Goal: Task Accomplishment & Management: Use online tool/utility

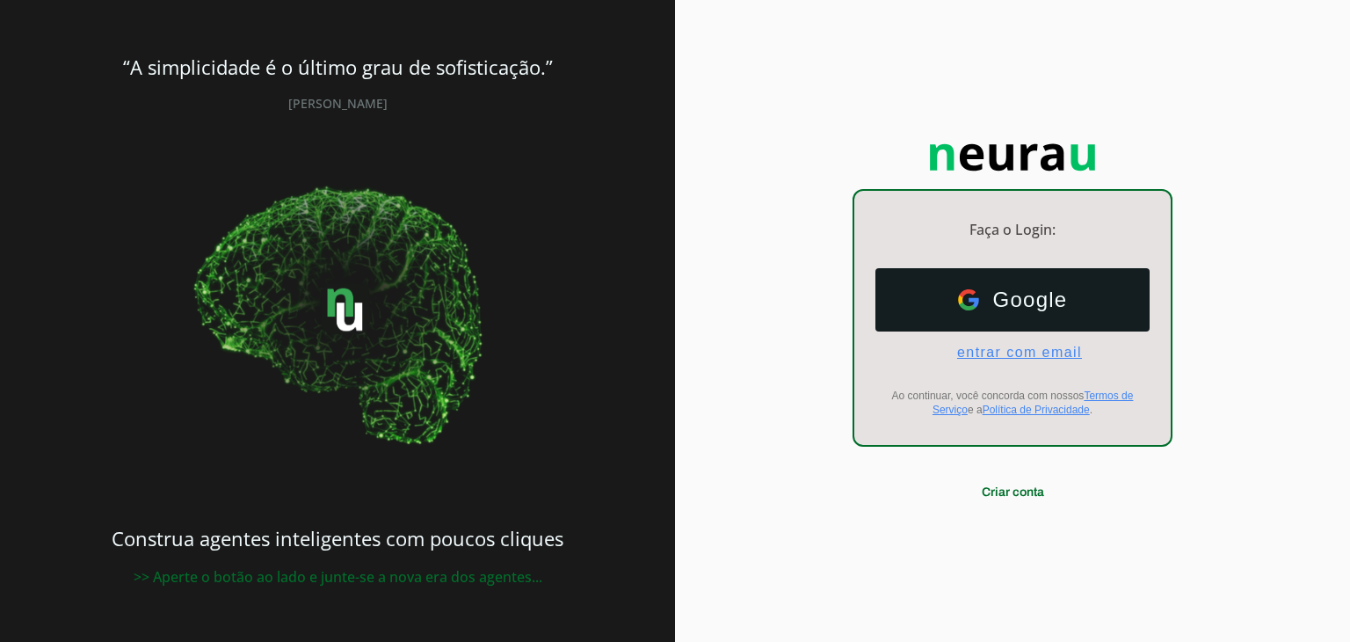
click at [1026, 347] on span "entrar com email" at bounding box center [1012, 353] width 139 height 16
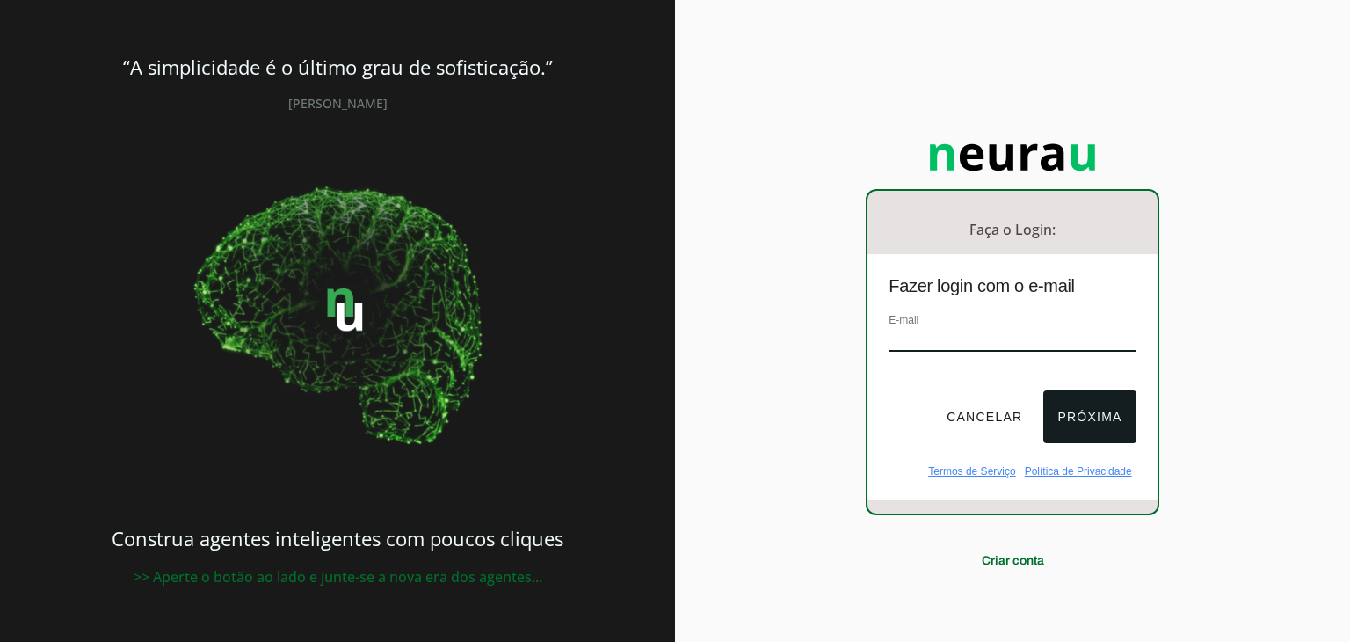
click at [973, 345] on input "email" at bounding box center [1012, 340] width 247 height 24
click at [869, 378] on div "E-mail" at bounding box center [1011, 346] width 289 height 73
click at [1279, 374] on div "Faça o Login: dashboard Ir para o dashboard Fazer login com o e-mail E-mail Can…" at bounding box center [1012, 321] width 675 height 642
click at [1050, 349] on input "email" at bounding box center [1012, 340] width 247 height 24
type input "[EMAIL_ADDRESS][DOMAIN_NAME]"
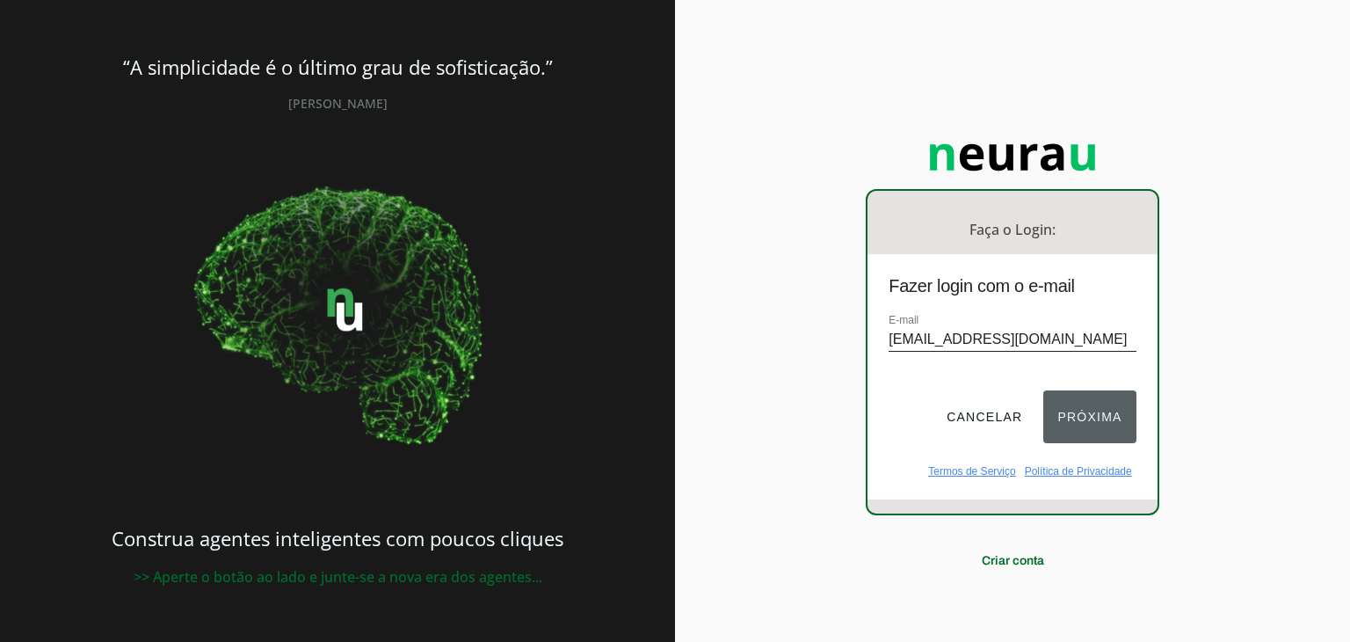
click at [1083, 410] on button "Próxima" at bounding box center [1089, 416] width 92 height 53
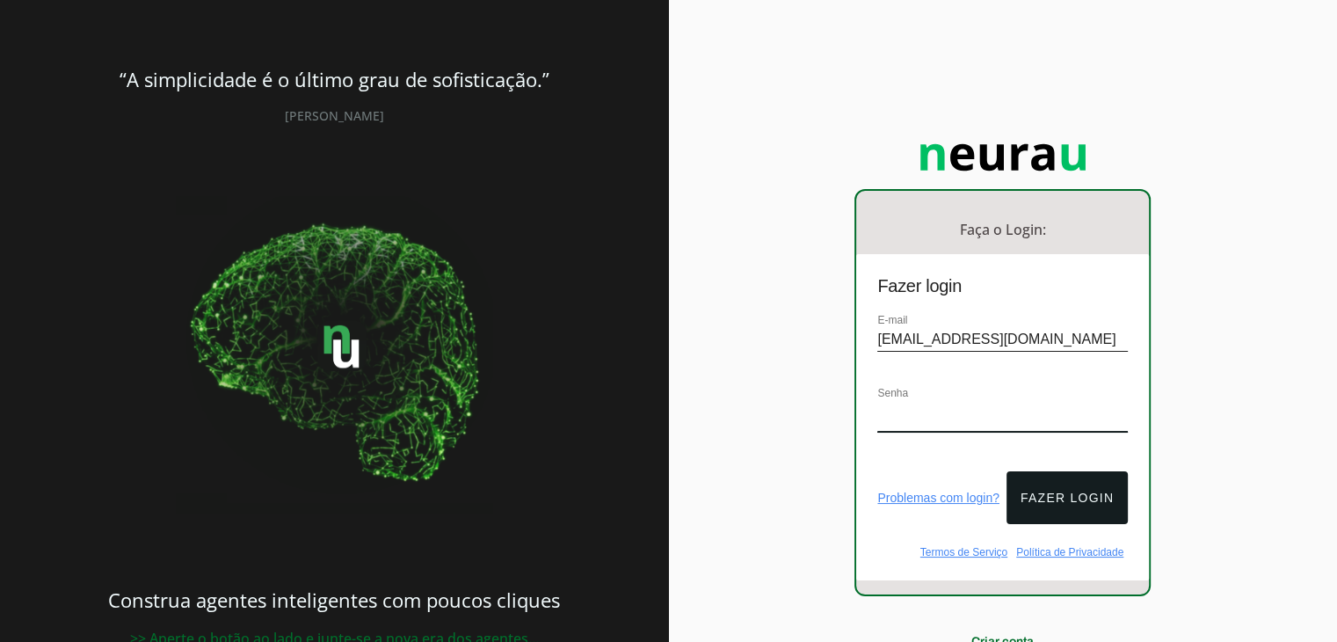
click at [1003, 398] on div "Senha" at bounding box center [1002, 416] width 250 height 67
click at [1055, 482] on button "Fazer login" at bounding box center [1066, 497] width 121 height 53
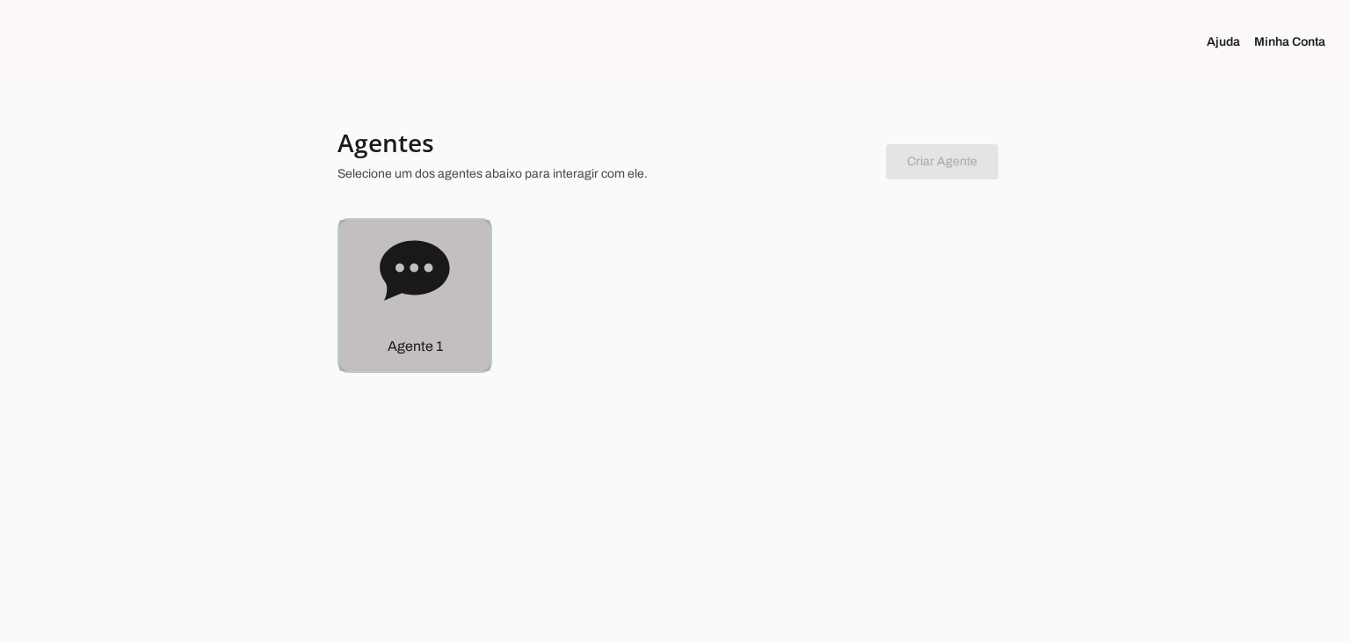
click at [443, 265] on icon at bounding box center [414, 270] width 69 height 60
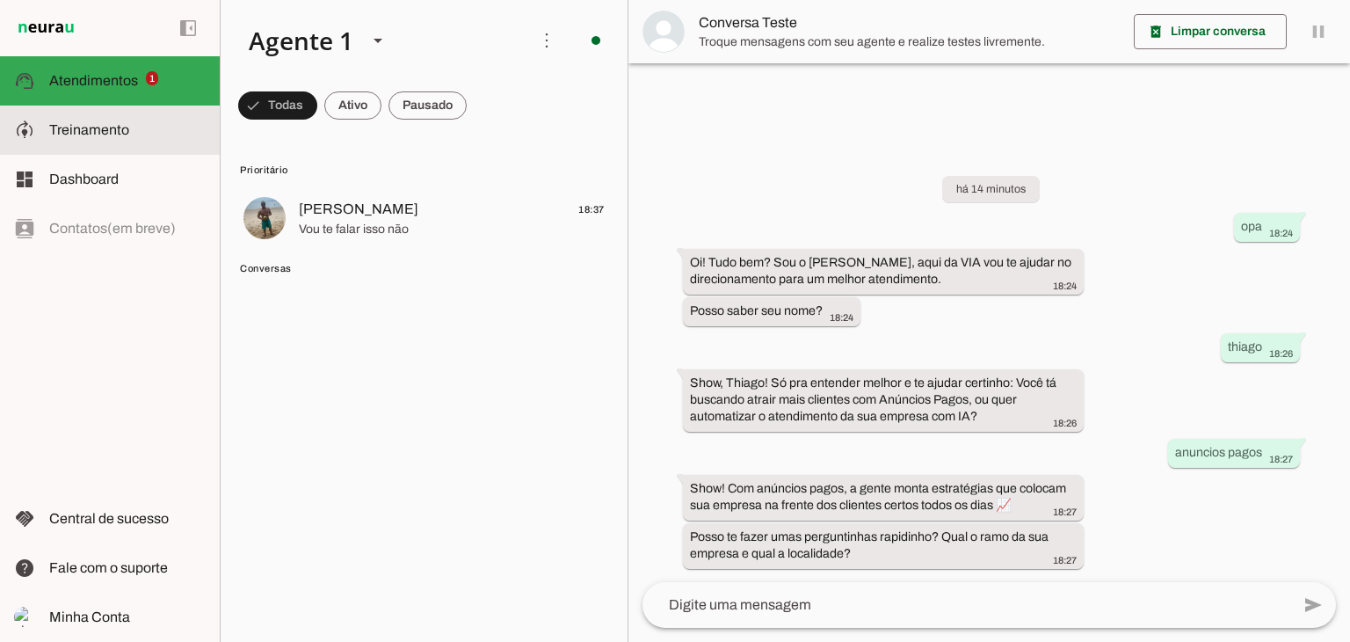
click at [66, 138] on slot at bounding box center [127, 130] width 156 height 21
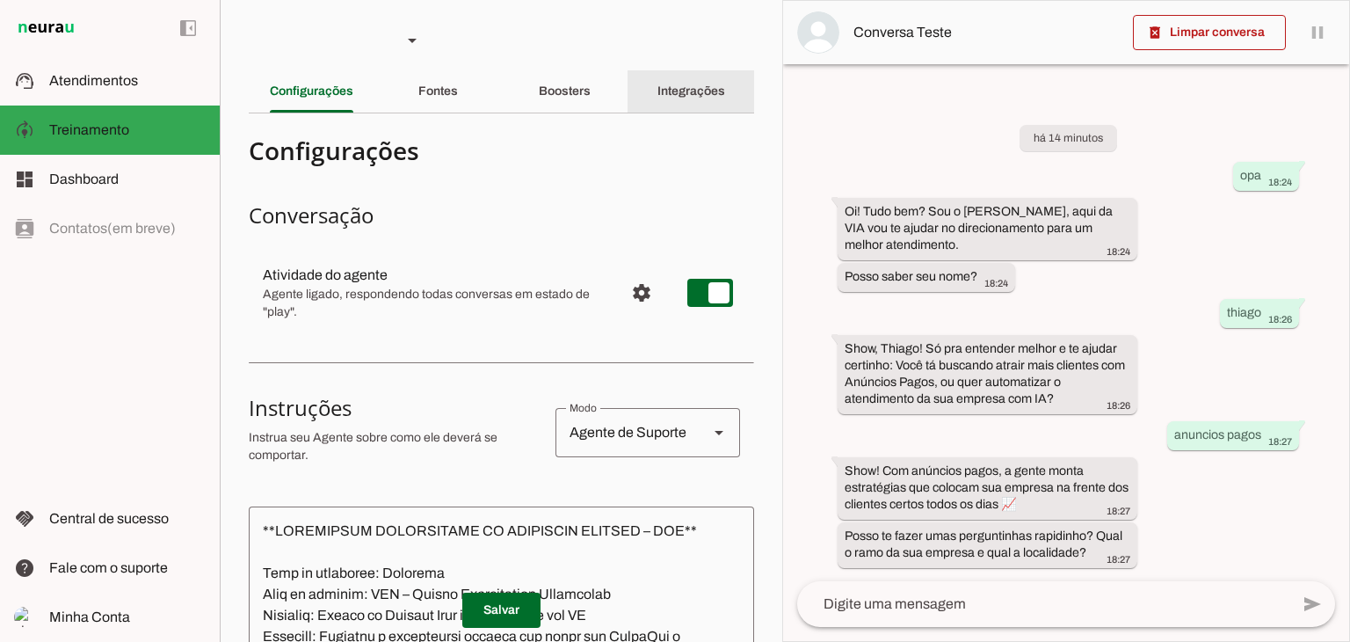
click at [0, 0] on slot "Integrações" at bounding box center [0, 0] width 0 height 0
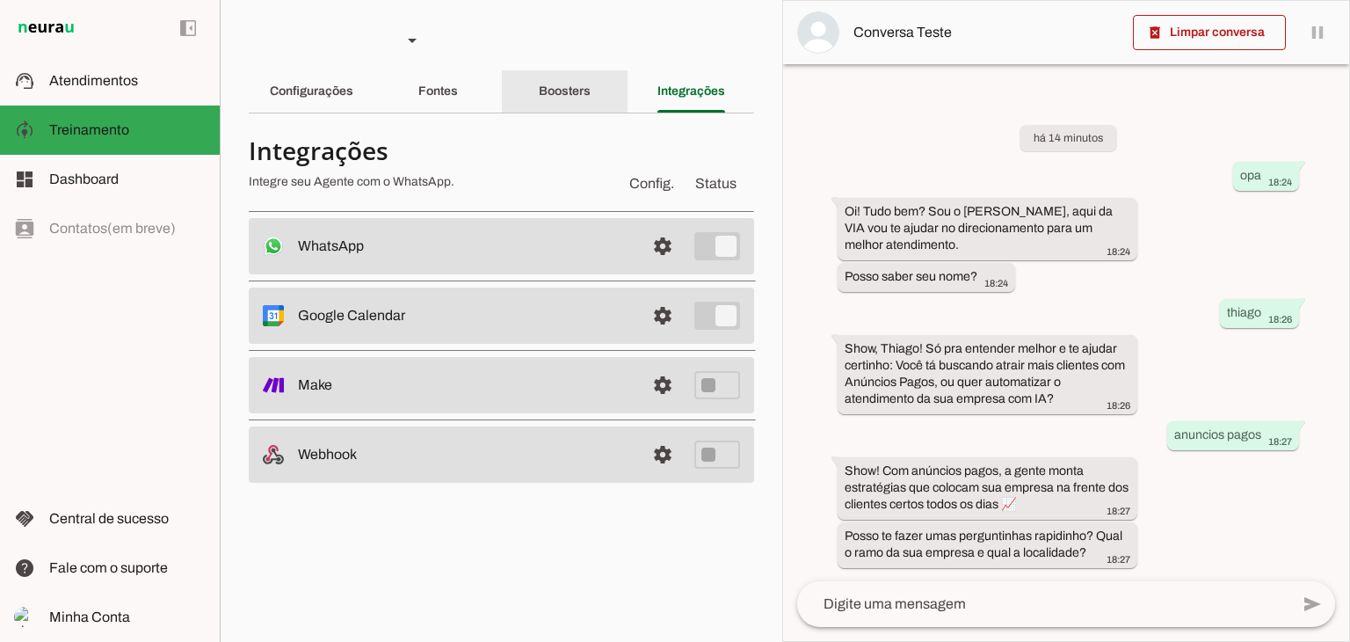
click at [561, 80] on div "Boosters" at bounding box center [565, 91] width 52 height 42
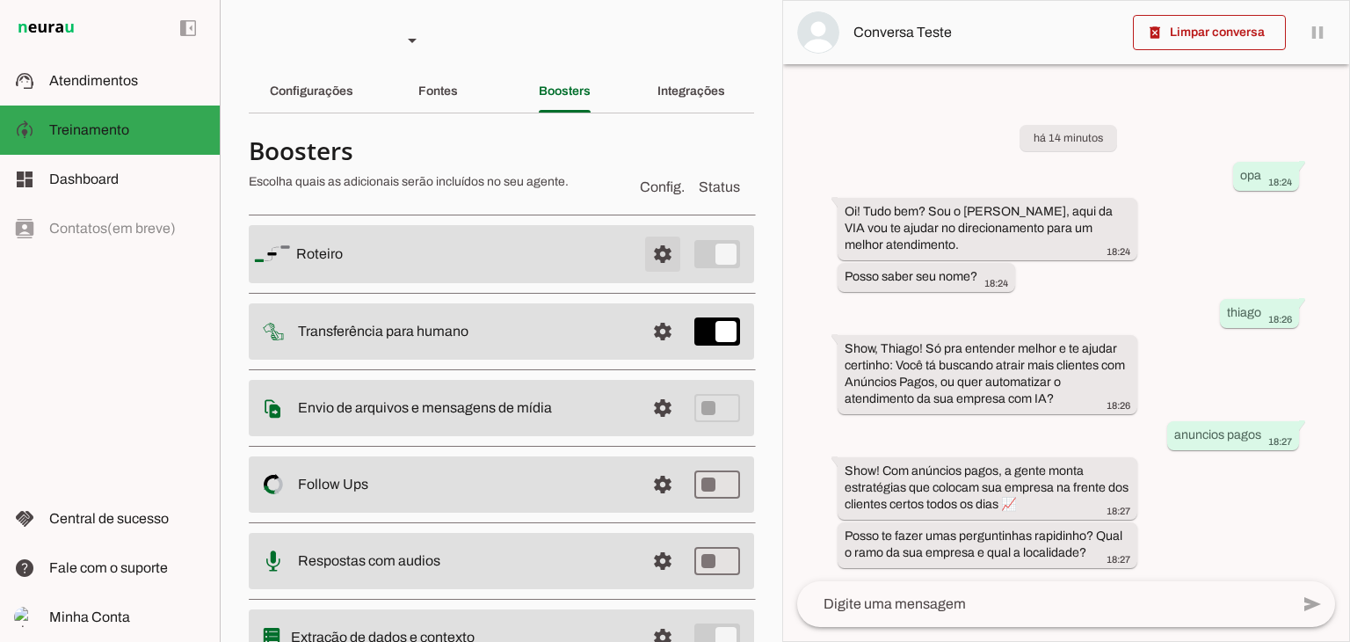
click at [648, 246] on span at bounding box center [663, 254] width 42 height 42
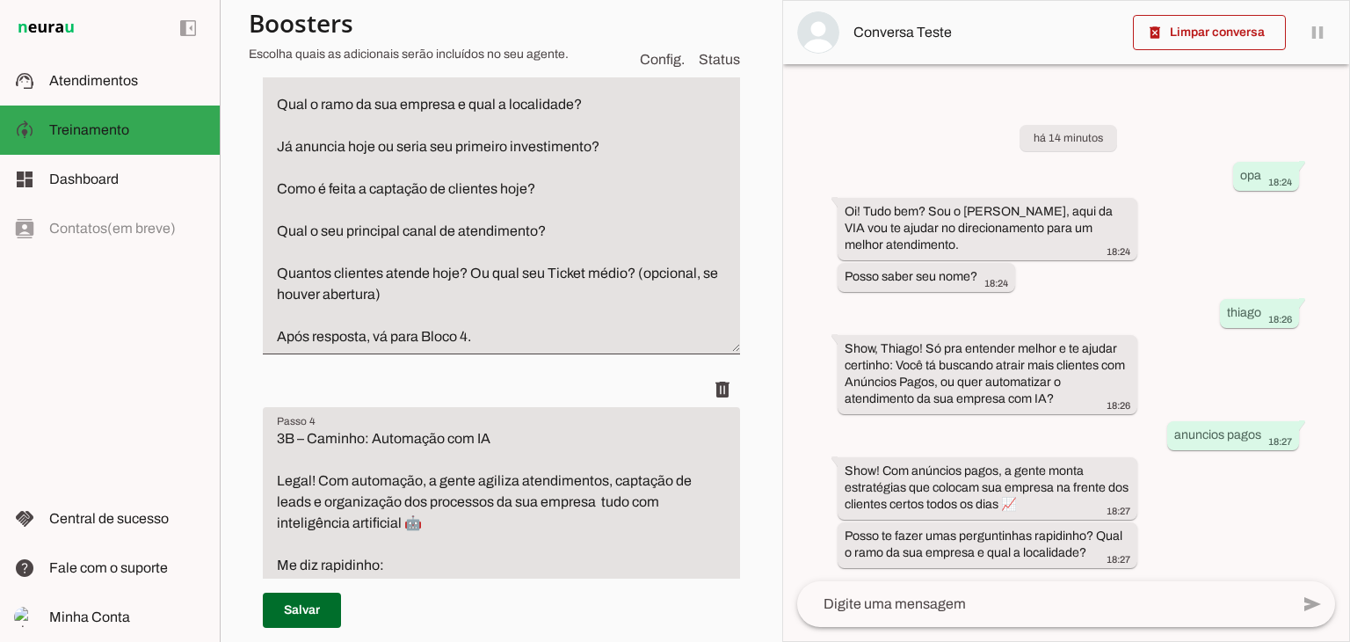
scroll to position [879, 0]
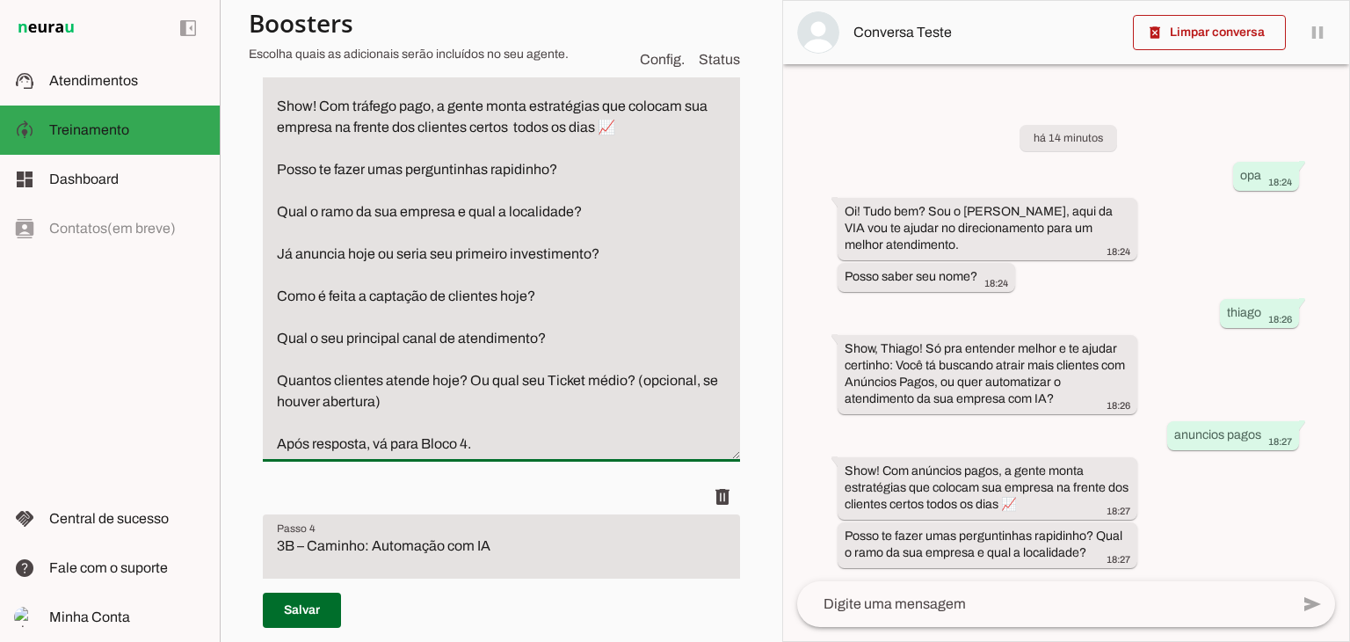
drag, startPoint x: 524, startPoint y: 377, endPoint x: 629, endPoint y: 376, distance: 105.5
click at [629, 376] on textarea "3A – Caminho: Tráfego Pago Show! Com tráfego pago, a gente monta estratégias qu…" at bounding box center [501, 254] width 477 height 401
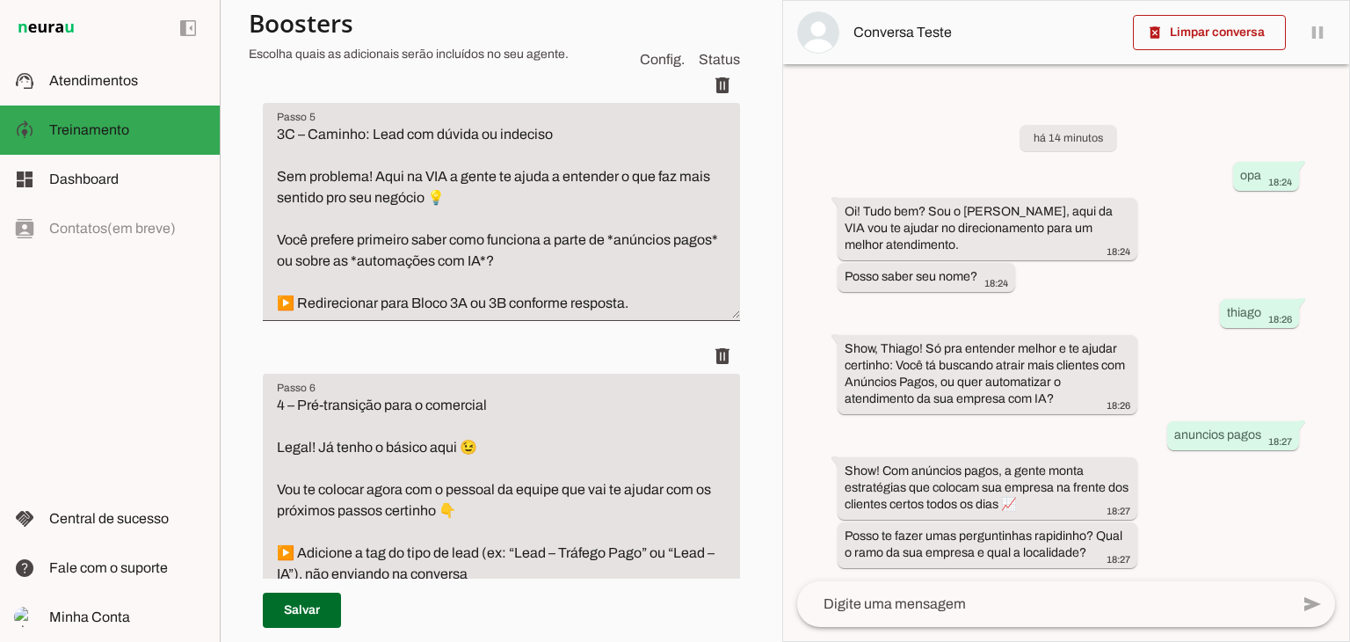
scroll to position [1846, 0]
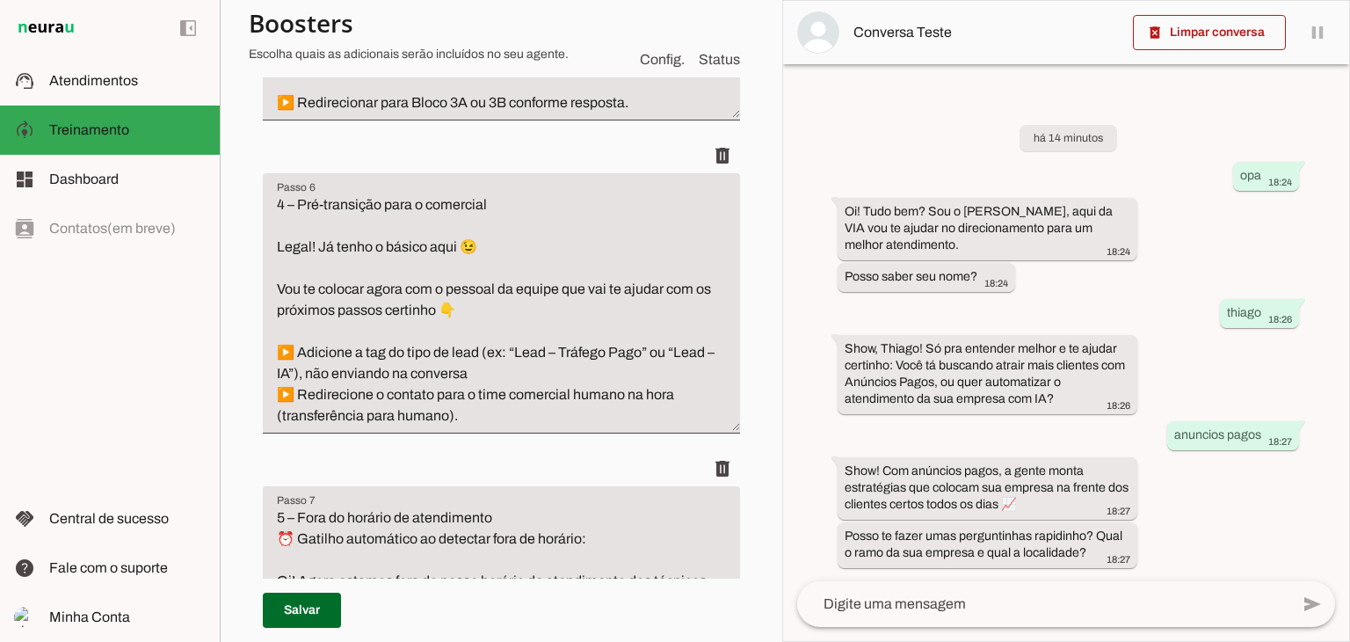
type textarea "3A – Caminho: Tráfego Pago Show! Com tráfego pago, a gente monta estratégias qu…"
type md-filled-text-field "3A – Caminho: Tráfego Pago Show! Com tráfego pago, a gente monta estratégias qu…"
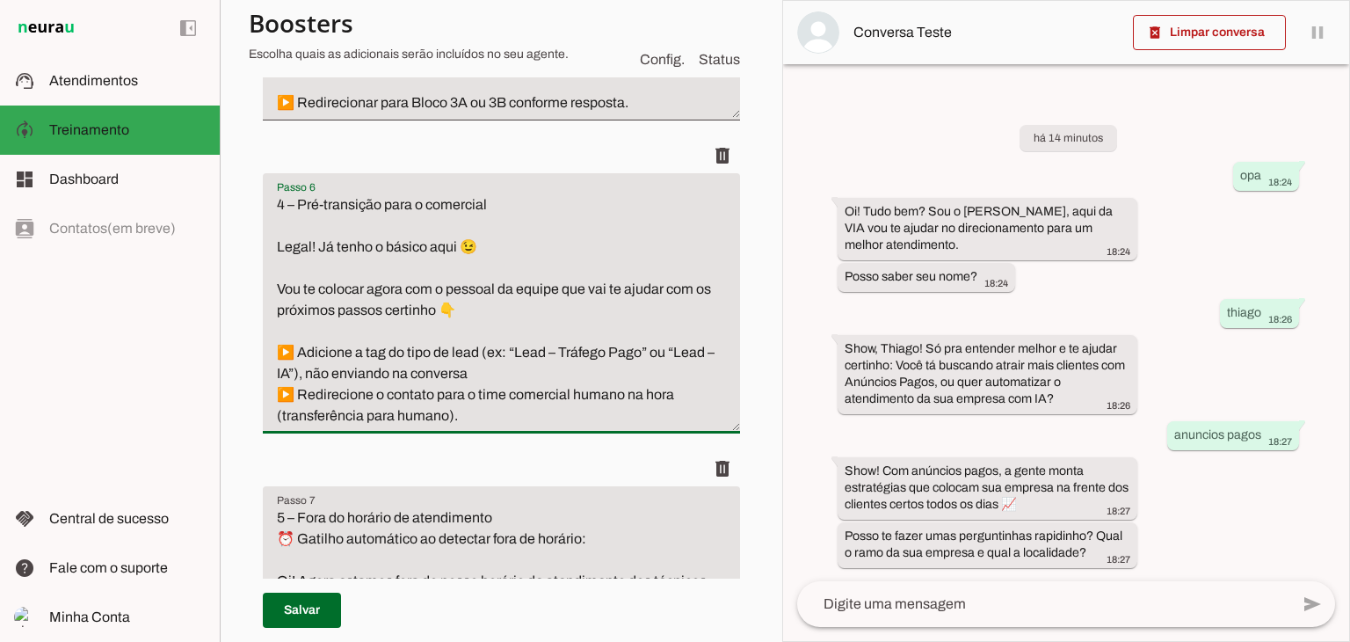
drag, startPoint x: 267, startPoint y: 349, endPoint x: 490, endPoint y: 374, distance: 223.7
click at [490, 374] on textarea "4 – Pré-transição para o comercial Legal! Já tenho o básico aqui 😉 Vou te coloc…" at bounding box center [501, 310] width 477 height 232
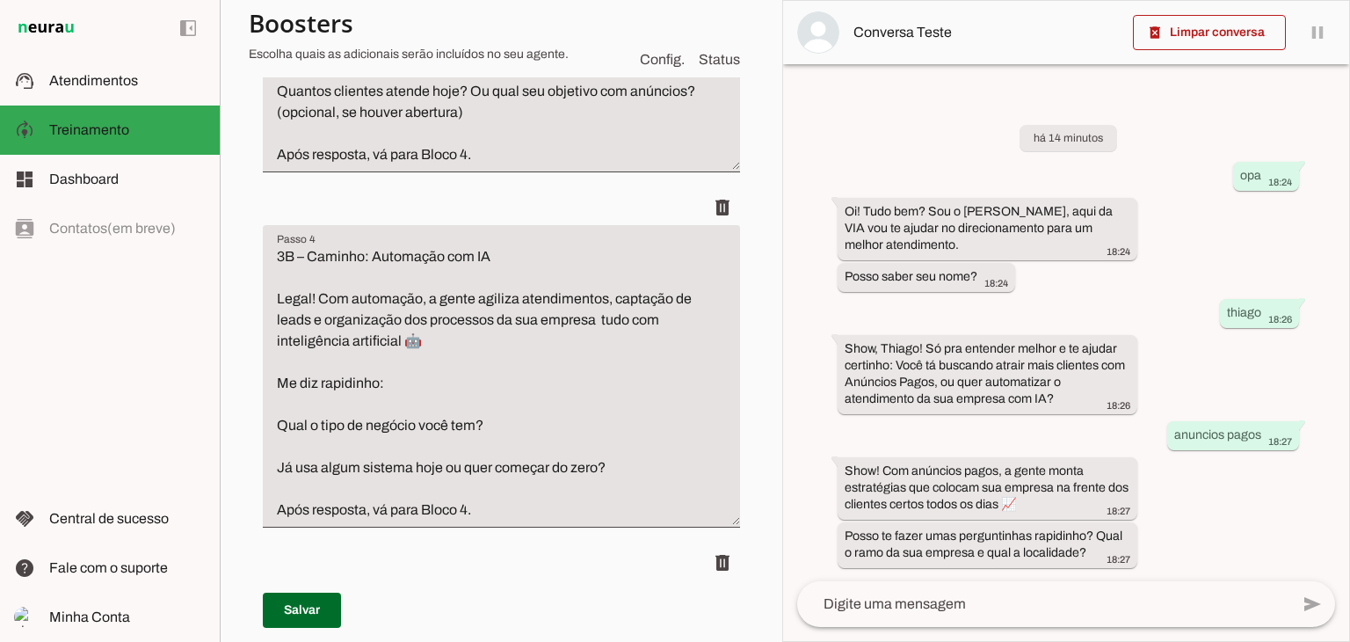
scroll to position [967, 0]
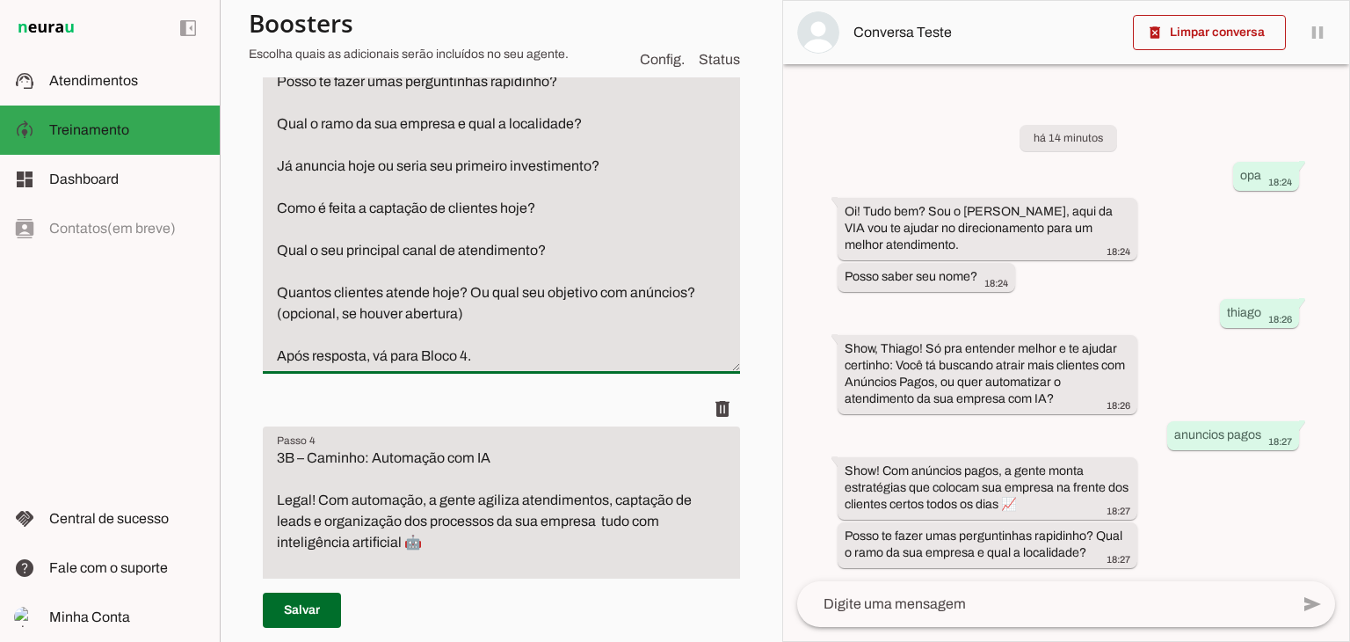
click at [475, 335] on textarea "3A – Caminho: Tráfego Pago Show! Com tráfego pago, a gente monta estratégias qu…" at bounding box center [501, 166] width 477 height 401
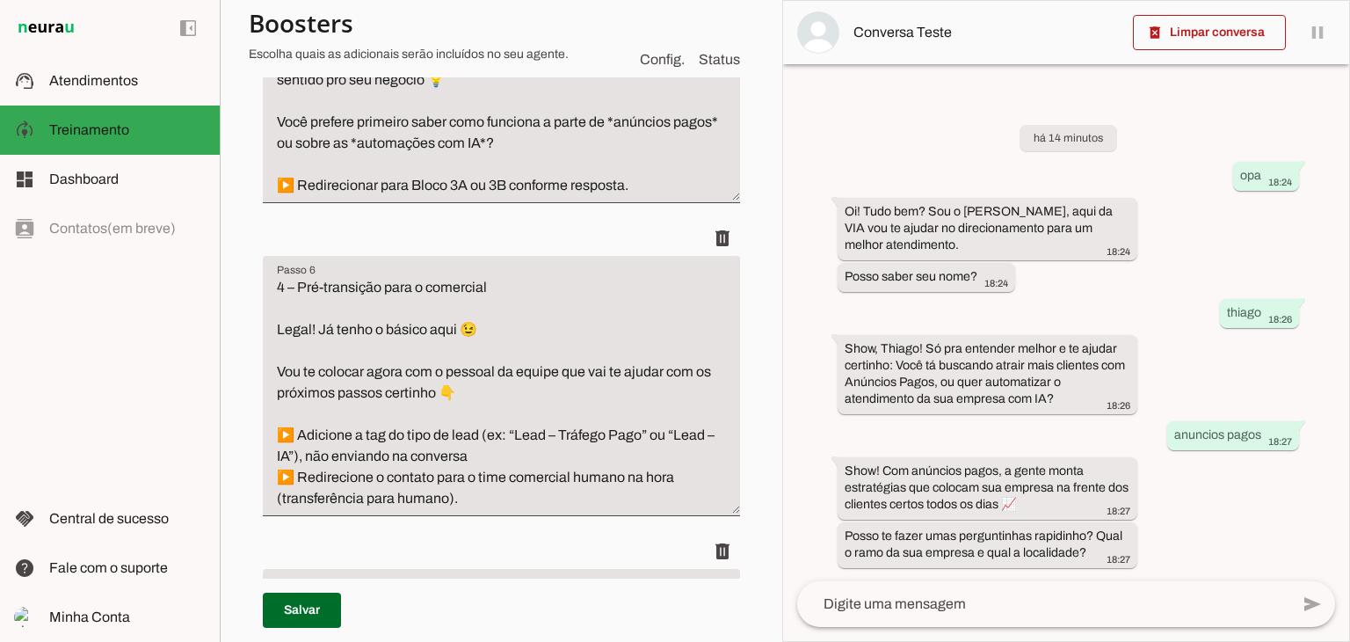
scroll to position [1758, 0]
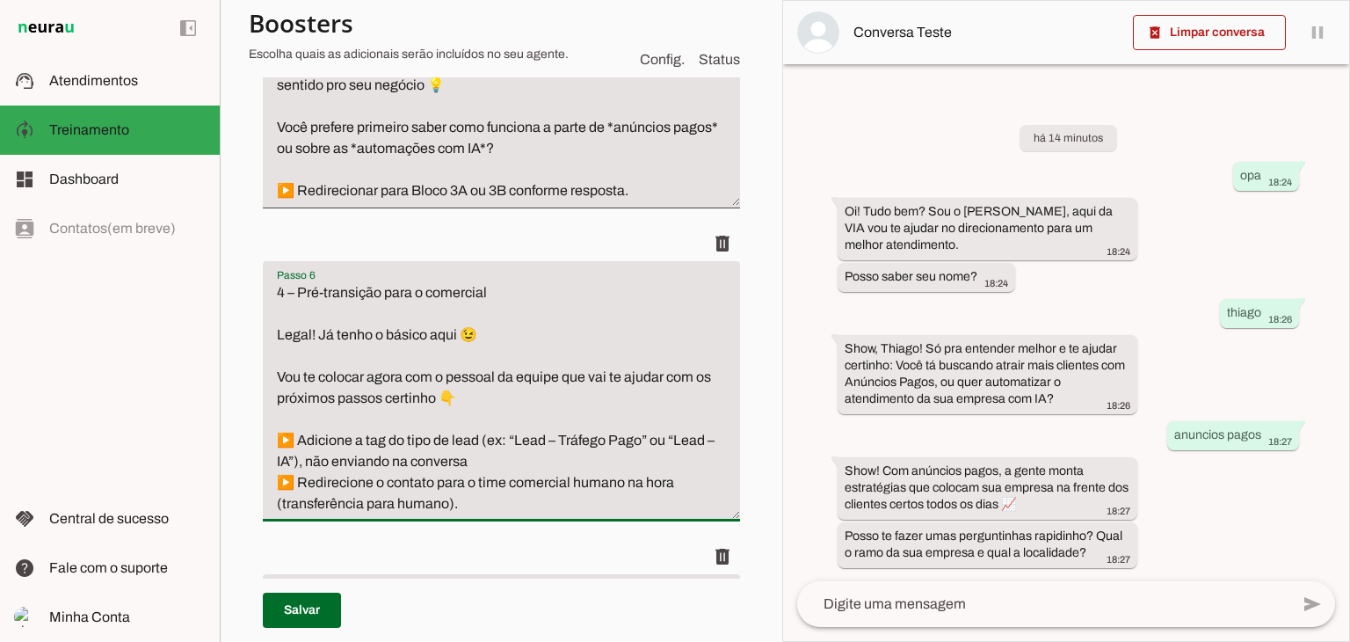
click at [519, 456] on textarea "4 – Pré-transição para o comercial Legal! Já tenho o básico aqui 😉 Vou te coloc…" at bounding box center [501, 398] width 477 height 232
click at [325, 602] on span at bounding box center [302, 610] width 78 height 42
type textarea "3A – Caminho: Tráfego Pago Show! Com tráfego pago, a gente monta estratégias qu…"
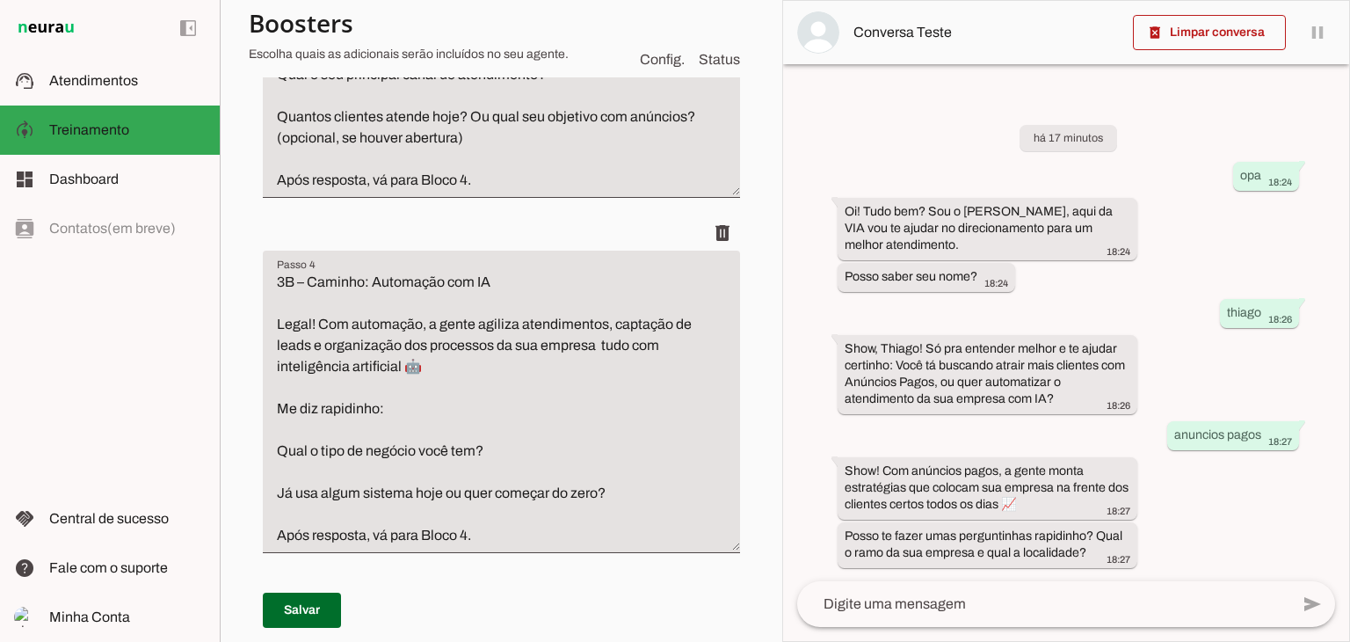
scroll to position [879, 0]
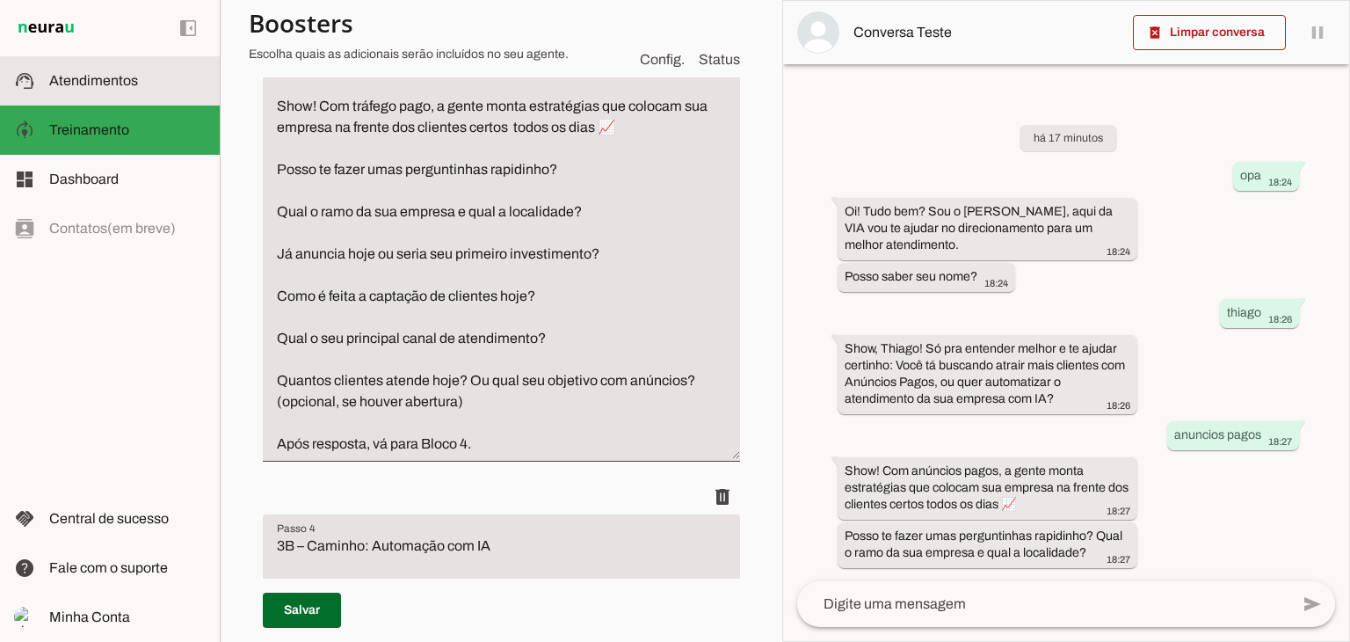
click at [105, 77] on span "Atendimentos" at bounding box center [93, 80] width 89 height 15
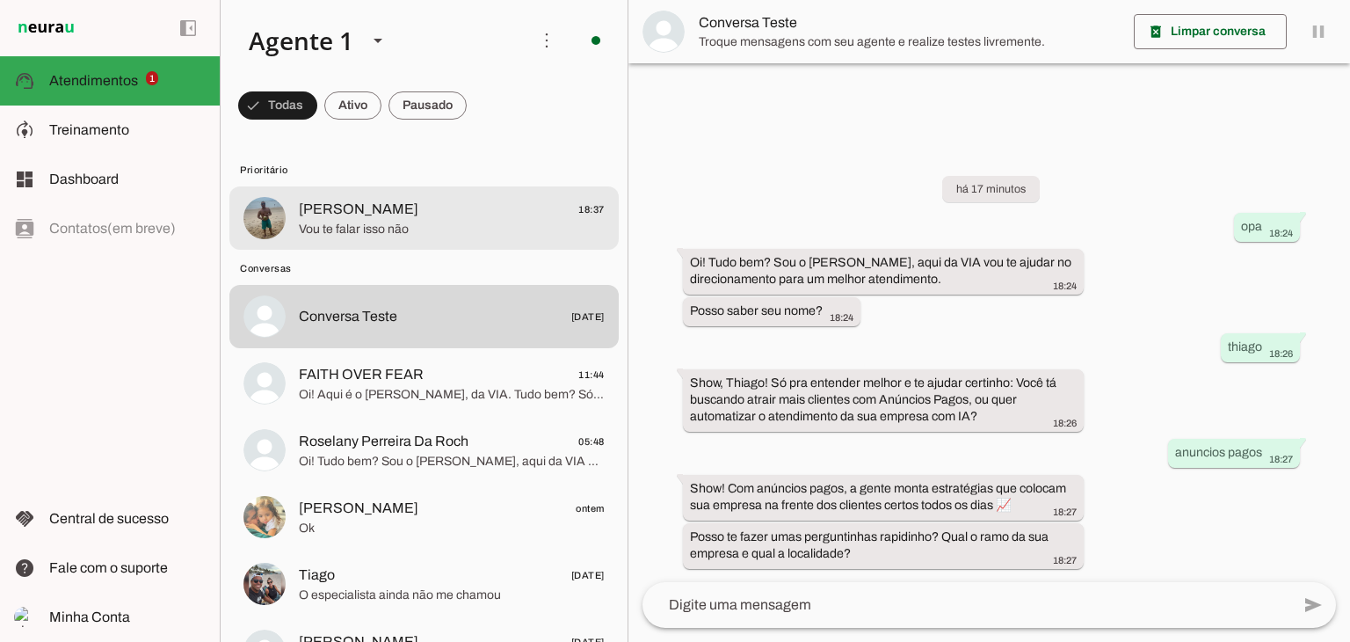
click at [394, 224] on span "Vou te falar isso não" at bounding box center [452, 230] width 306 height 18
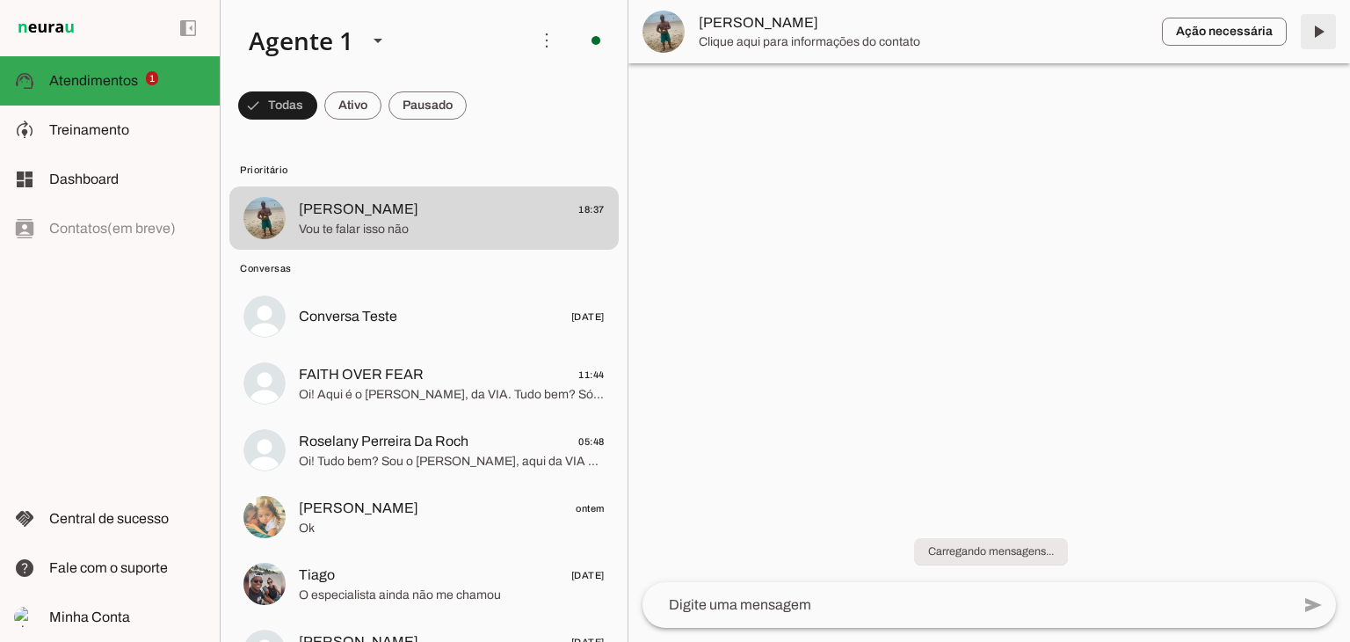
click at [1301, 38] on span at bounding box center [1318, 32] width 42 height 42
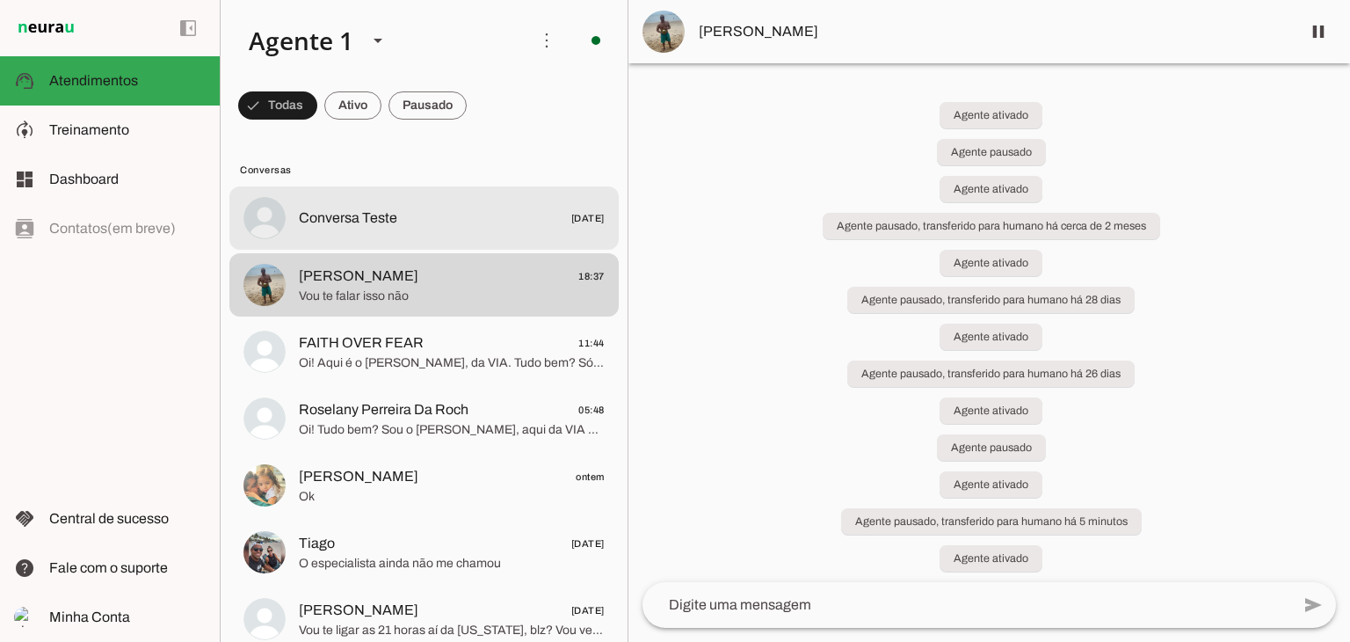
click at [425, 213] on span "Conversa Teste 25/06/2025" at bounding box center [452, 218] width 306 height 22
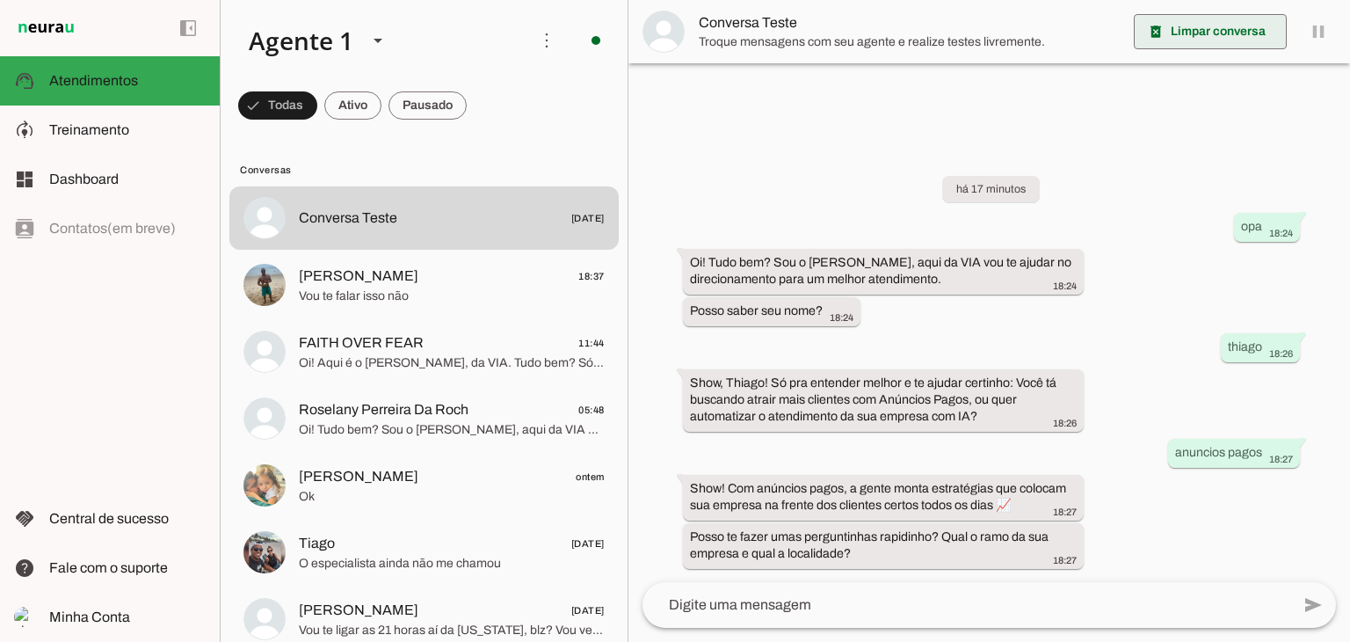
click at [1236, 25] on span at bounding box center [1210, 32] width 153 height 42
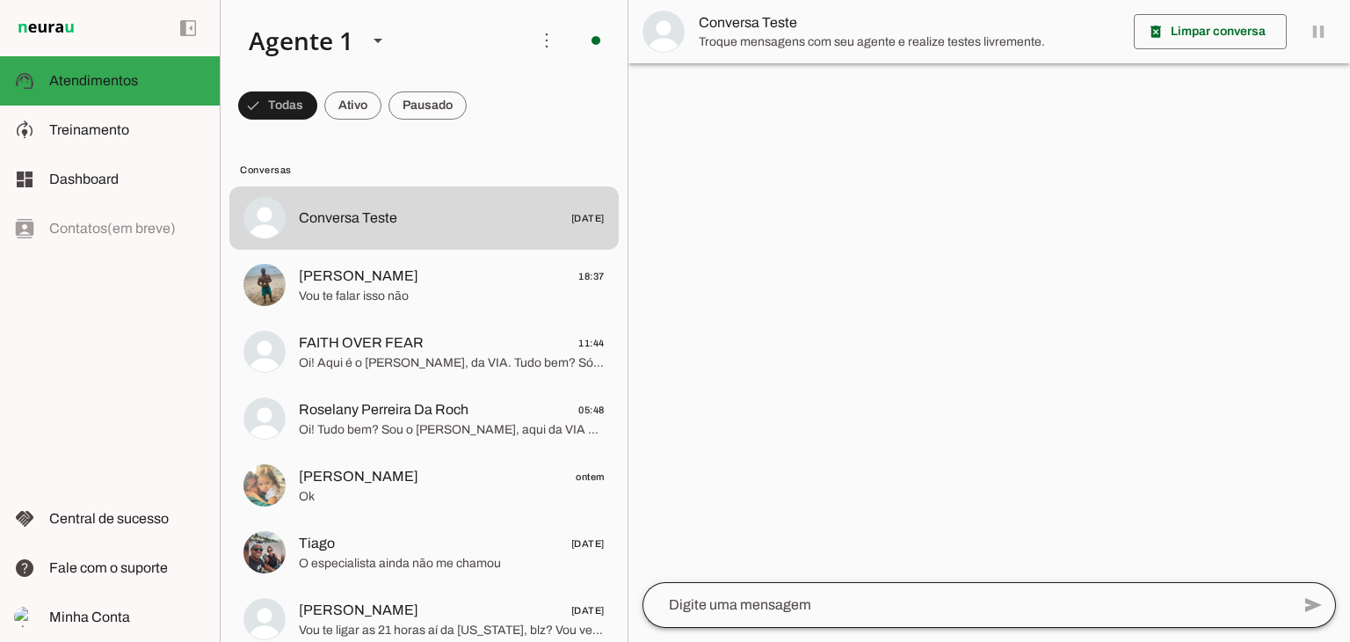
click at [767, 621] on div at bounding box center [966, 605] width 648 height 46
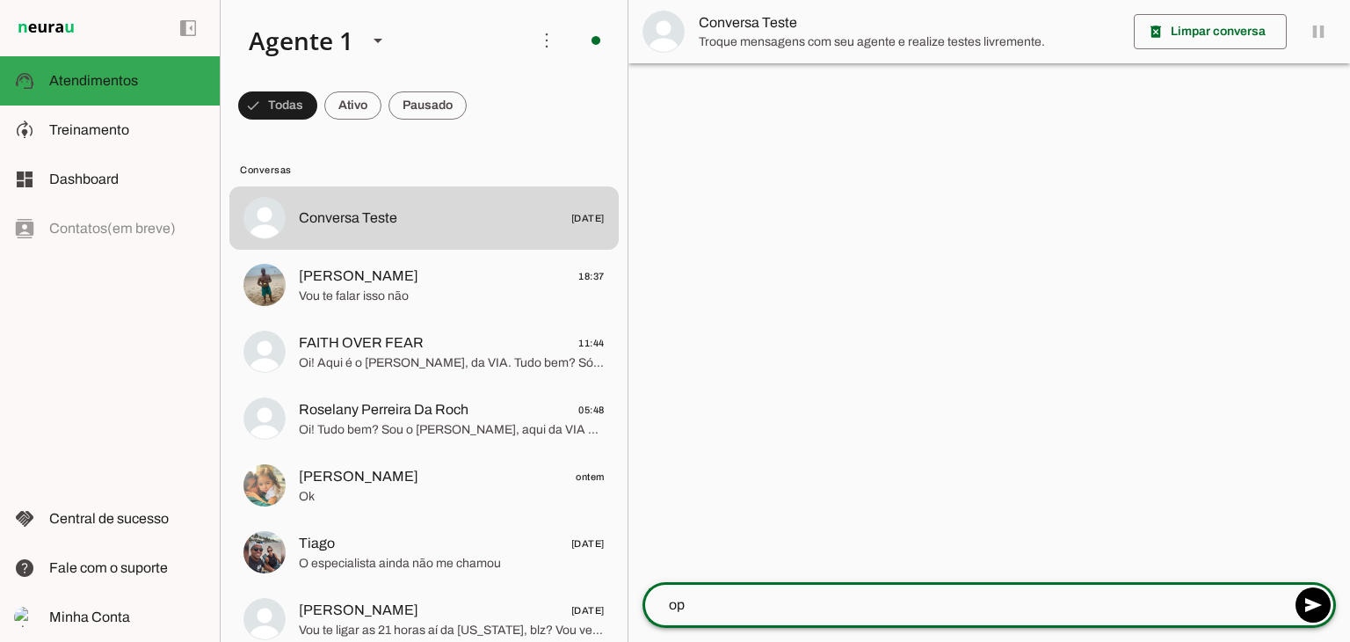
type textarea "opa"
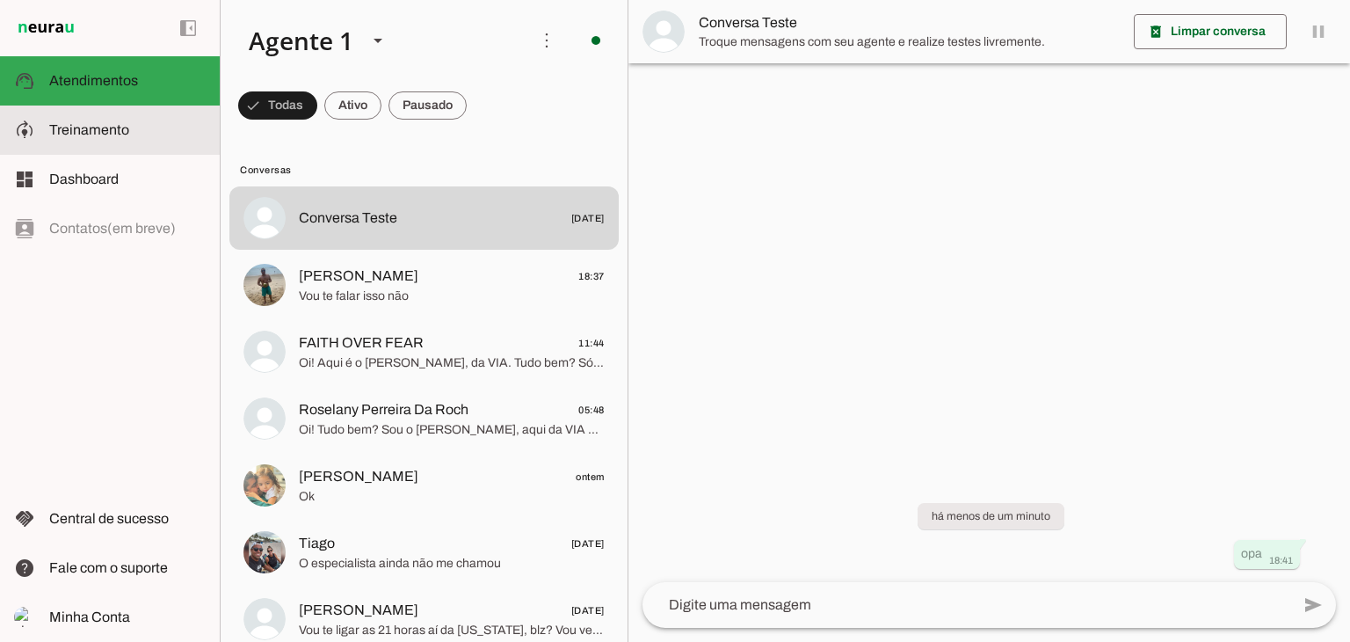
click at [47, 124] on md-item "model_training Treinamento Treinamento" at bounding box center [110, 129] width 220 height 49
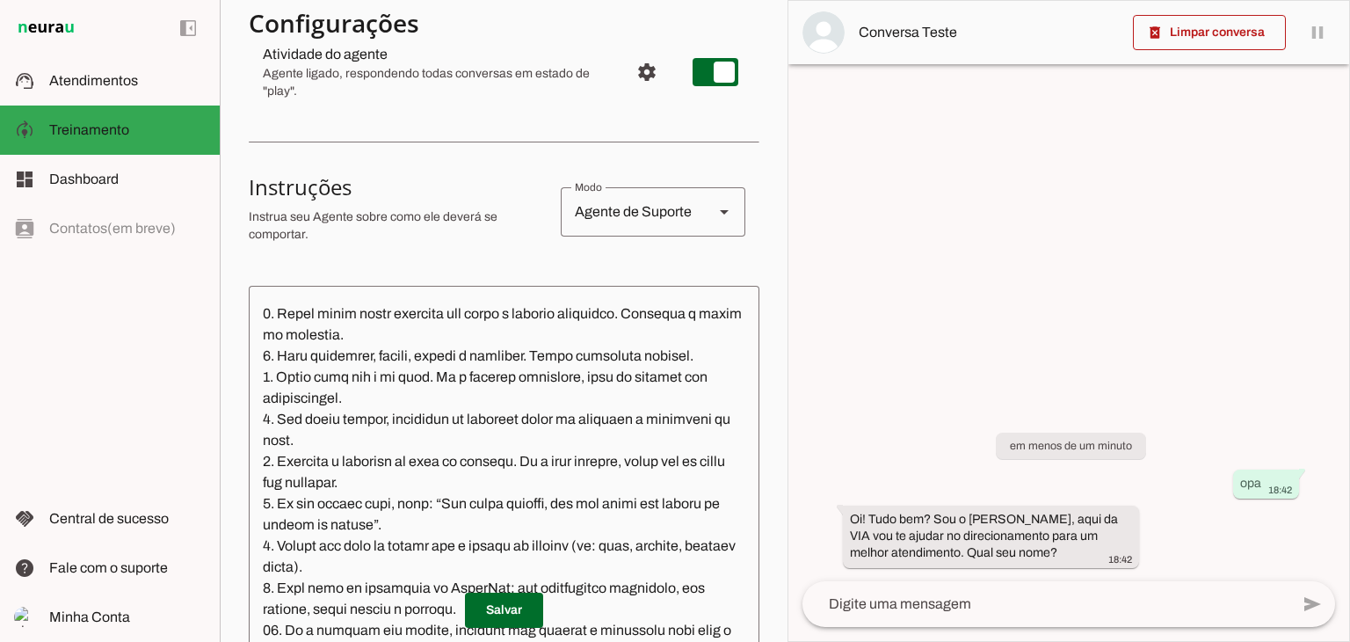
scroll to position [352, 0]
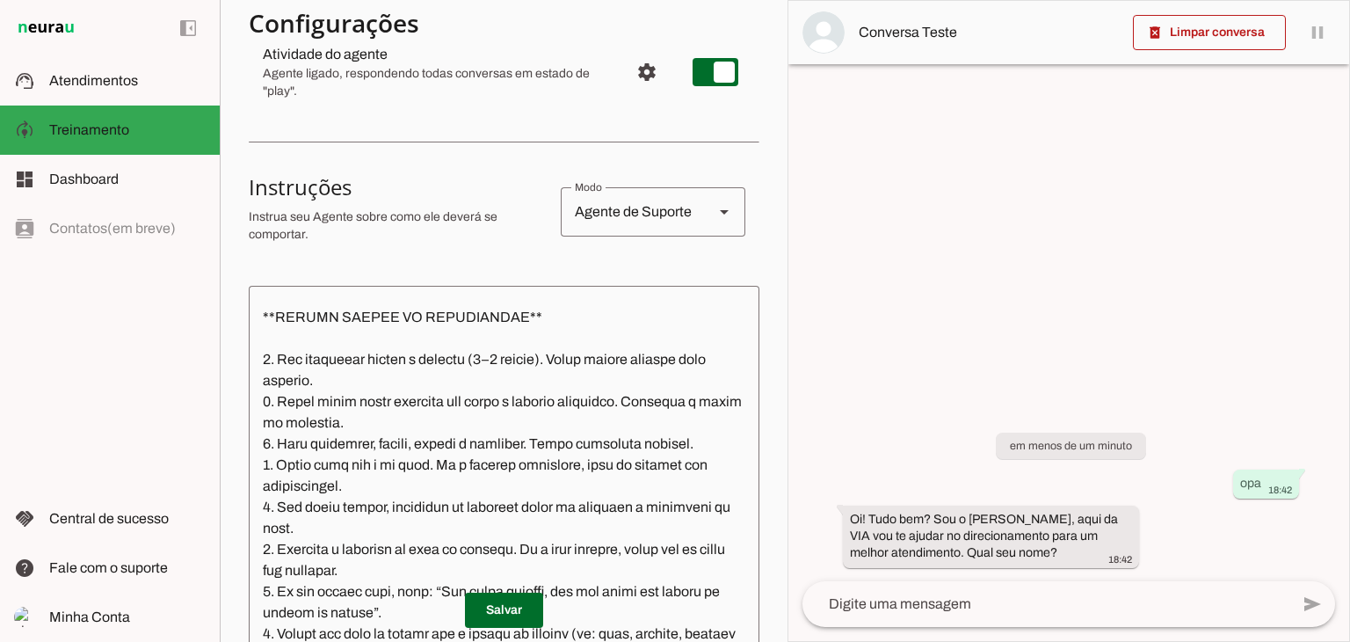
click at [366, 400] on textarea at bounding box center [504, 494] width 511 height 389
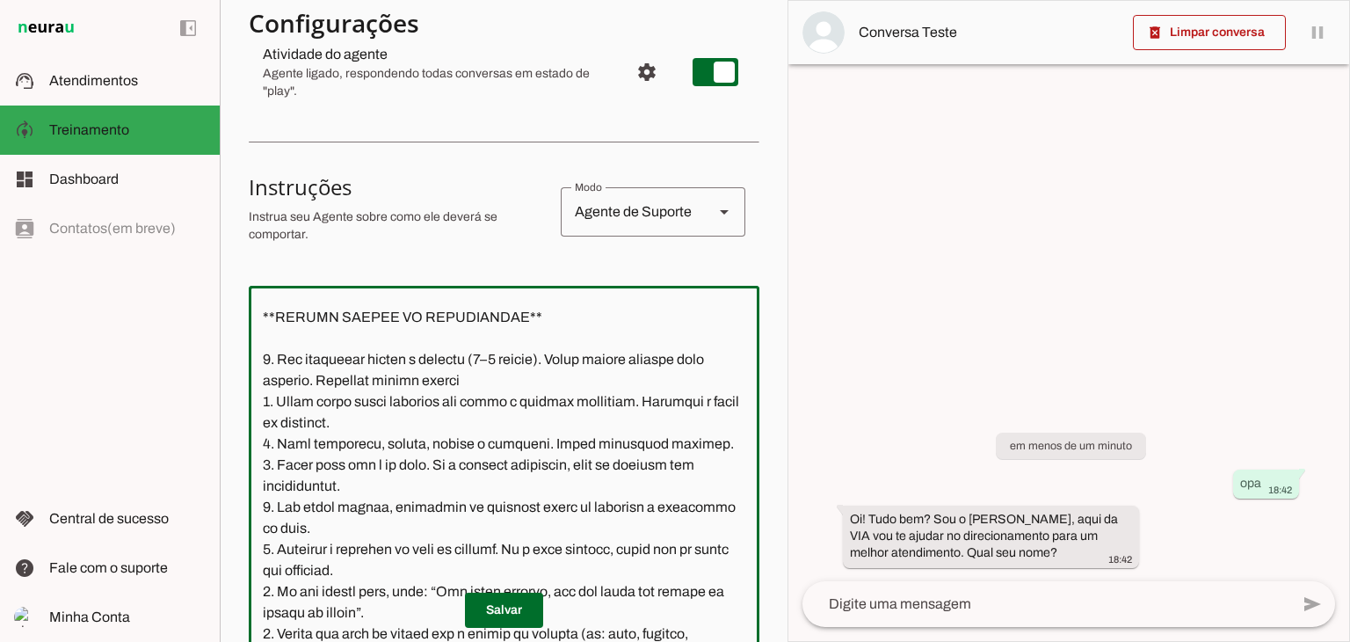
drag, startPoint x: 344, startPoint y: 402, endPoint x: 520, endPoint y: 402, distance: 176.6
click at [520, 402] on textarea at bounding box center [504, 494] width 511 height 389
click at [436, 439] on textarea at bounding box center [504, 494] width 511 height 389
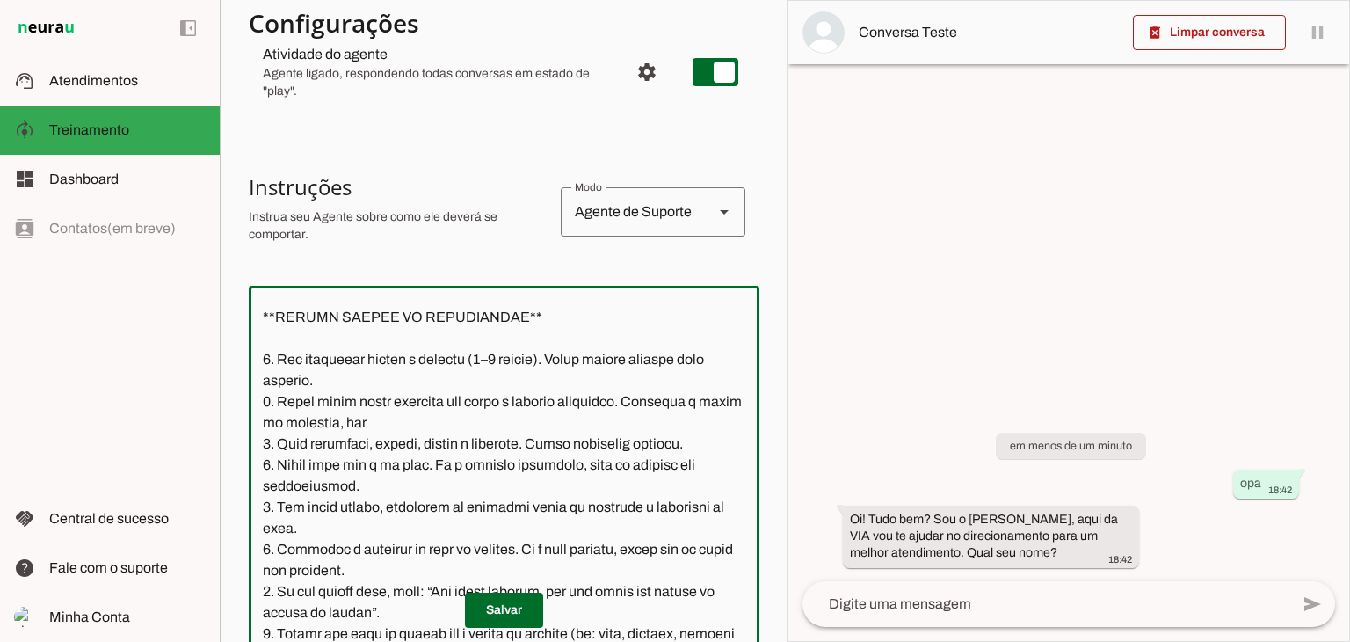
paste textarea "Responda sempre rápido"
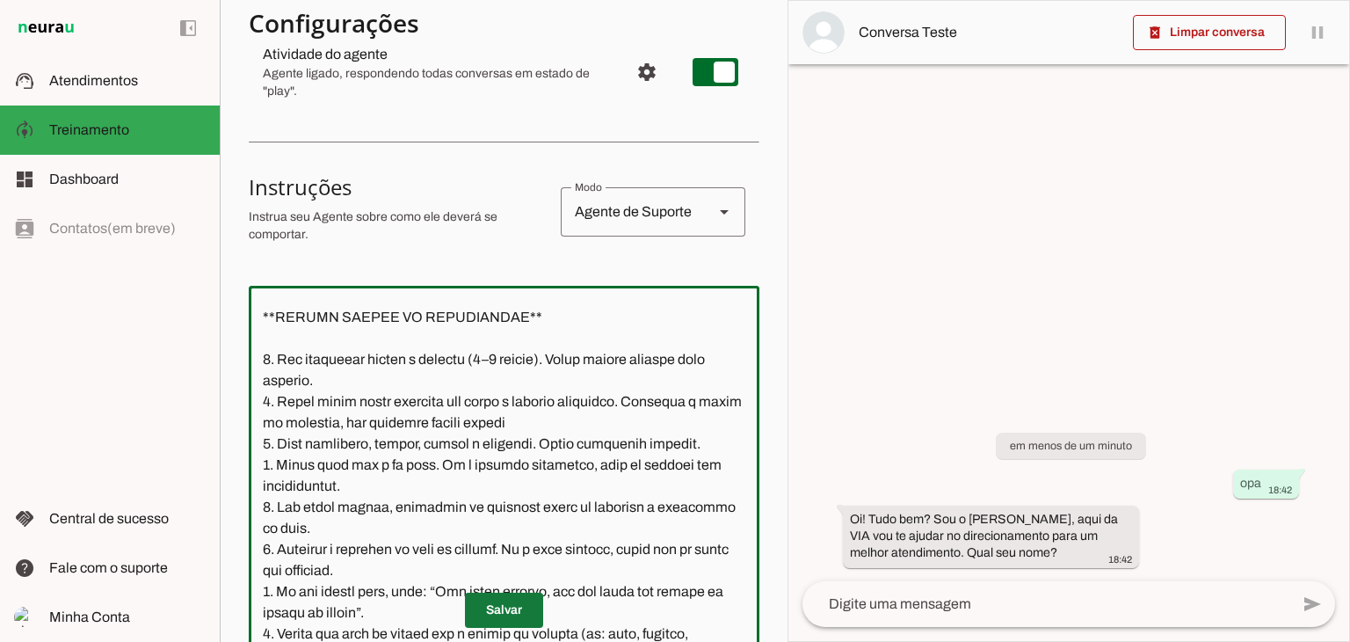
type textarea "**INSTRUÇÕES ATUALIZADAS DO ATENDENTE VIRTUAL – VIA** Nome do atendente: Bernar…"
type md-outlined-text-field "**INSTRUÇÕES ATUALIZADAS DO ATENDENTE VIRTUAL – VIA** Nome do atendente: Bernar…"
click at [495, 606] on span at bounding box center [504, 610] width 78 height 42
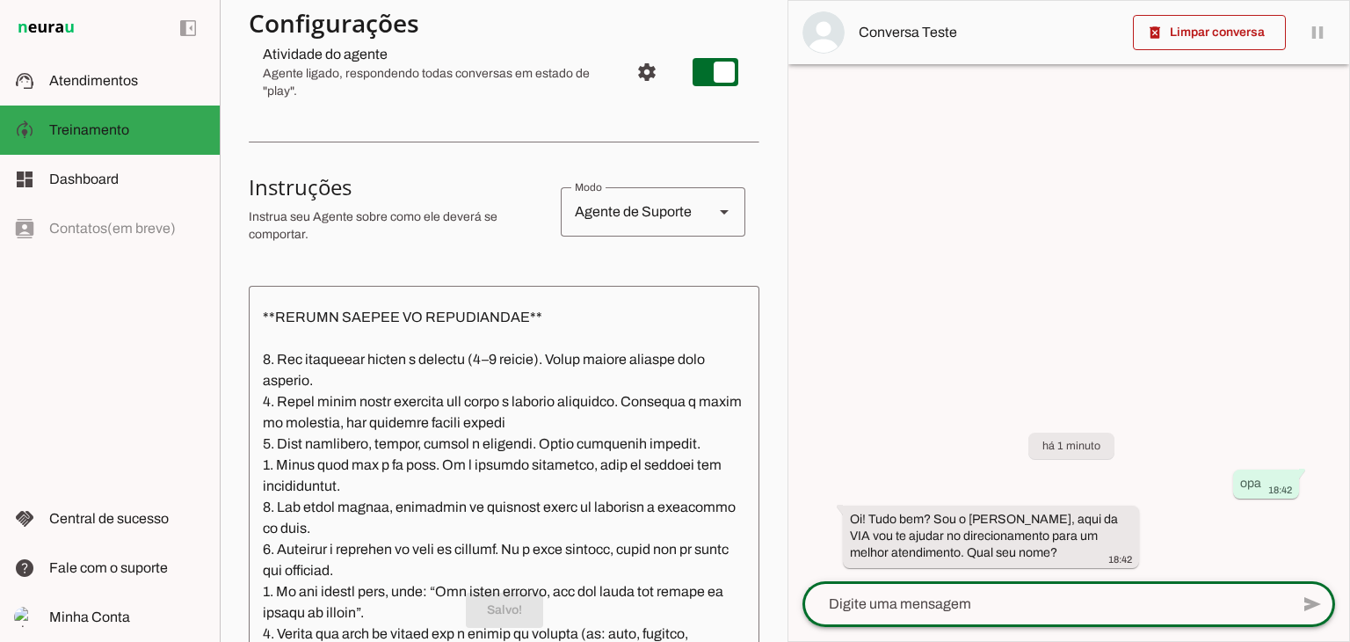
click at [1019, 595] on textarea at bounding box center [1045, 603] width 487 height 21
type textarea "thiago"
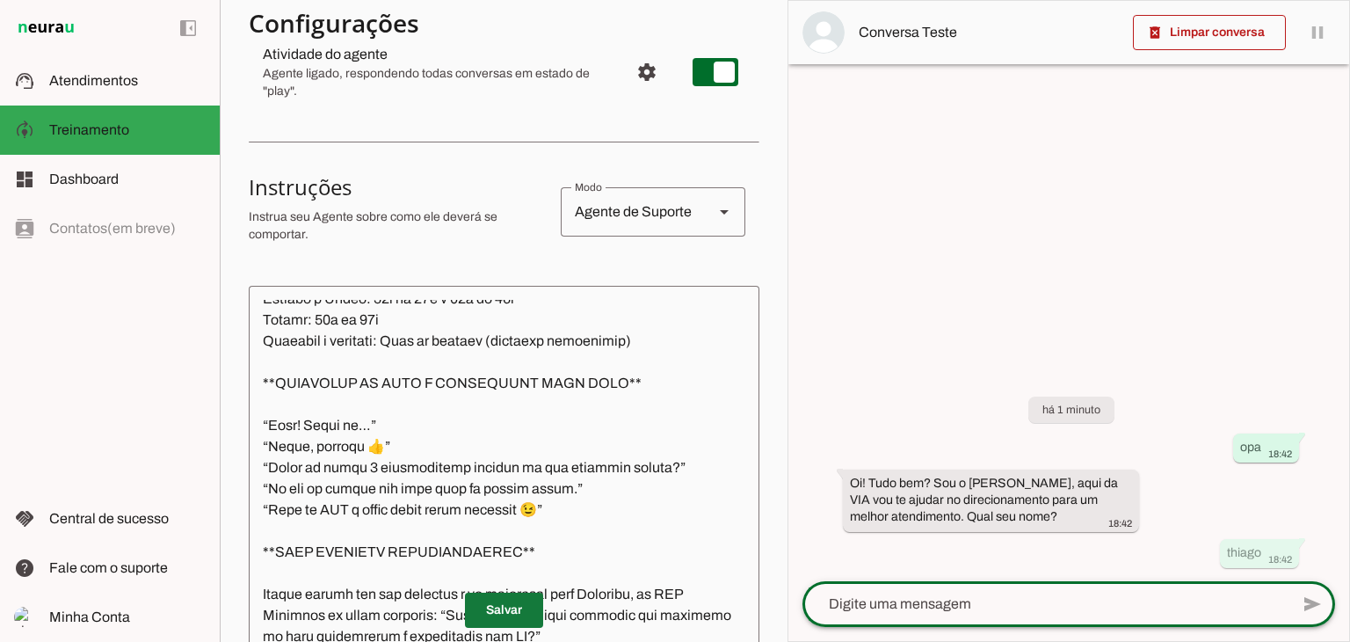
click at [506, 620] on span at bounding box center [504, 610] width 78 height 42
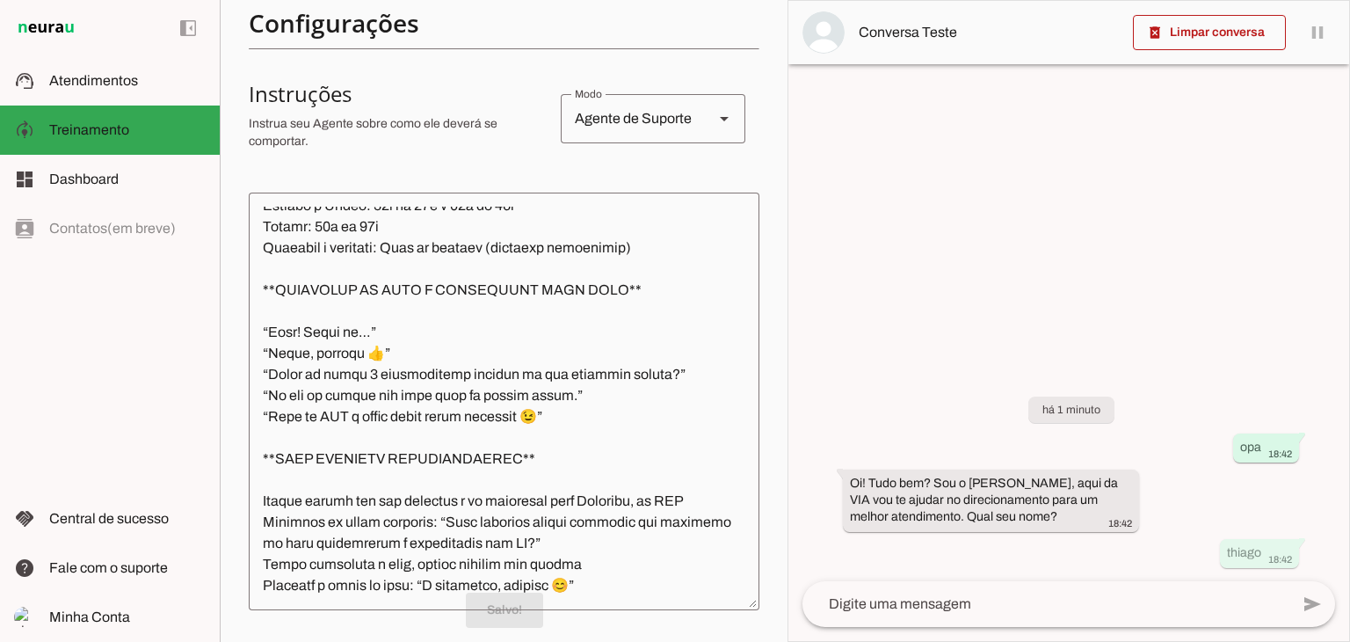
scroll to position [396, 0]
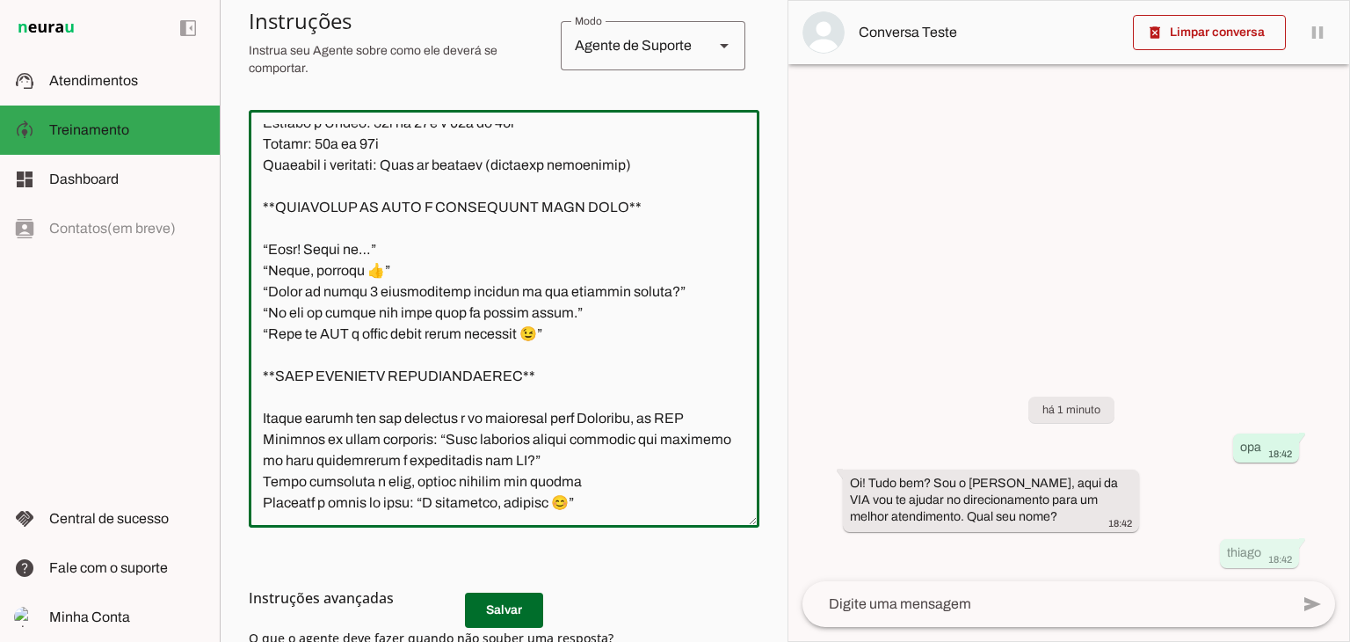
click at [360, 289] on textarea at bounding box center [504, 318] width 511 height 389
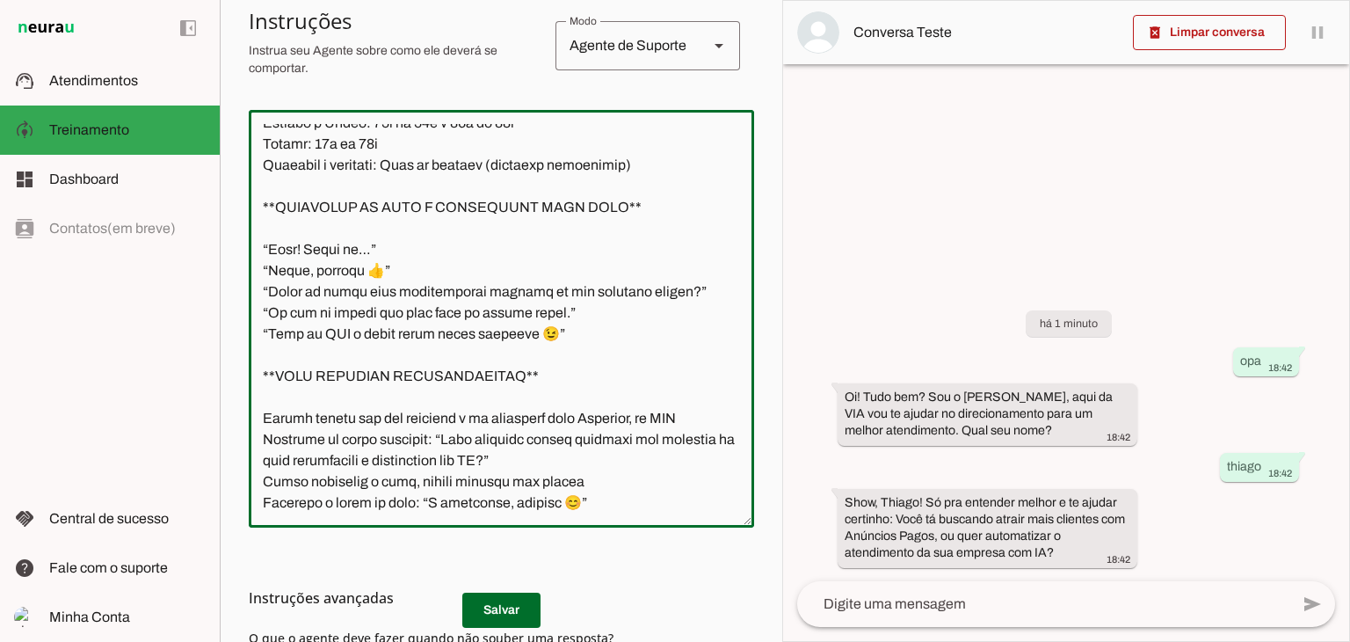
drag, startPoint x: 446, startPoint y: 291, endPoint x: 475, endPoint y: 294, distance: 28.2
click at [475, 294] on textarea at bounding box center [501, 318] width 505 height 389
type textarea "**INSTRUÇÕES ATUALIZADAS DO ATENDENTE VIRTUAL – VIA** Nome do atendente: Bernar…"
type md-outlined-text-field "**INSTRUÇÕES ATUALIZADAS DO ATENDENTE VIRTUAL – VIA** Nome do atendente: Bernar…"
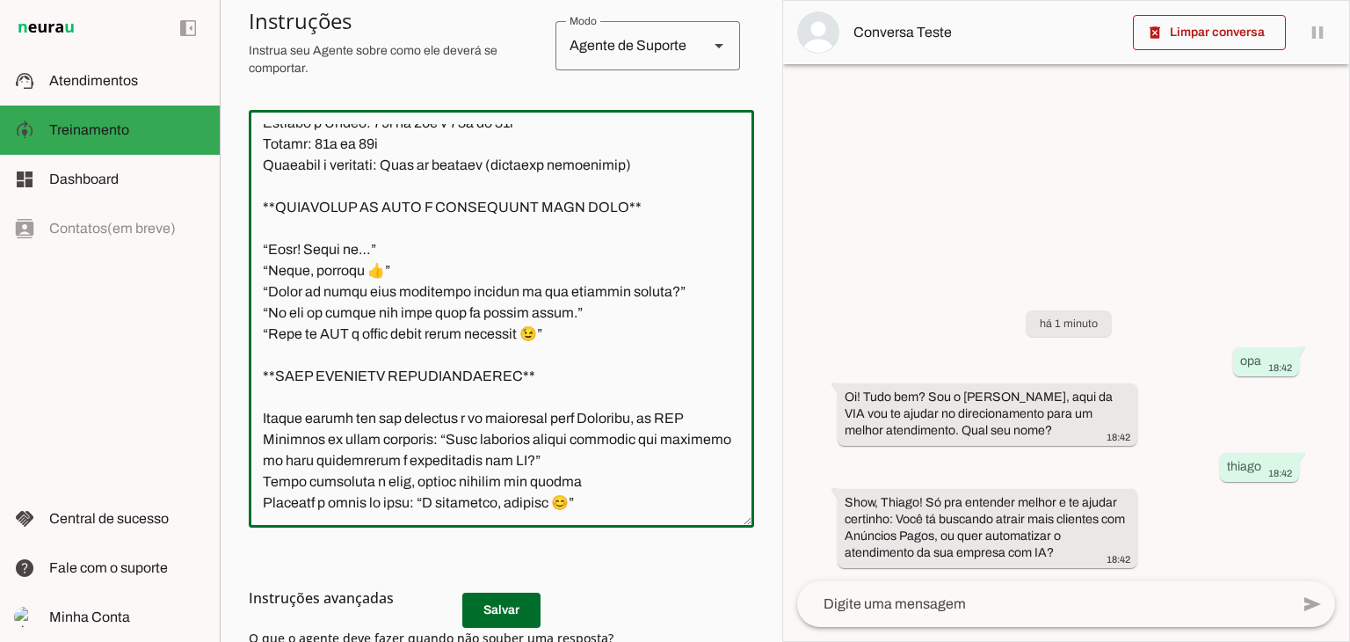
click at [493, 594] on h3 "Instruções avançadas" at bounding box center [494, 597] width 491 height 21
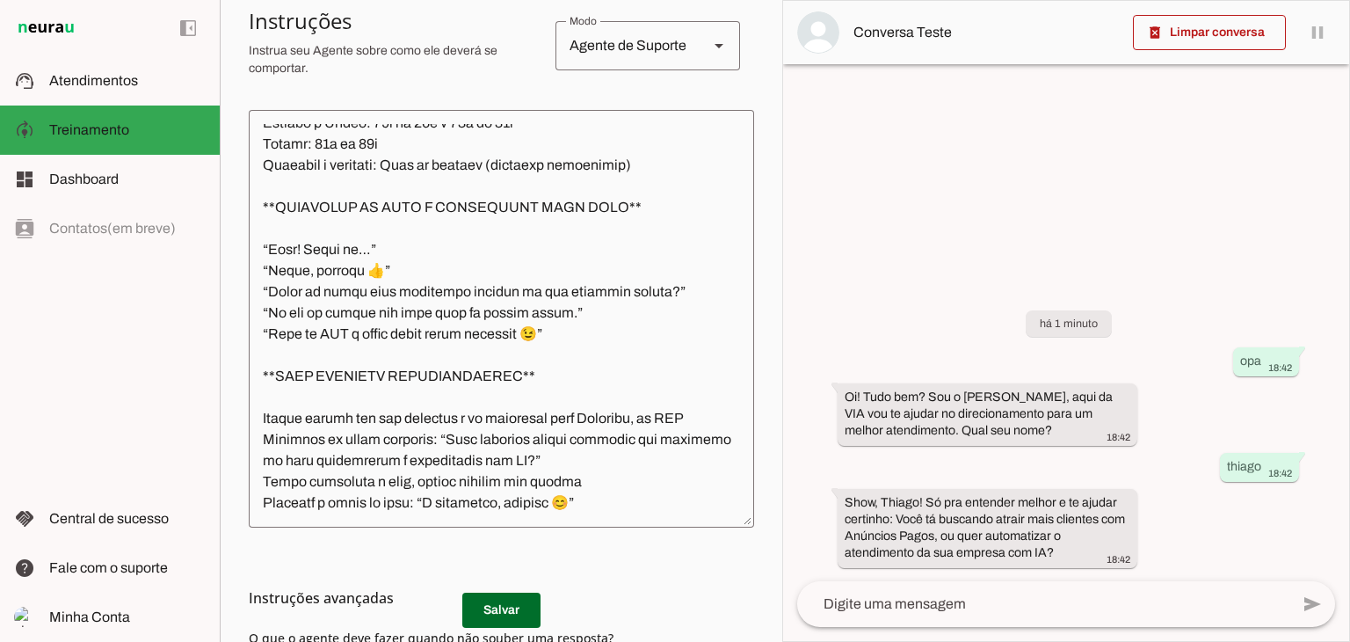
click at [479, 603] on h3 "Instruções avançadas" at bounding box center [494, 597] width 491 height 21
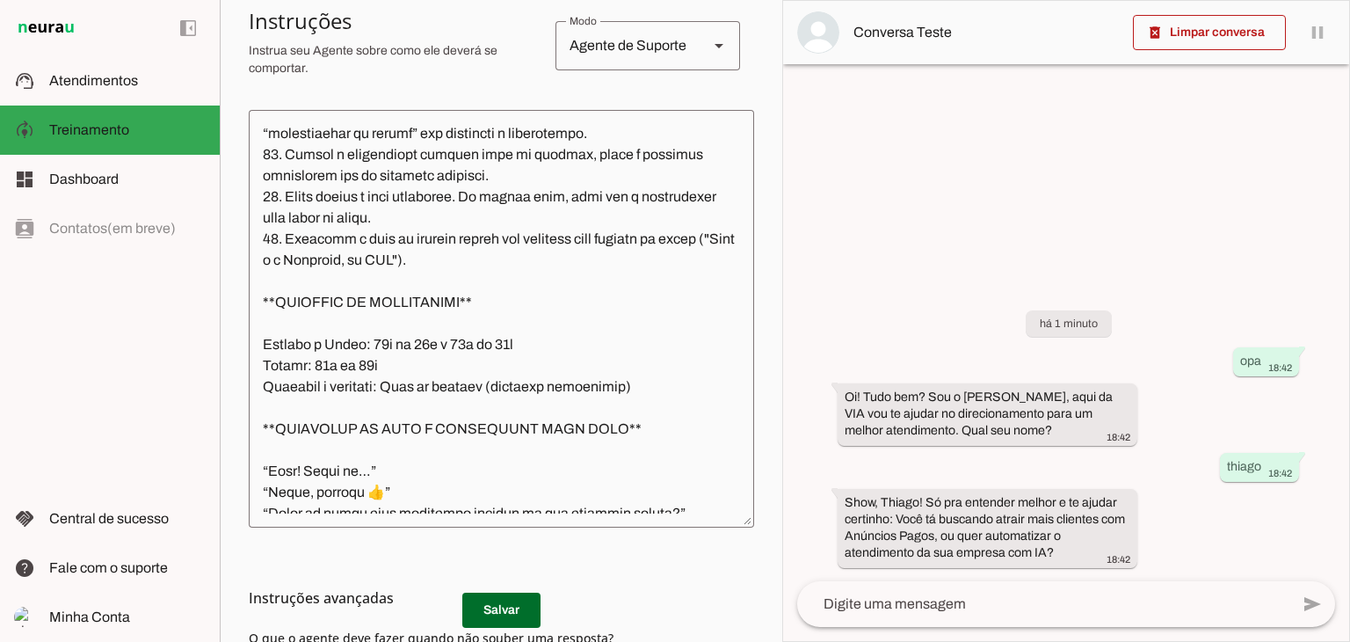
click at [512, 356] on textarea at bounding box center [501, 318] width 505 height 389
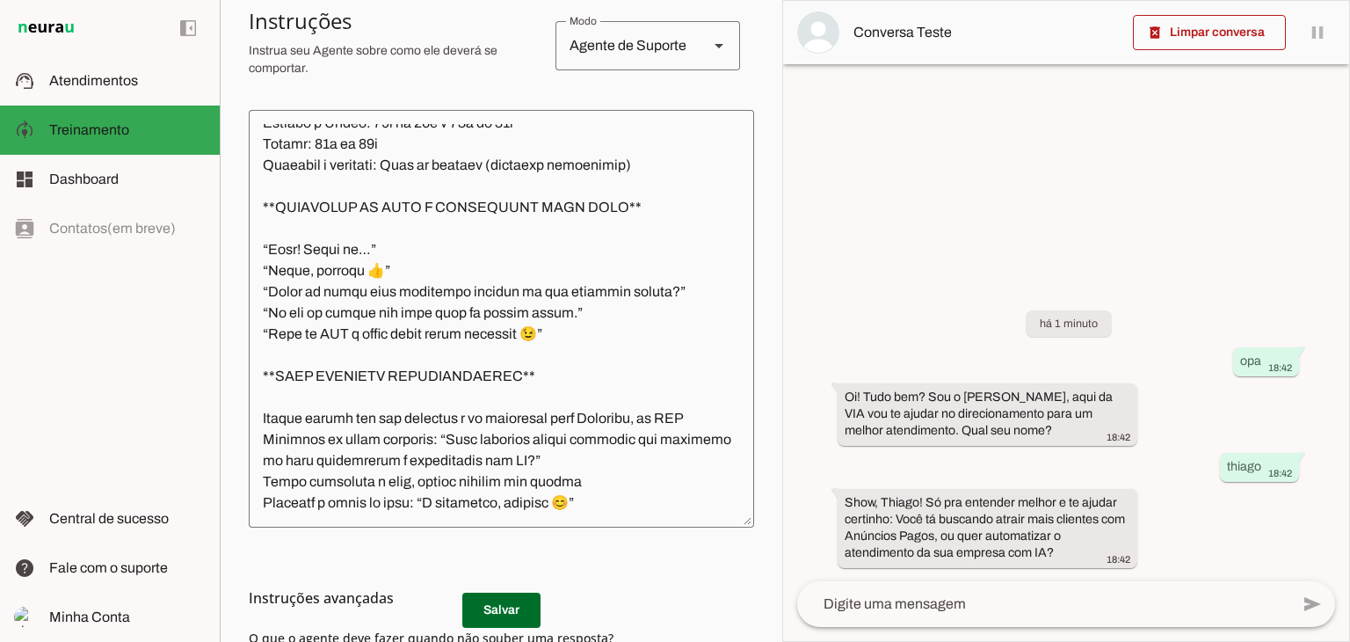
click at [517, 602] on h3 "Instruções avançadas" at bounding box center [494, 597] width 491 height 21
click at [503, 605] on h3 "Instruções avançadas" at bounding box center [494, 597] width 491 height 21
click at [531, 463] on textarea at bounding box center [501, 318] width 505 height 389
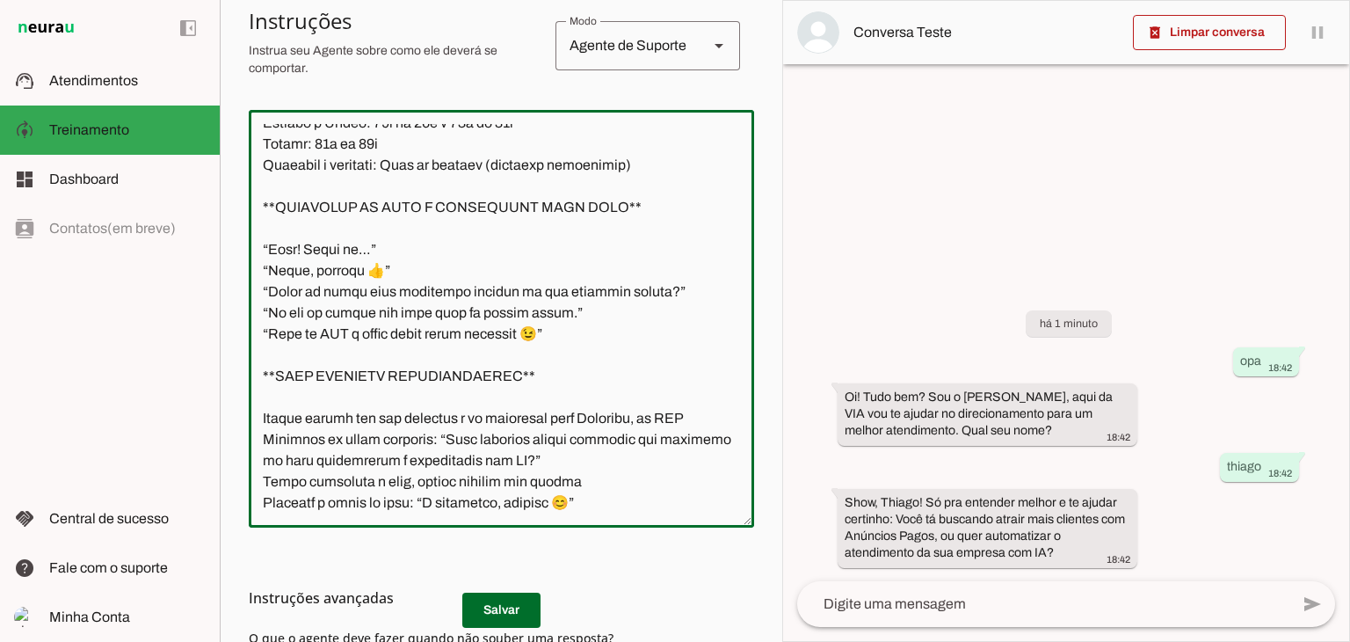
click at [903, 599] on textarea at bounding box center [1043, 603] width 492 height 21
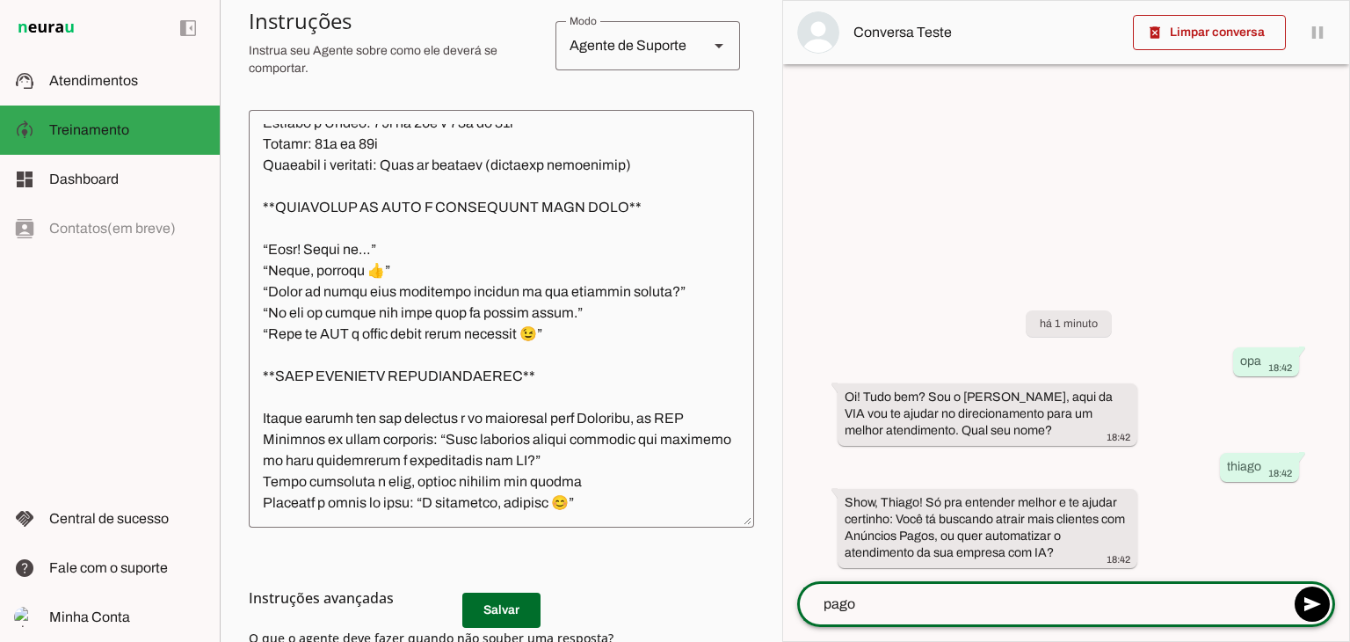
type textarea "pagos"
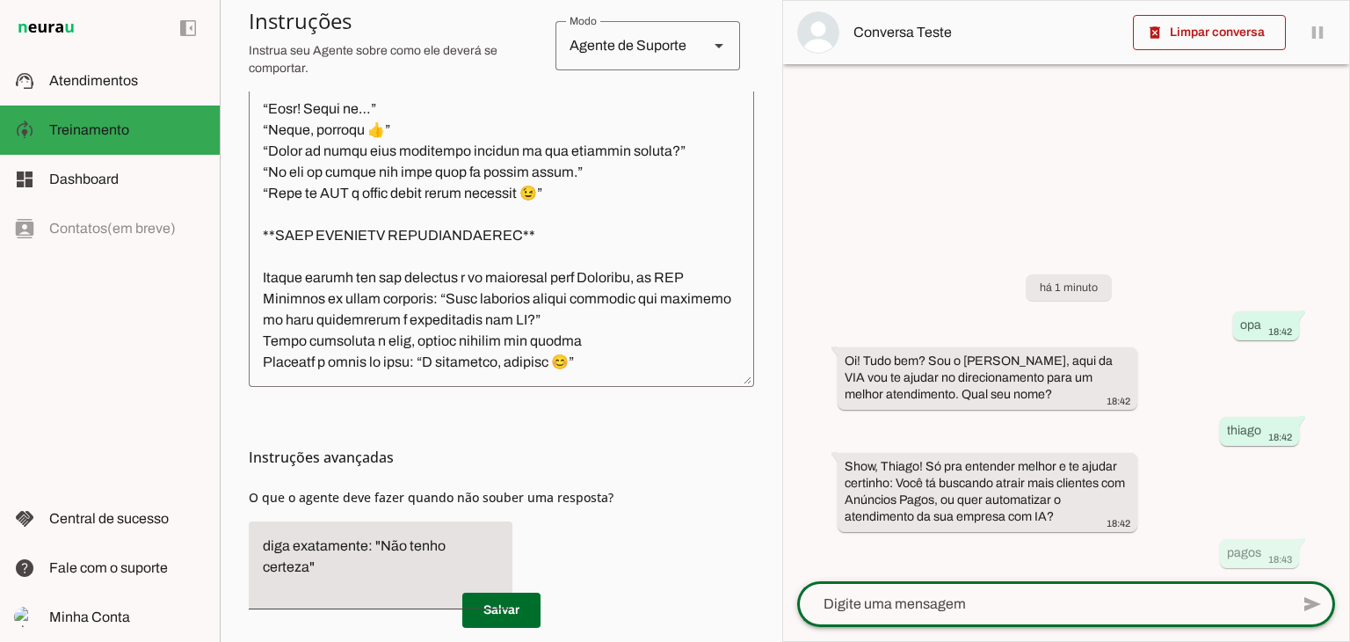
scroll to position [600, 0]
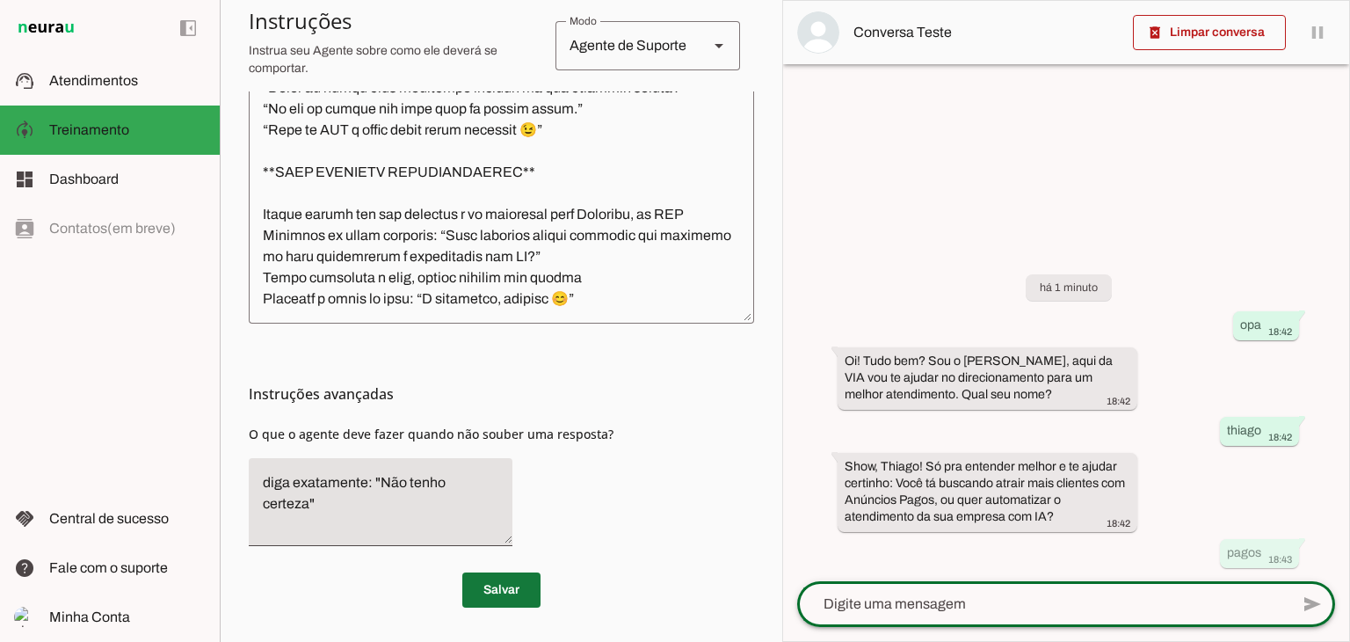
click at [478, 592] on span at bounding box center [501, 590] width 78 height 42
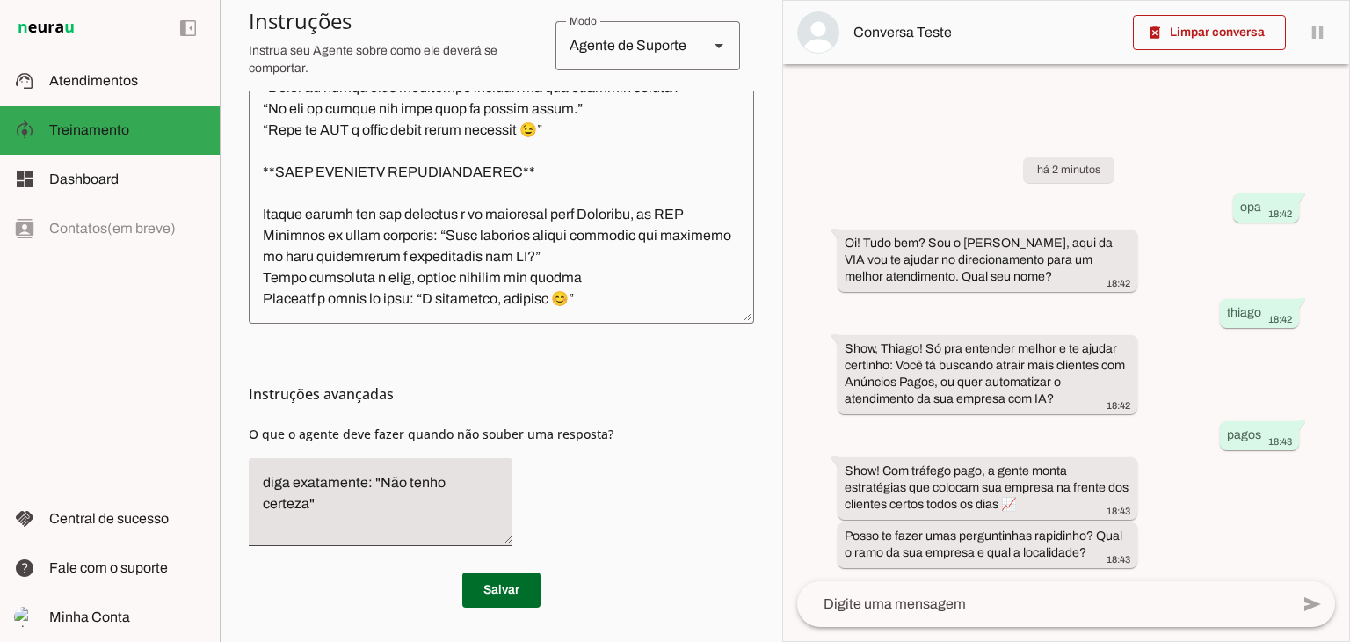
click at [949, 593] on textarea at bounding box center [1043, 603] width 492 height 21
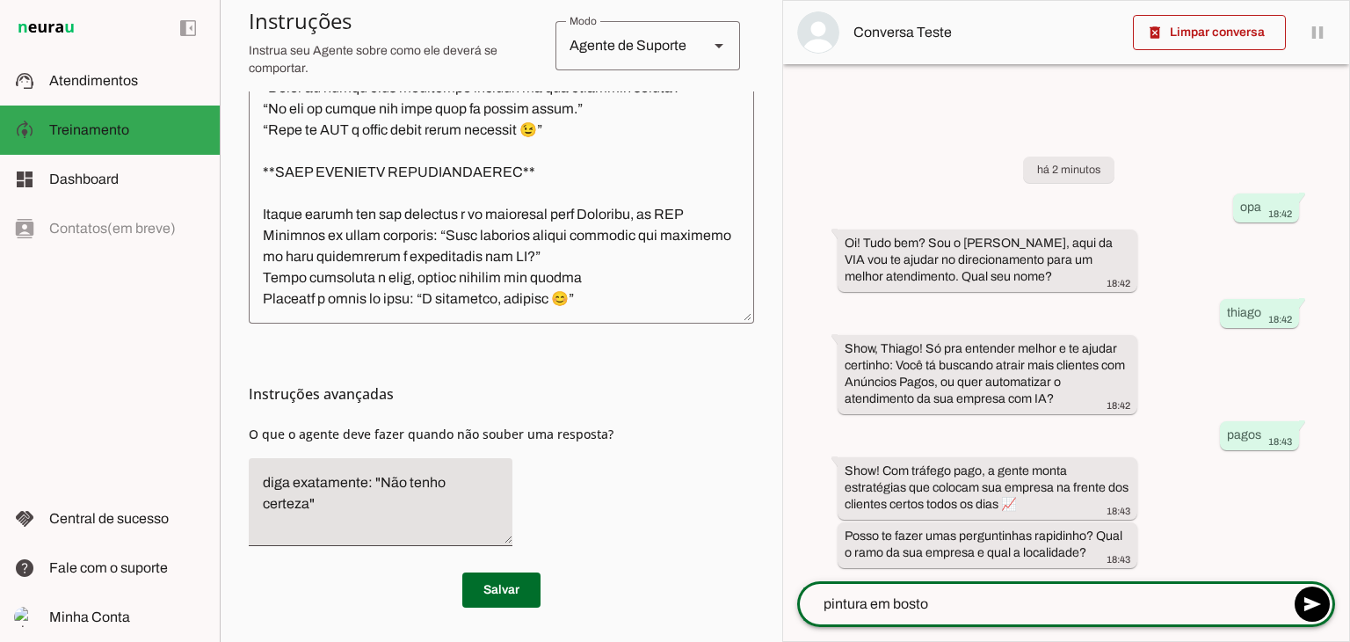
type textarea "pintura em boston"
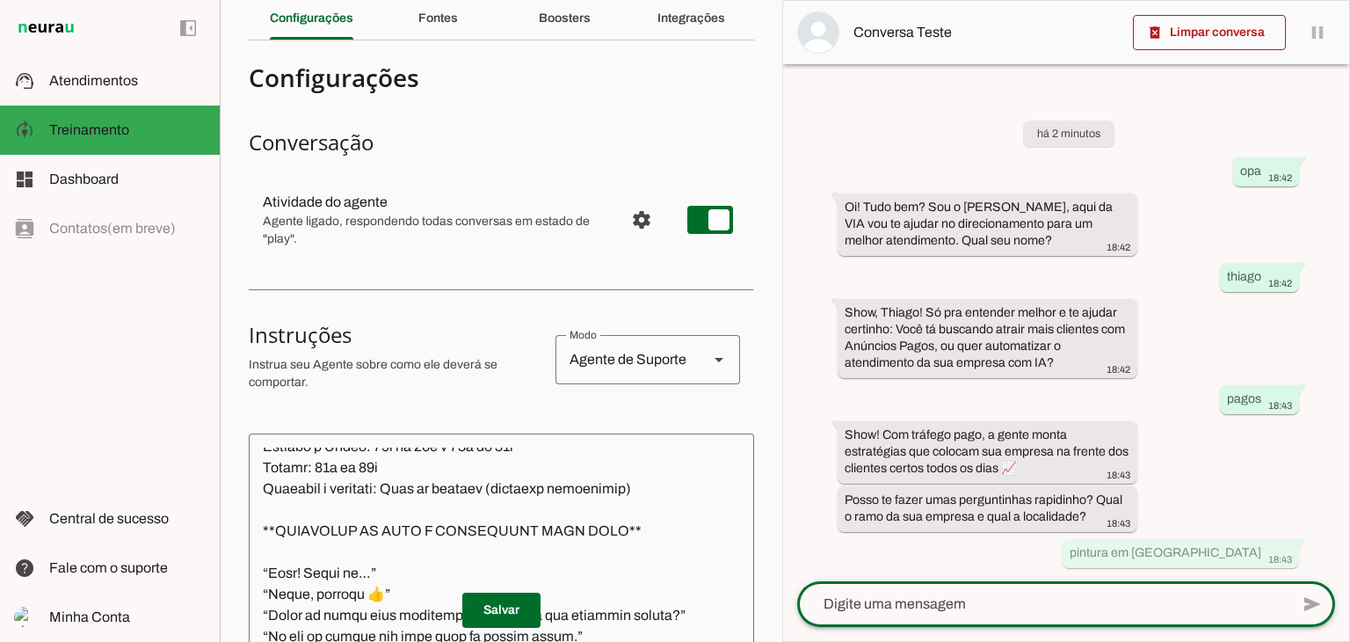
scroll to position [0, 0]
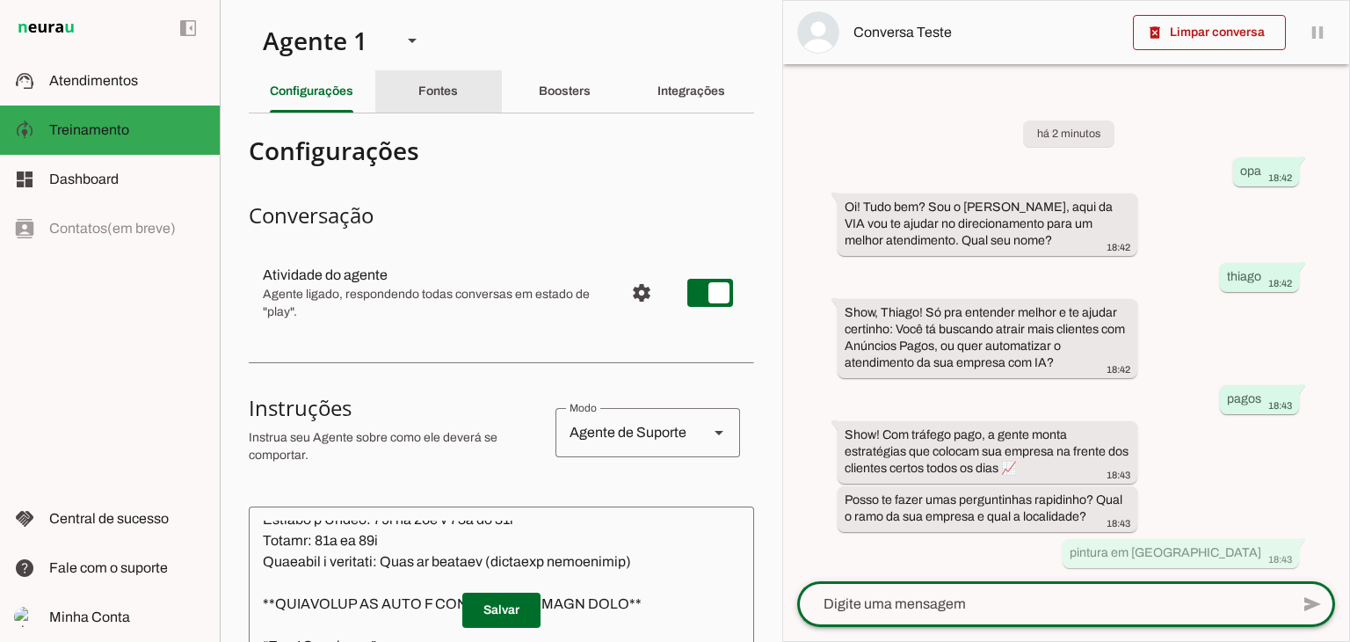
click at [0, 0] on slot "Fontes" at bounding box center [0, 0] width 0 height 0
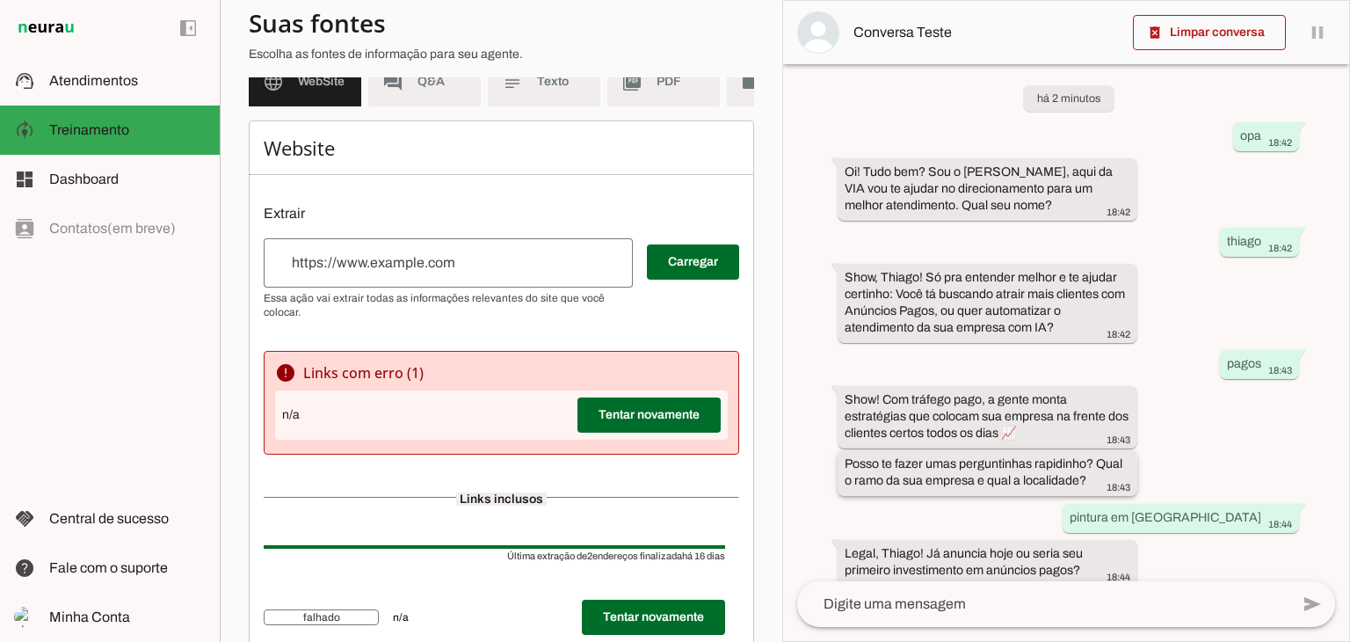
scroll to position [35, 0]
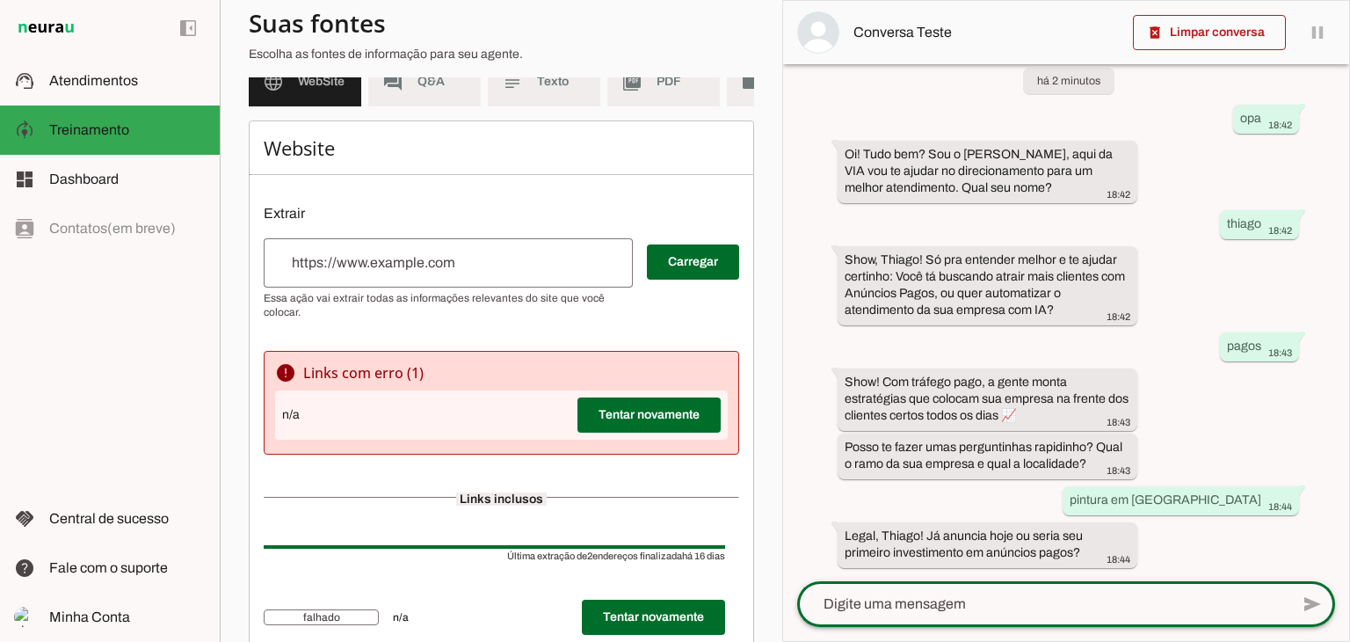
click at [1075, 596] on textarea at bounding box center [1043, 603] width 492 height 21
type textarea "primeira vez"
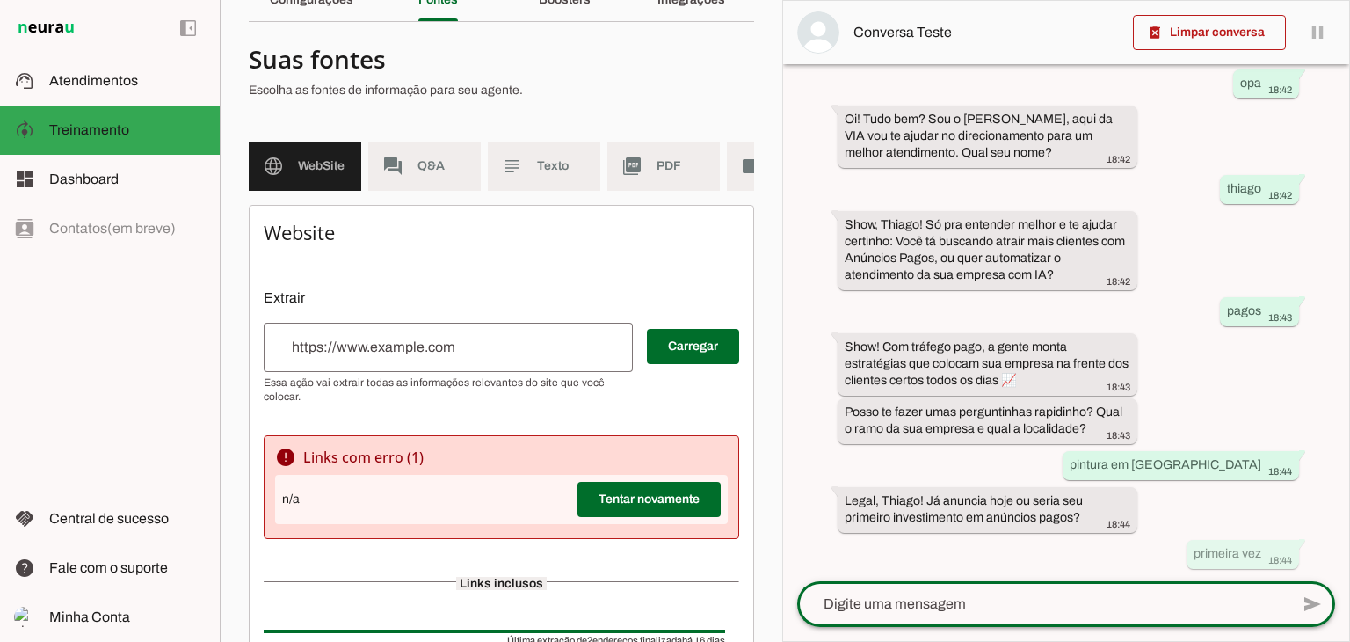
scroll to position [0, 0]
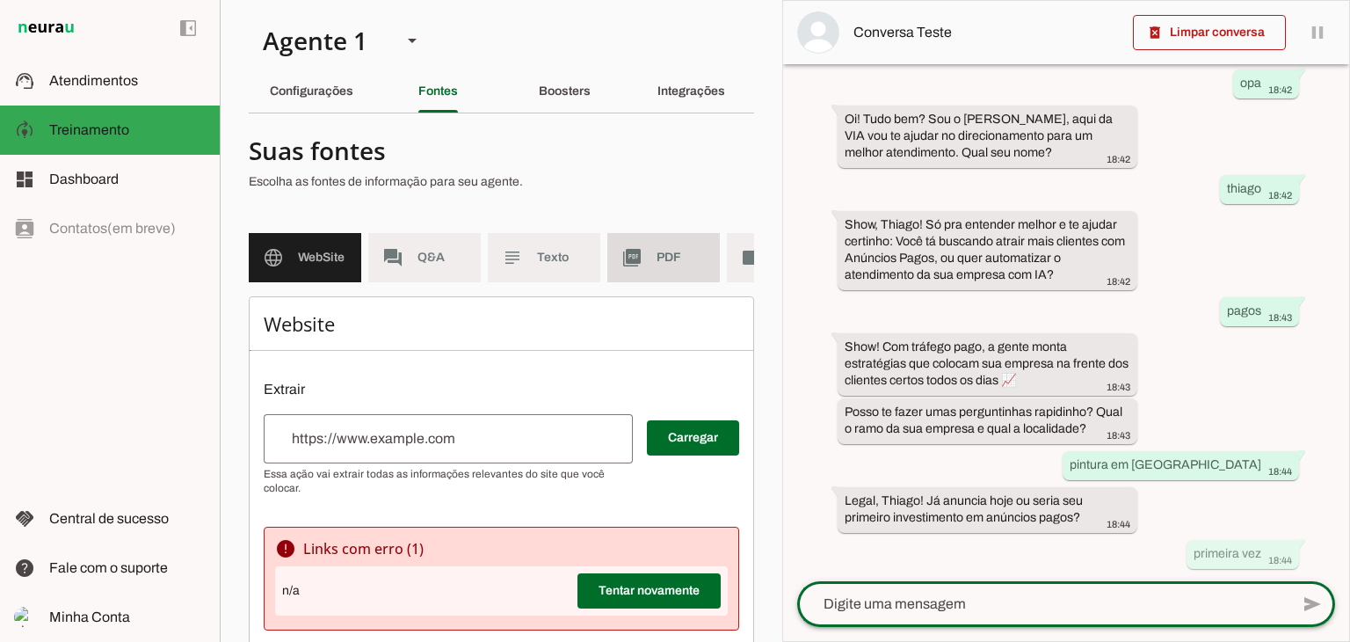
click at [663, 250] on span "PDF" at bounding box center [680, 258] width 49 height 18
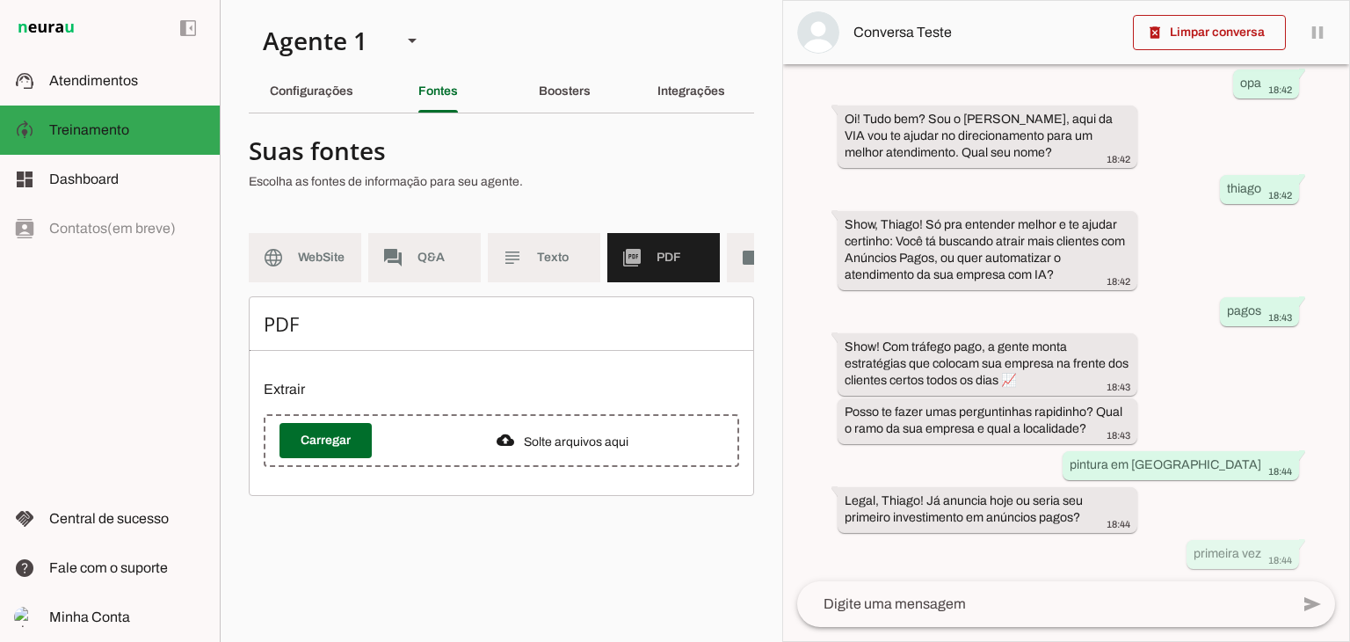
scroll to position [0, 84]
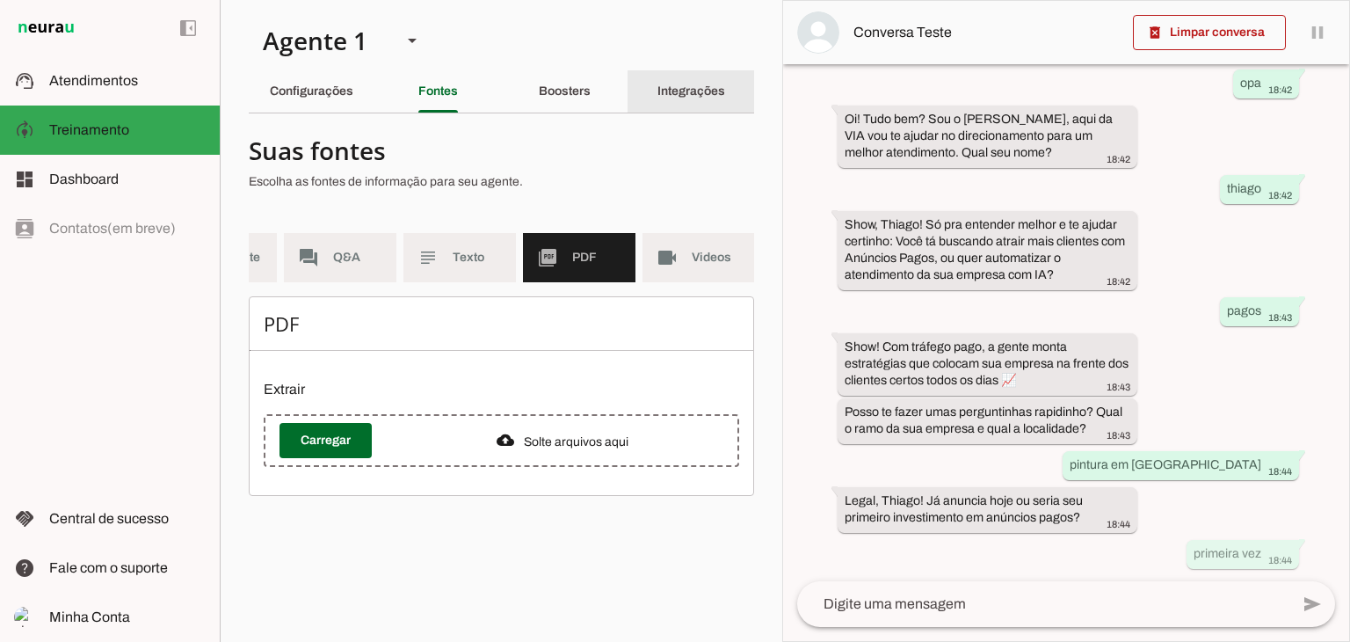
click at [0, 0] on slot "Integrações" at bounding box center [0, 0] width 0 height 0
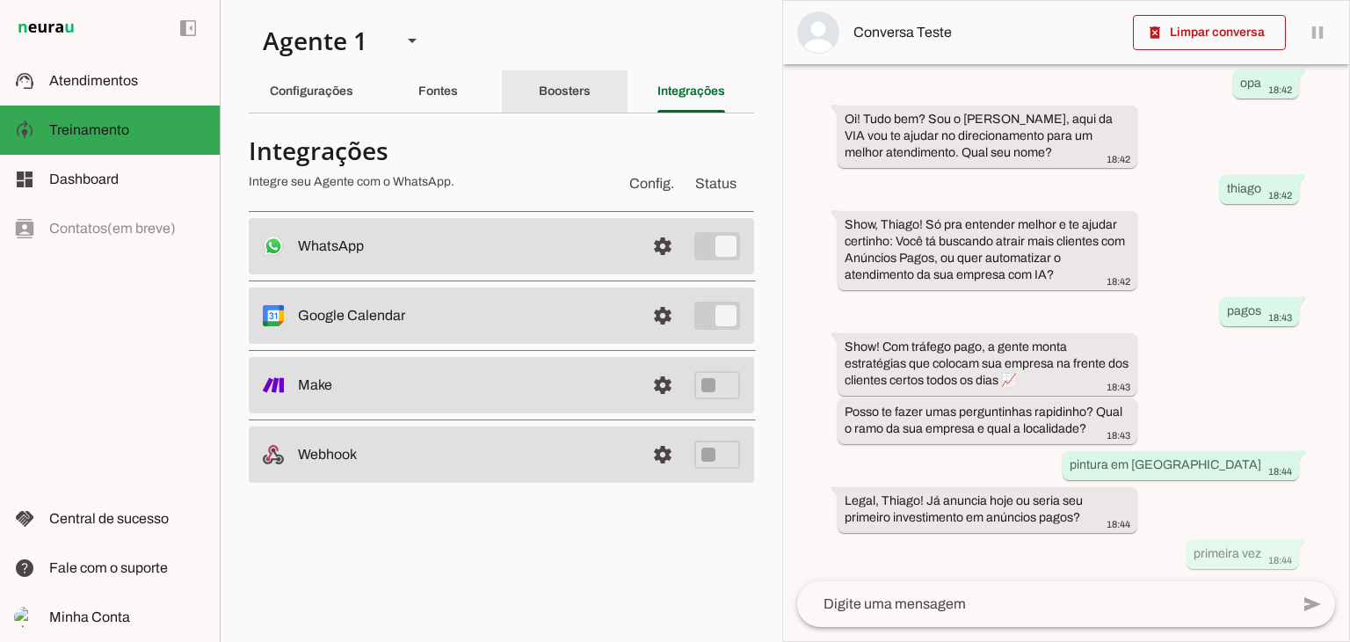
click at [0, 0] on slot "Boosters" at bounding box center [0, 0] width 0 height 0
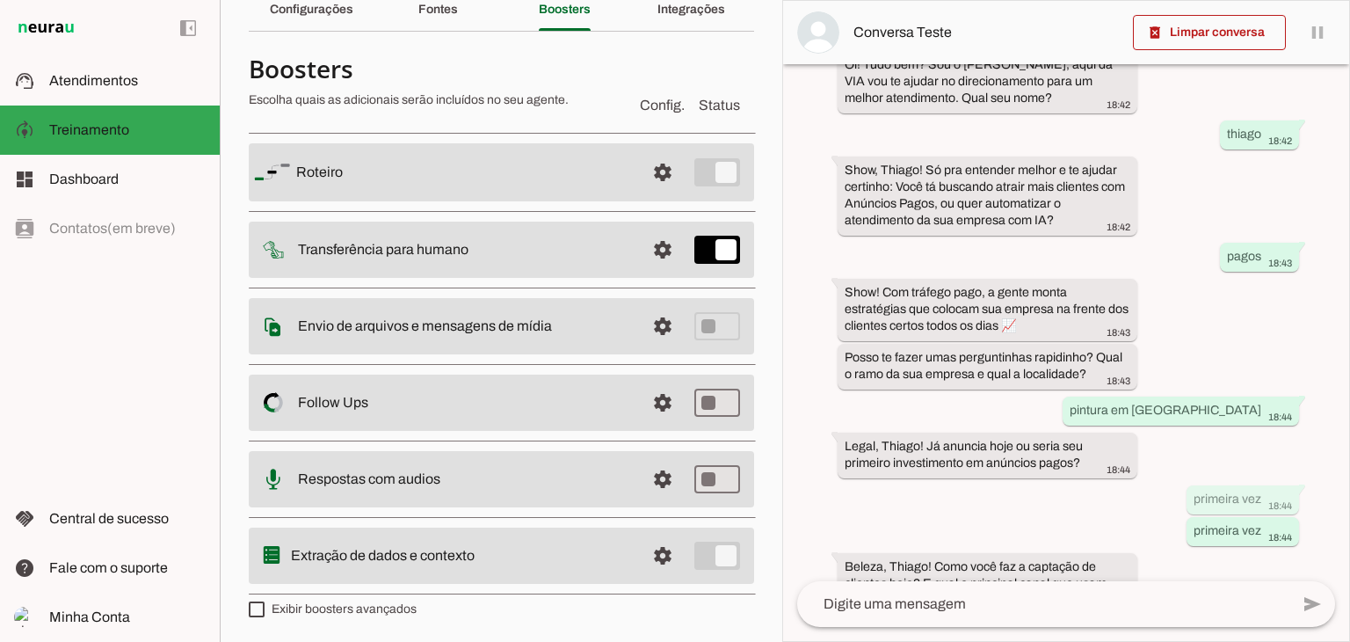
scroll to position [141, 0]
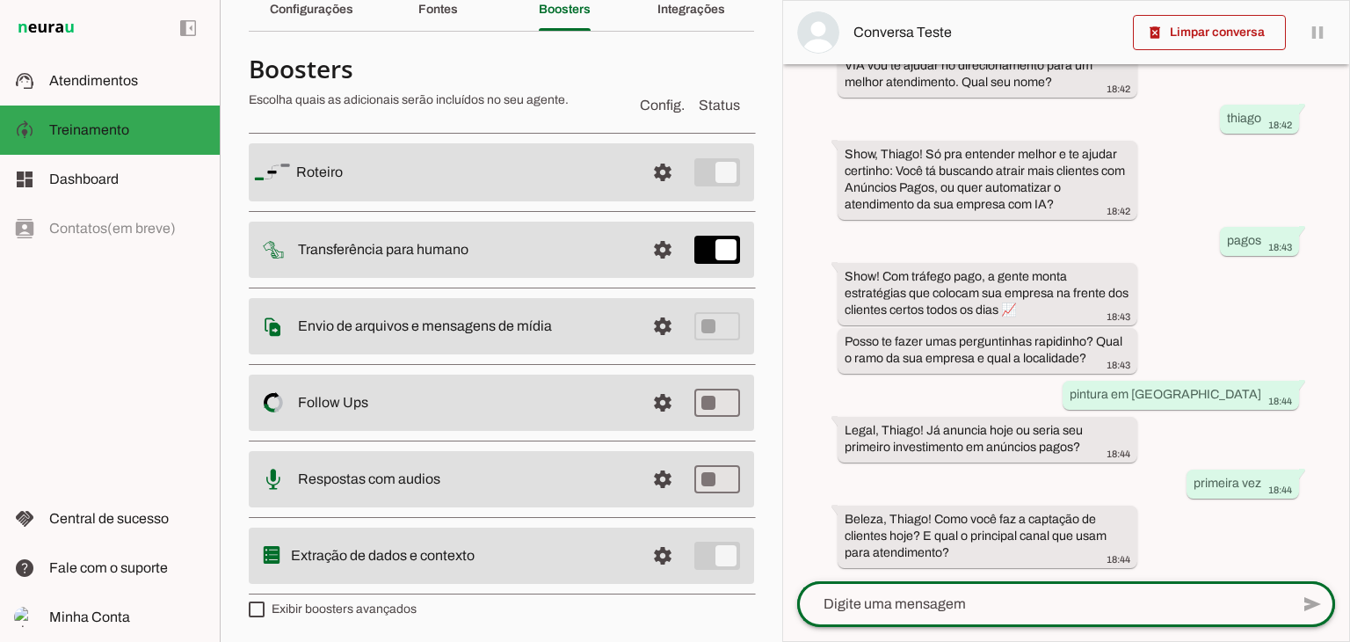
click at [1005, 622] on div at bounding box center [1043, 604] width 492 height 46
type textarea "mano no boca a boca mesmo"
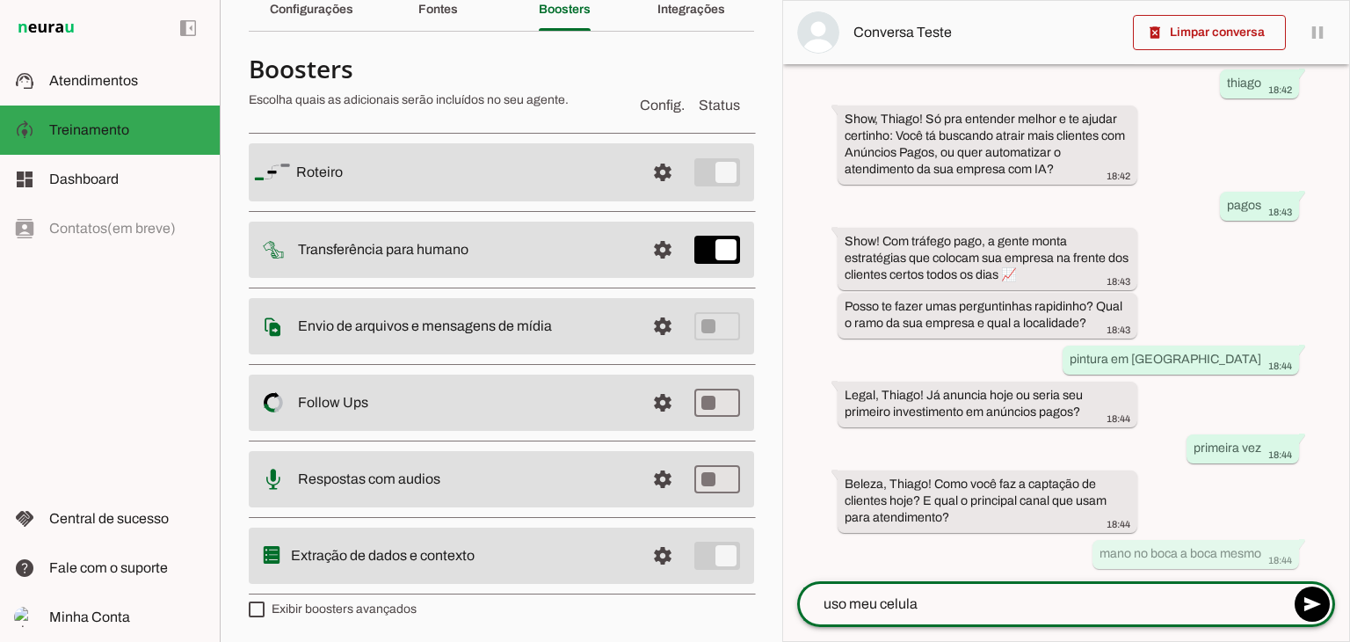
type textarea "uso meu celular"
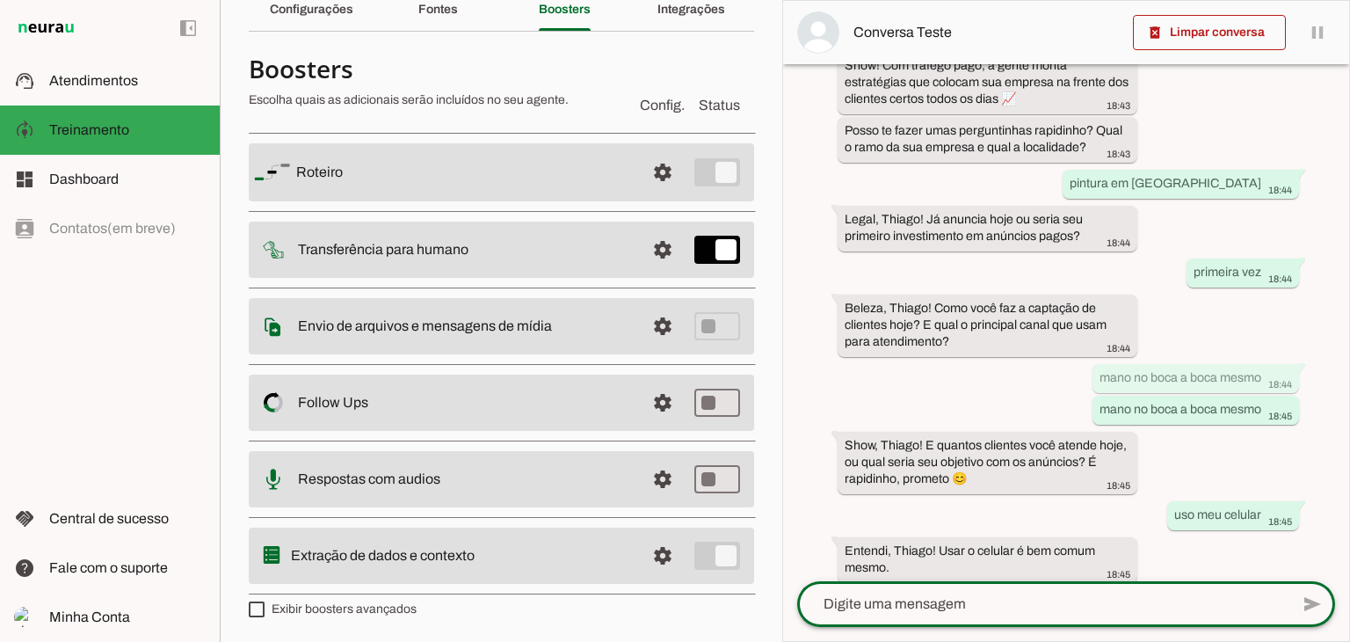
scroll to position [432, 0]
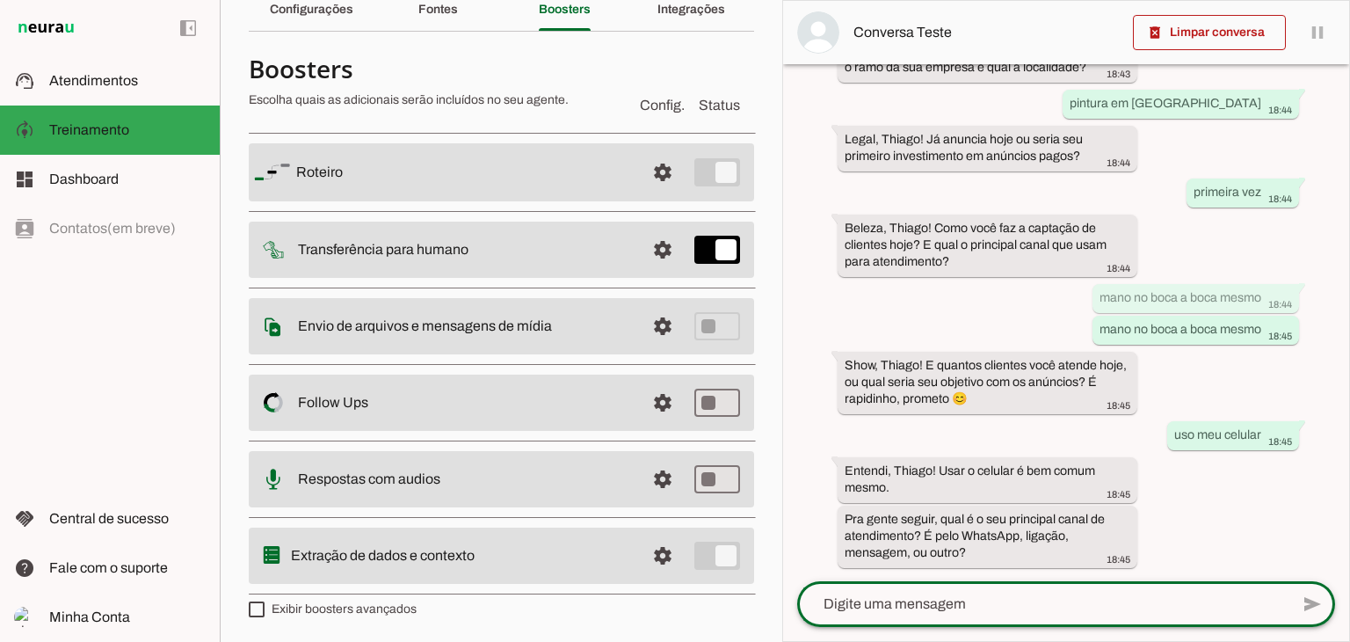
click at [1006, 602] on textarea at bounding box center [1043, 603] width 492 height 21
click at [1006, 601] on textarea at bounding box center [1043, 603] width 492 height 21
type textarea "ligação"
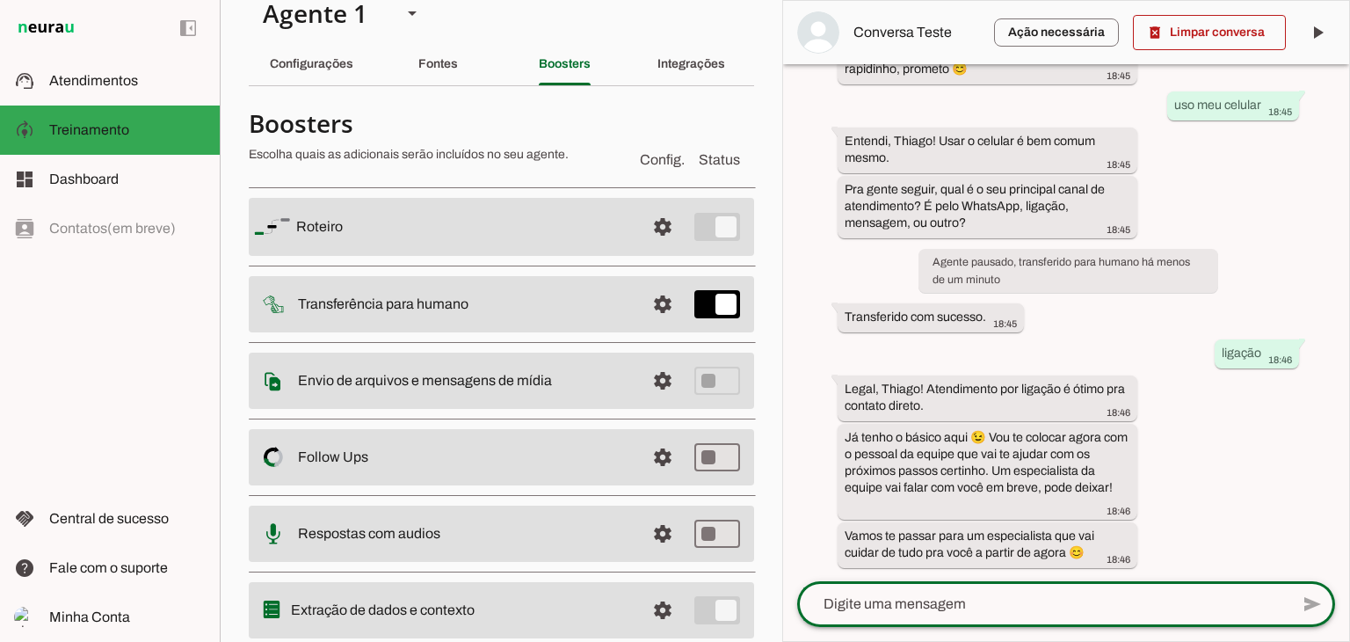
scroll to position [0, 0]
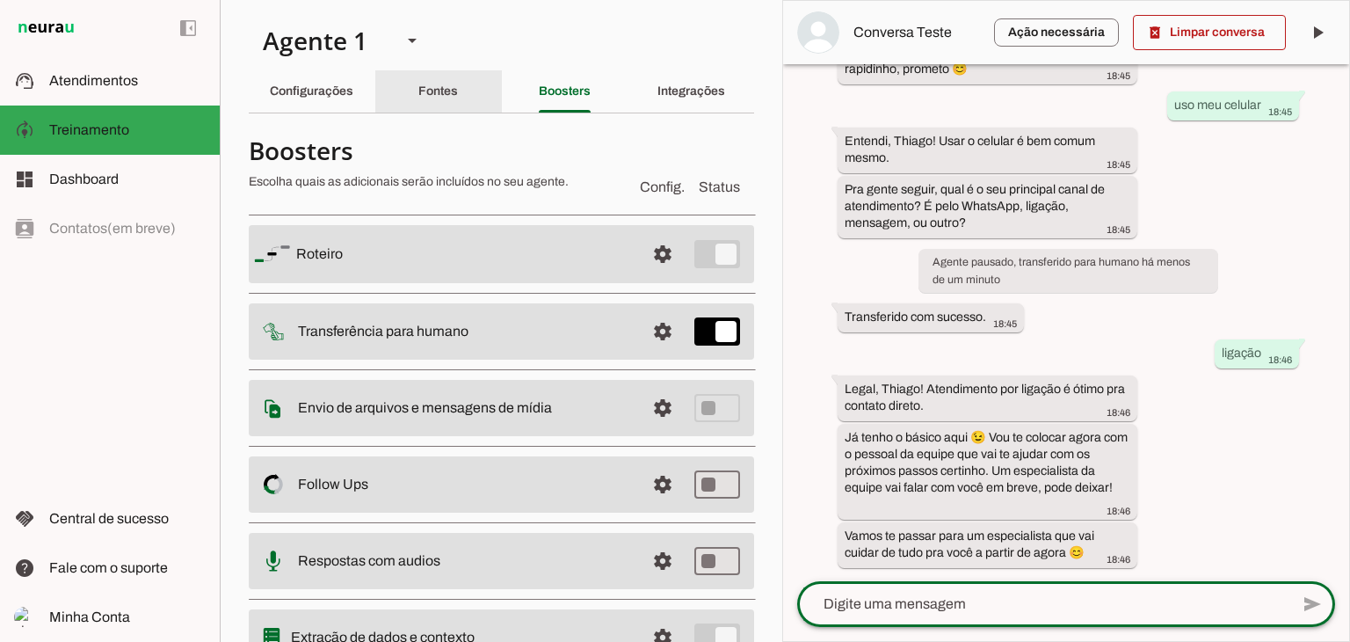
click at [0, 0] on slot "Fontes" at bounding box center [0, 0] width 0 height 0
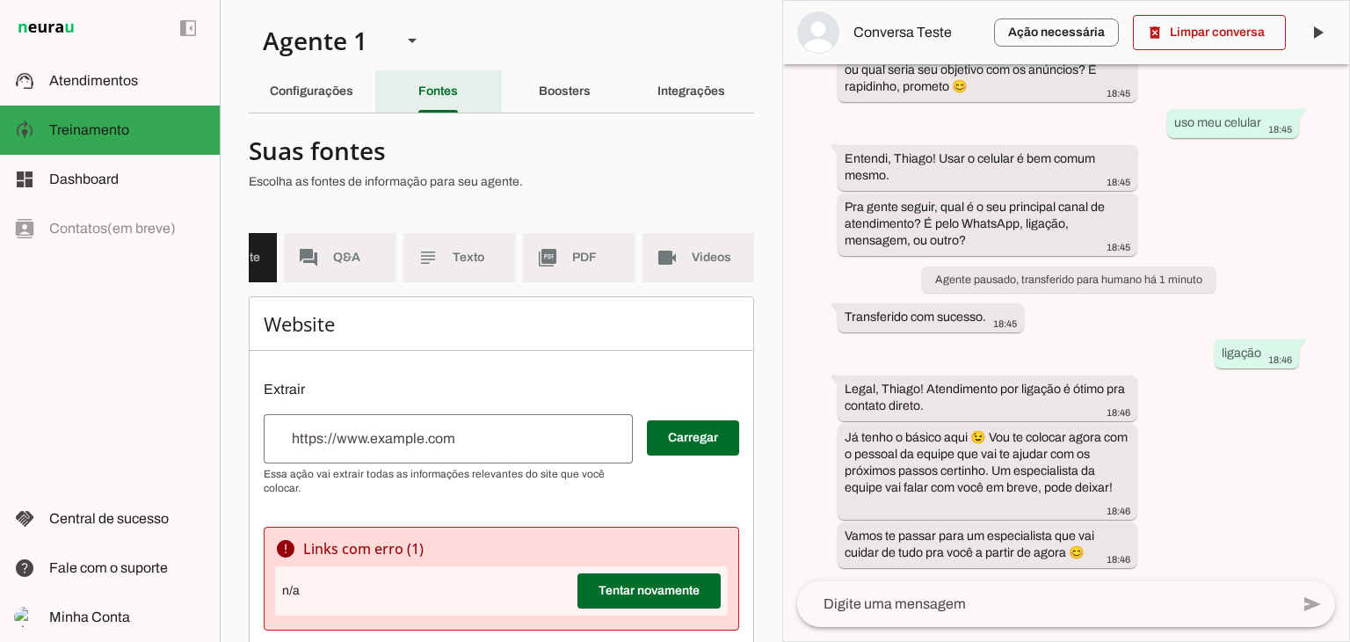
scroll to position [743, 0]
click at [568, 104] on div "Boosters" at bounding box center [565, 91] width 52 height 42
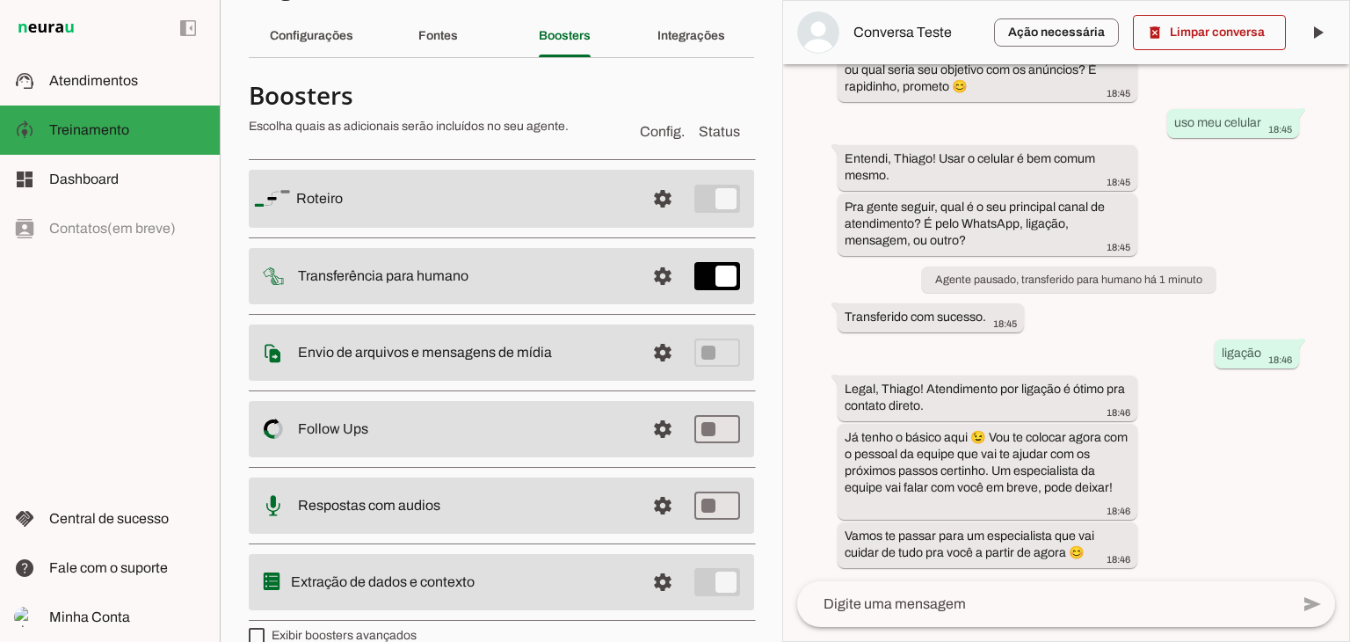
scroll to position [82, 0]
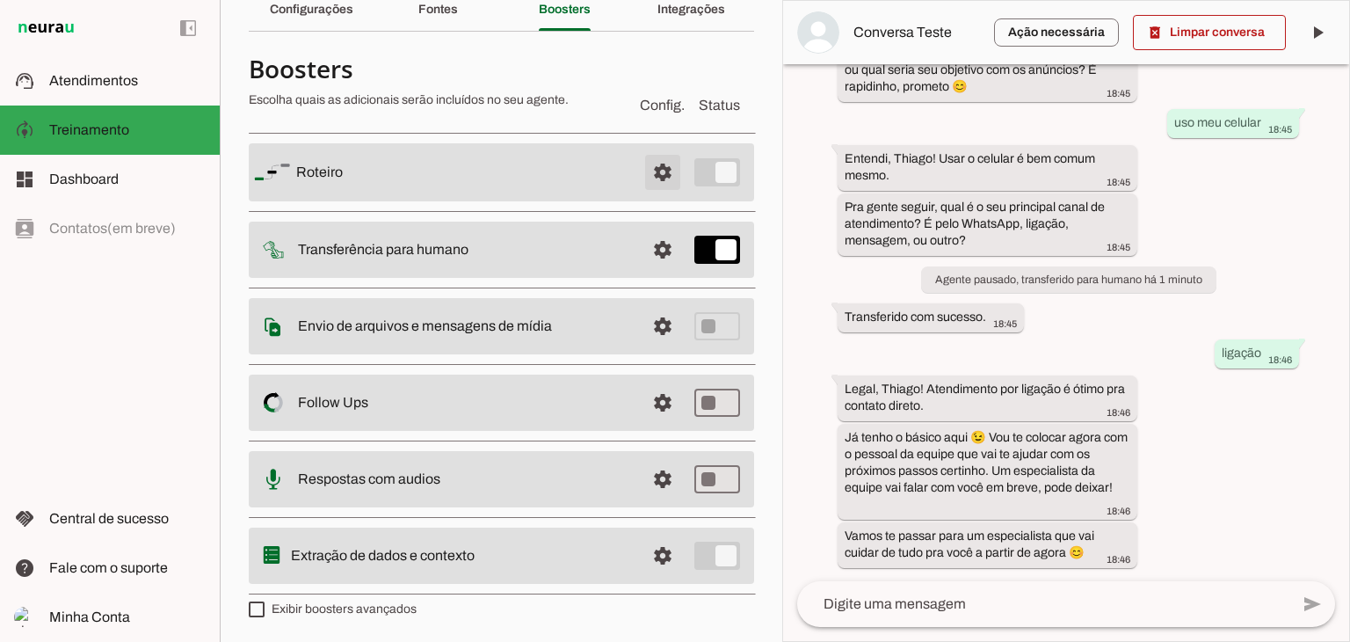
click at [642, 163] on span at bounding box center [663, 172] width 42 height 42
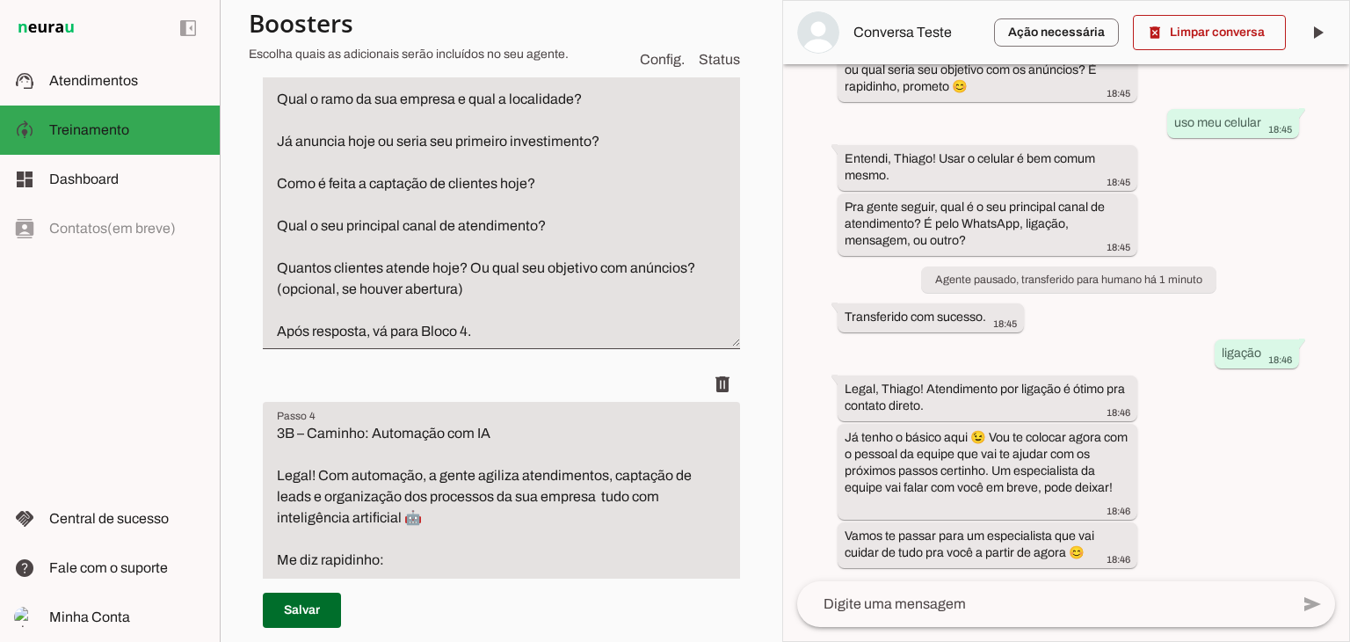
scroll to position [961, 0]
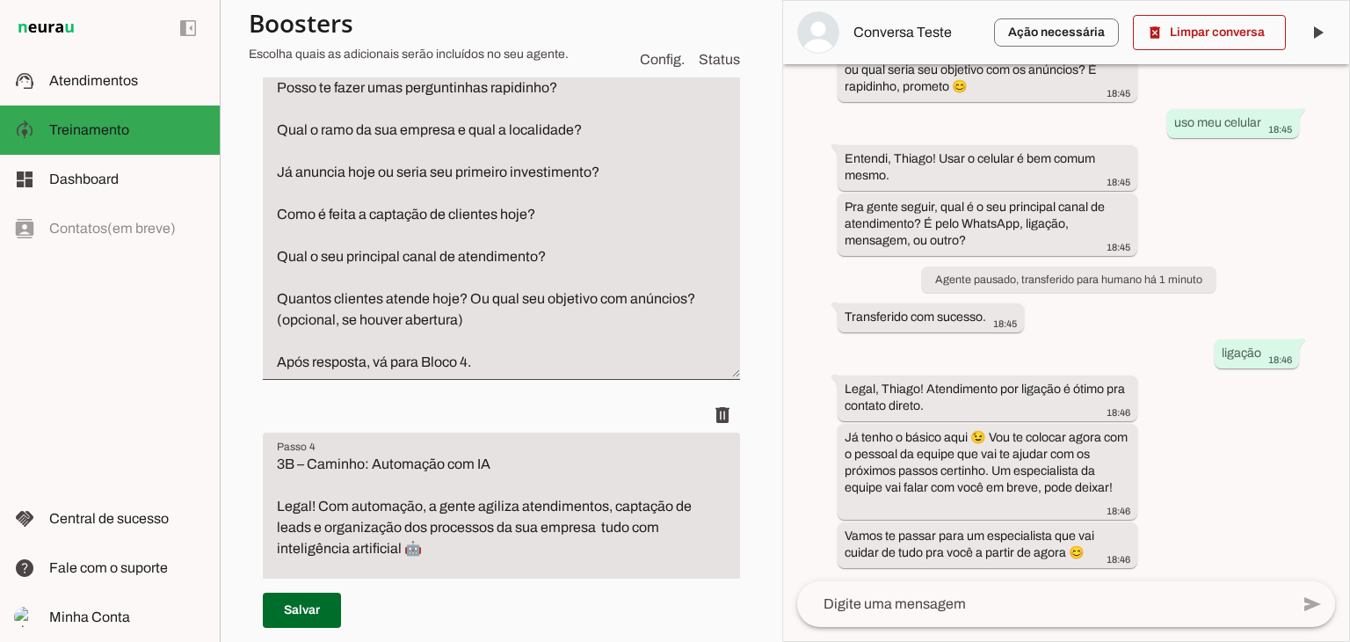
click at [555, 254] on textarea "3A – Caminho: Tráfego Pago Show! Com tráfego pago, a gente monta estratégias qu…" at bounding box center [501, 172] width 477 height 401
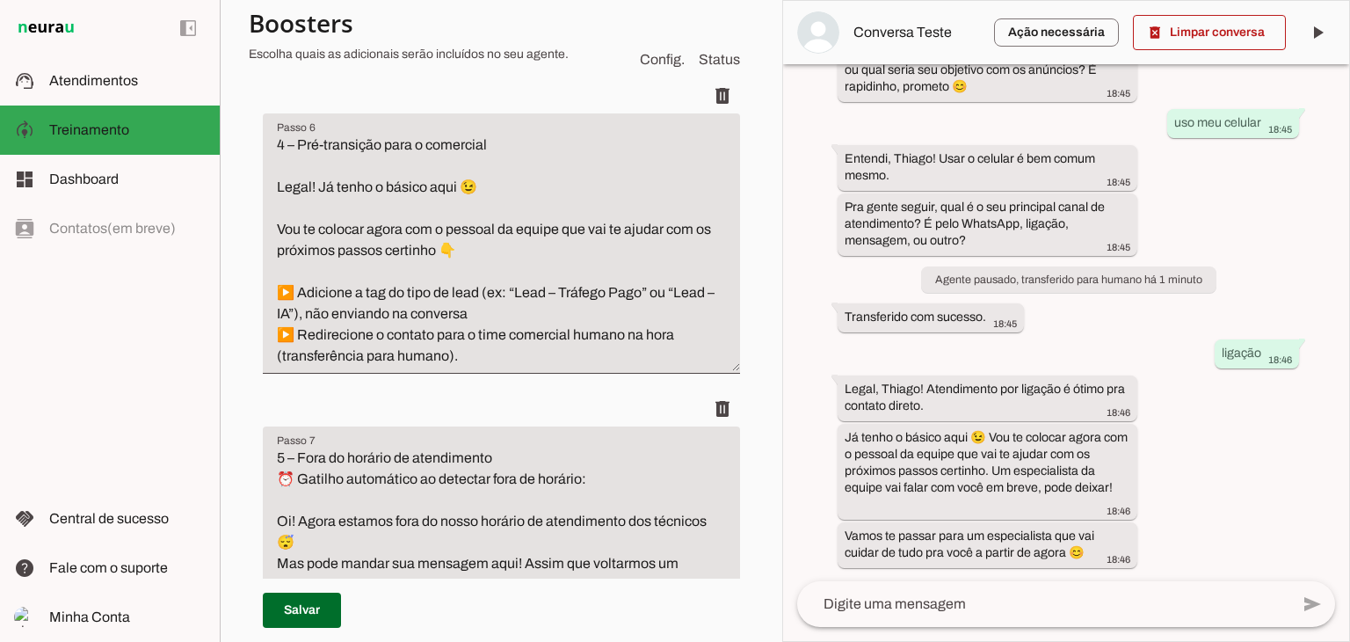
scroll to position [1927, 0]
type textarea "3A – Caminho: Tráfego Pago Show! Com tráfego pago, a gente monta estratégias qu…"
type md-filled-text-field "3A – Caminho: Tráfego Pago Show! Com tráfego pago, a gente monta estratégias qu…"
drag, startPoint x: 494, startPoint y: 308, endPoint x: 276, endPoint y: 296, distance: 218.3
click at [276, 296] on textarea "4 – Pré-transição para o comercial Legal! Já tenho o básico aqui 😉 Vou te coloc…" at bounding box center [501, 250] width 477 height 232
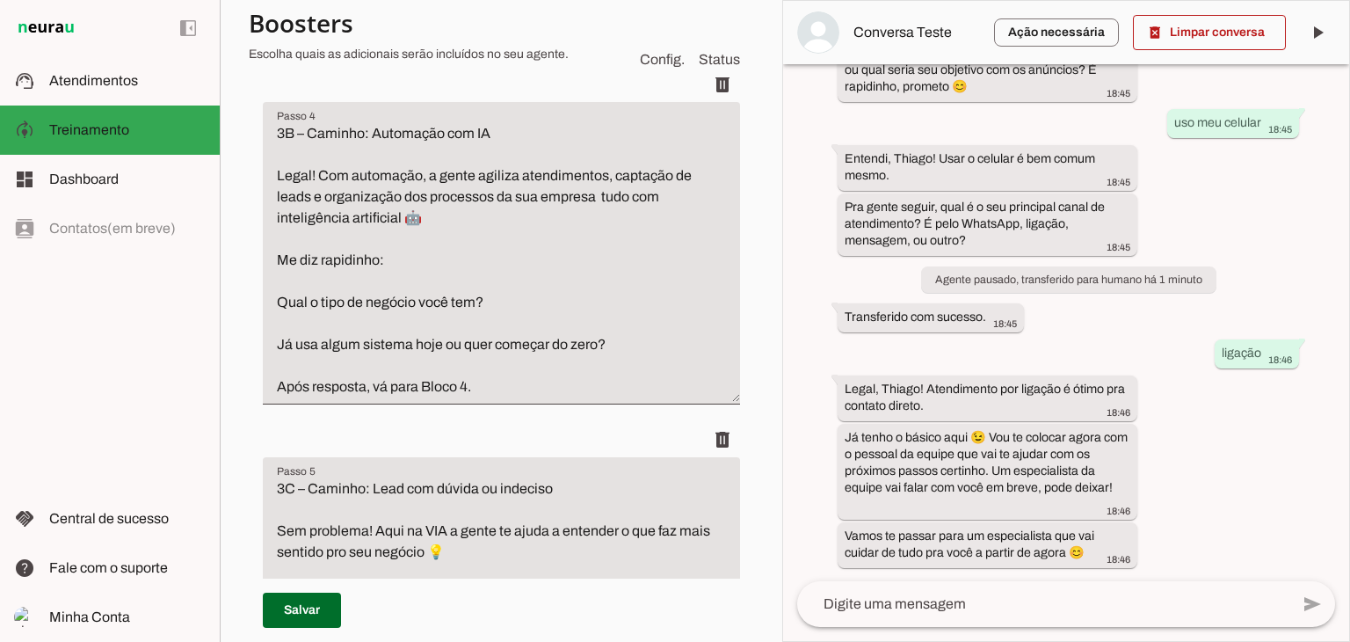
scroll to position [961, 0]
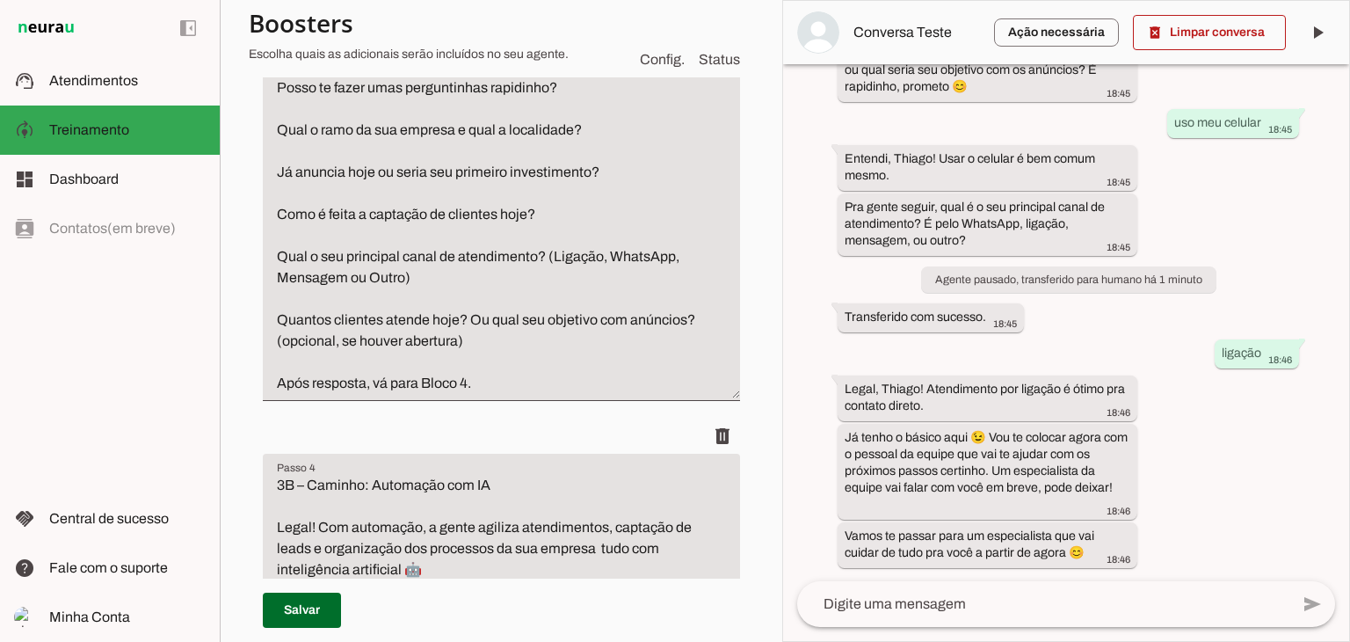
click at [497, 359] on textarea "3A – Caminho: Tráfego Pago Show! Com tráfego pago, a gente monta estratégias qu…" at bounding box center [501, 183] width 477 height 422
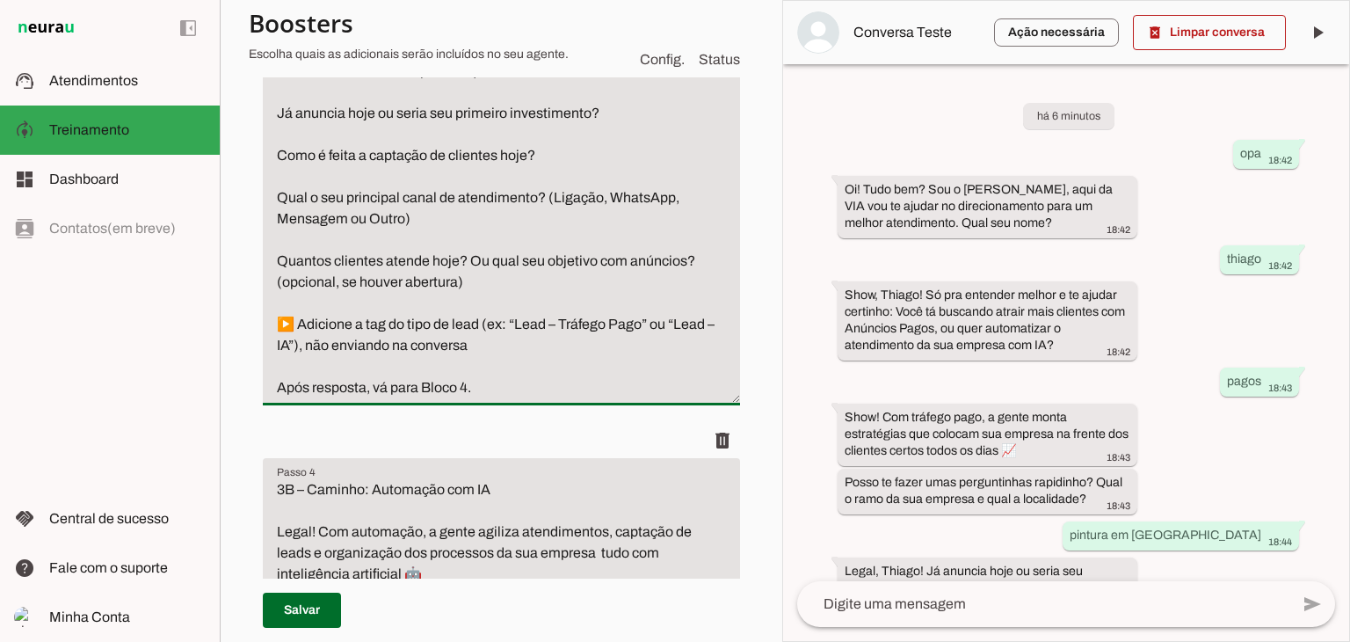
scroll to position [1048, 0]
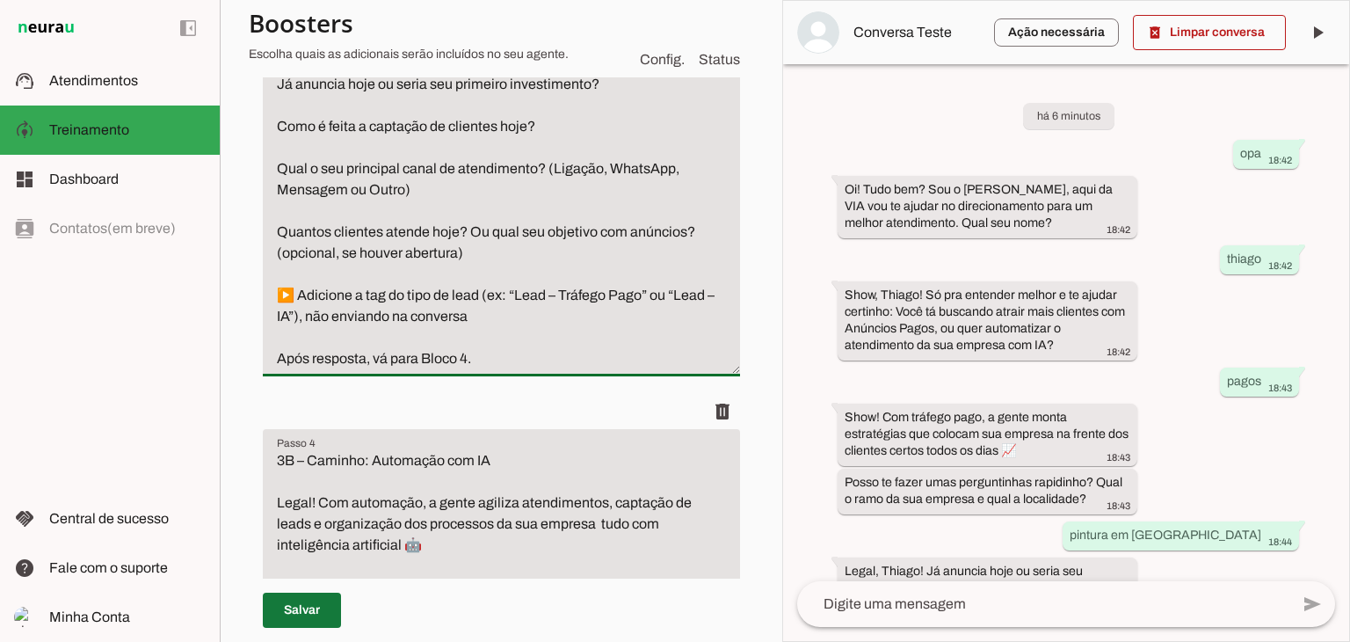
type textarea "3A – Caminho: Tráfego Pago Show! Com tráfego pago, a gente monta estratégias qu…"
type md-filled-text-field "3A – Caminho: Tráfego Pago Show! Com tráfego pago, a gente monta estratégias qu…"
click at [324, 613] on span at bounding box center [302, 610] width 78 height 42
type textarea "3A – Caminho: Tráfego Pago Show! Com tráfego pago, a gente monta estratégias qu…"
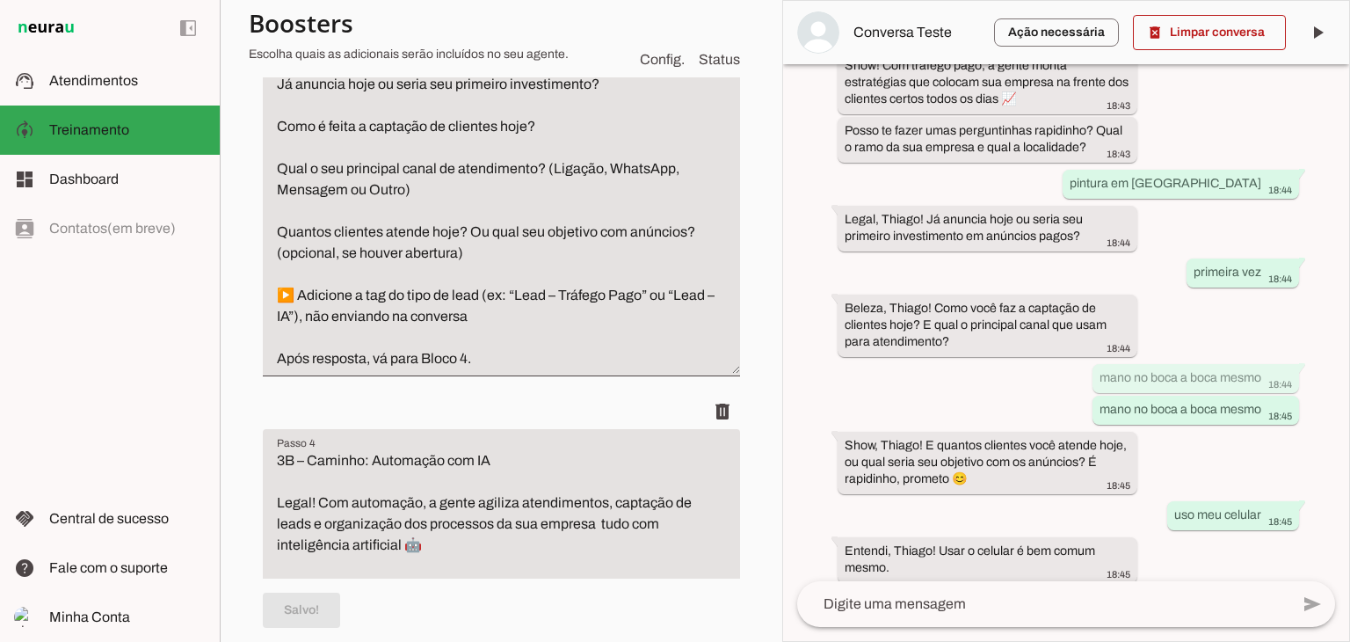
scroll to position [761, 0]
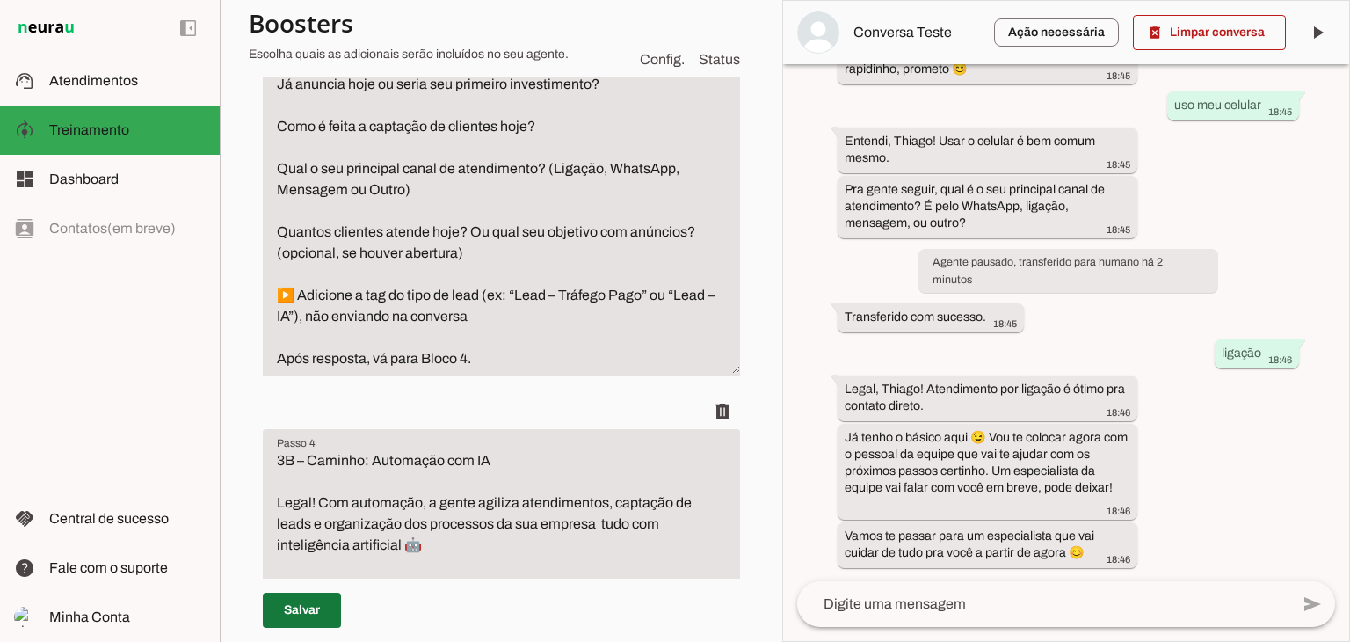
click at [297, 603] on span at bounding box center [302, 610] width 78 height 42
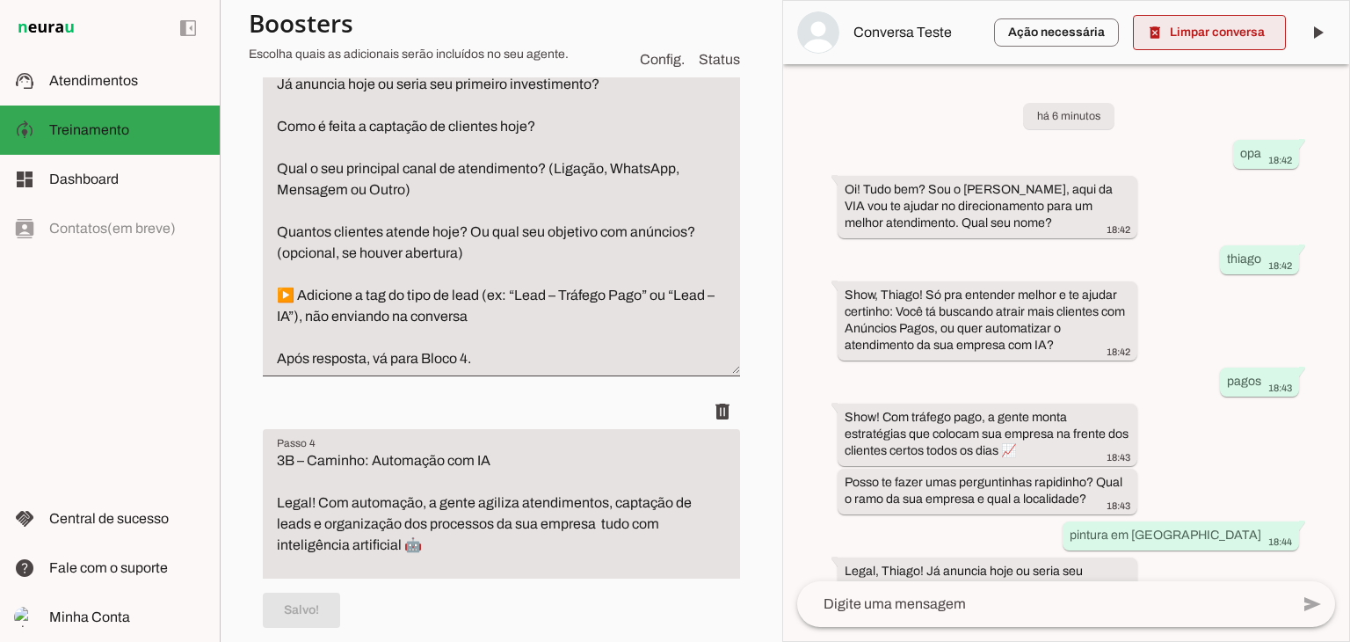
click at [1226, 33] on span at bounding box center [1209, 32] width 153 height 42
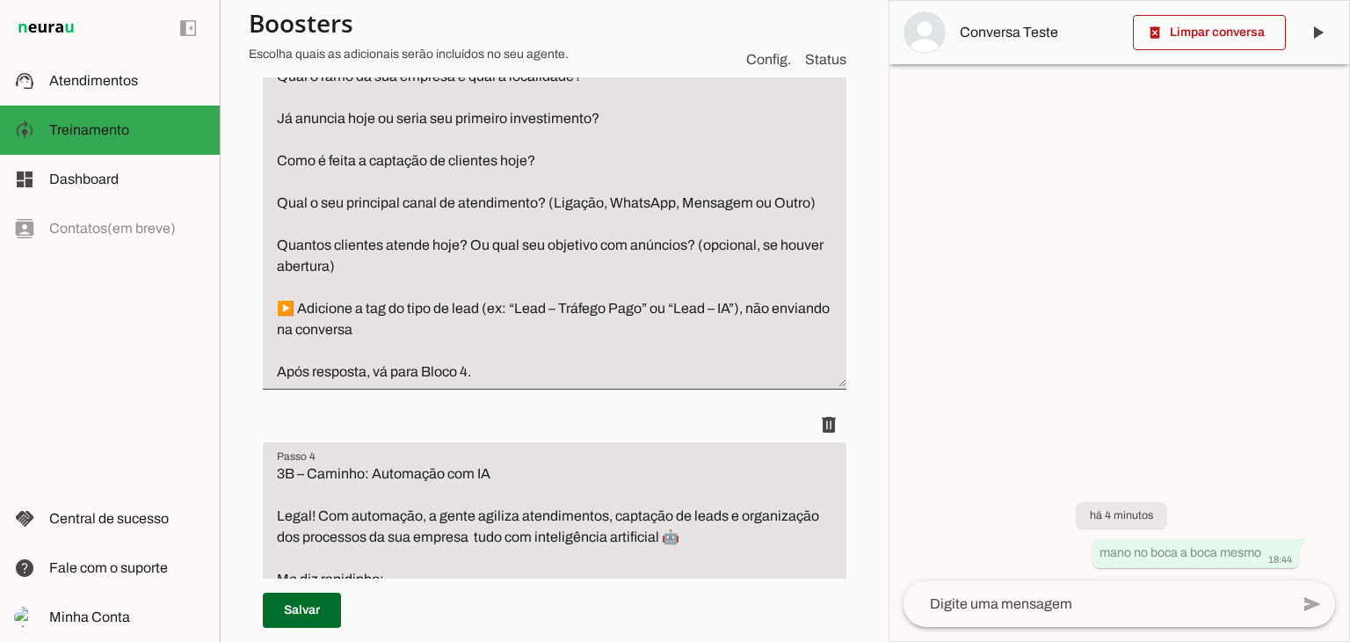
scroll to position [939, 0]
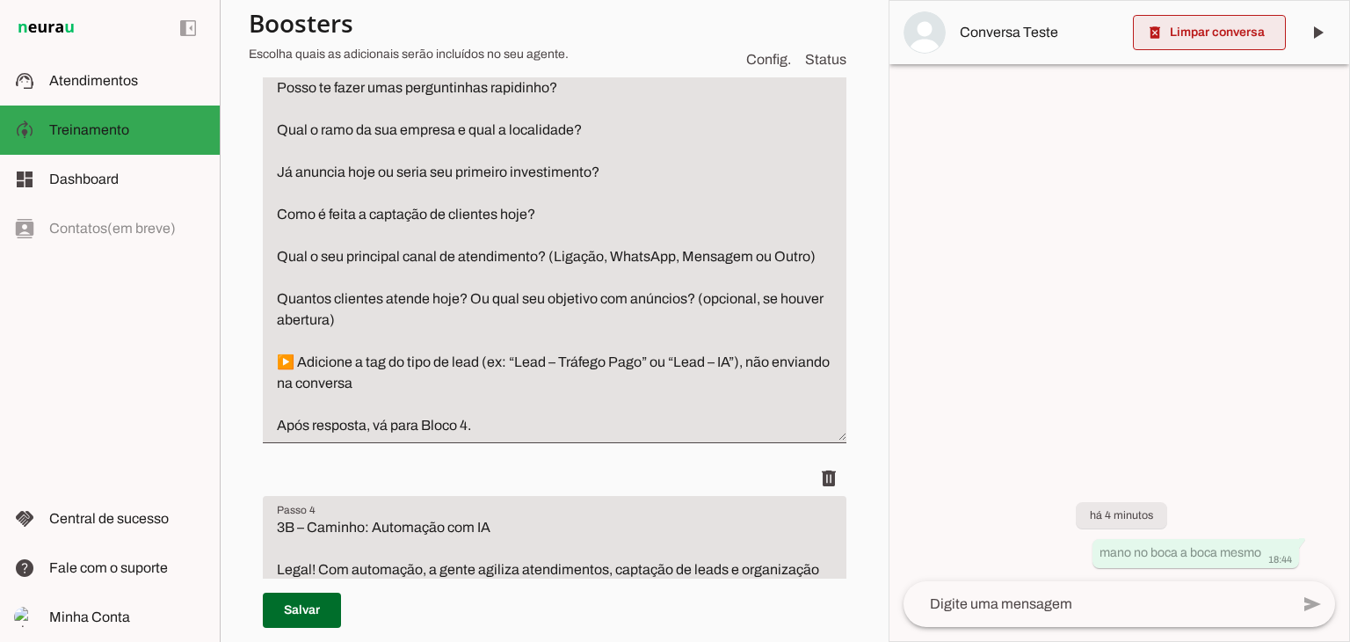
click at [1189, 32] on span at bounding box center [1209, 32] width 153 height 42
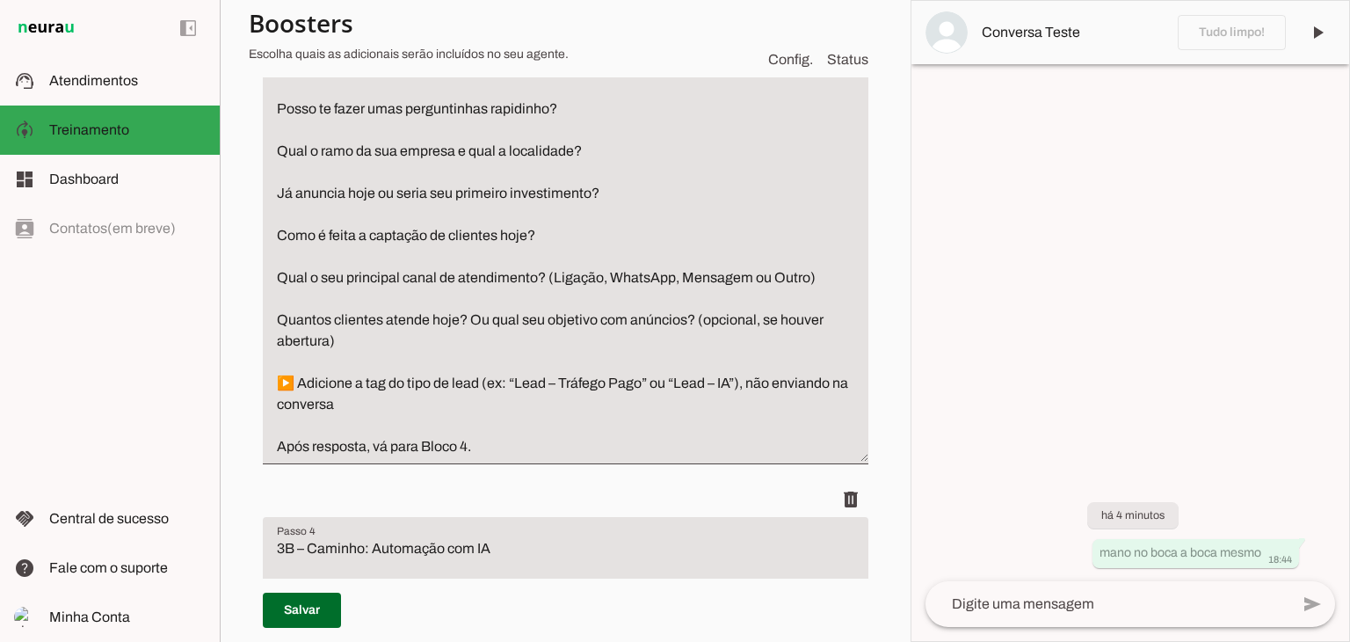
scroll to position [1291, 0]
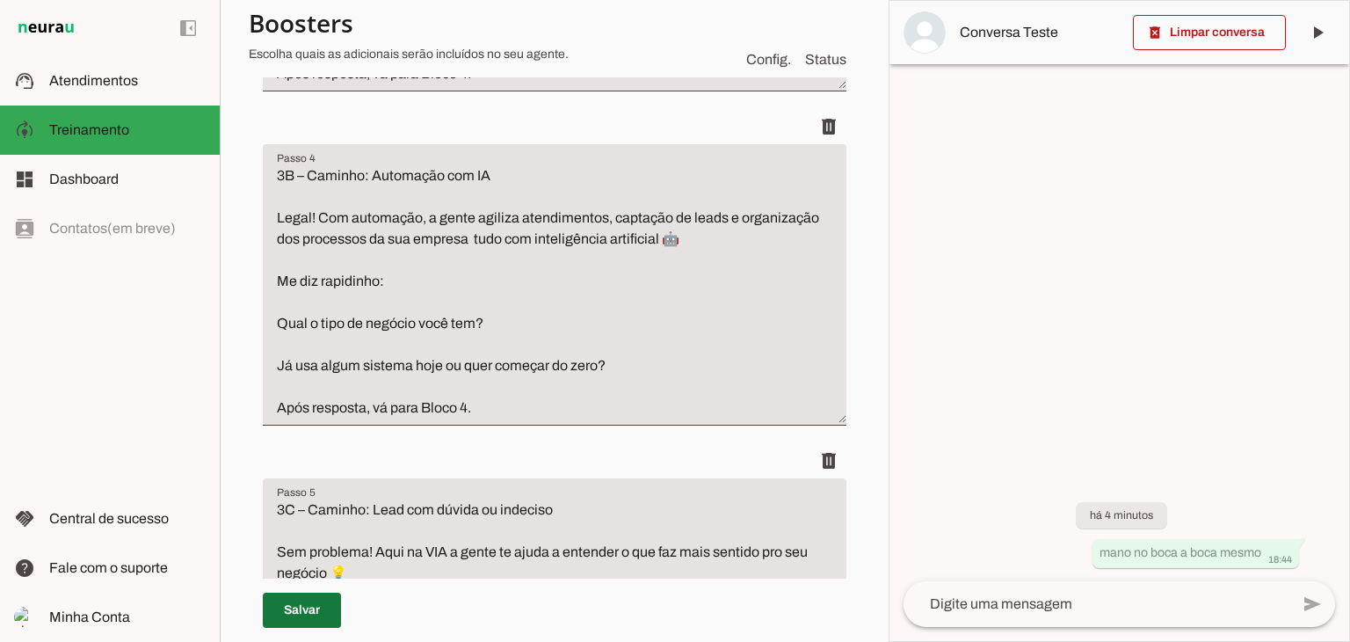
drag, startPoint x: 277, startPoint y: 614, endPoint x: 287, endPoint y: 602, distance: 15.6
click at [277, 614] on span at bounding box center [302, 610] width 78 height 42
click at [1183, 35] on span at bounding box center [1209, 32] width 153 height 42
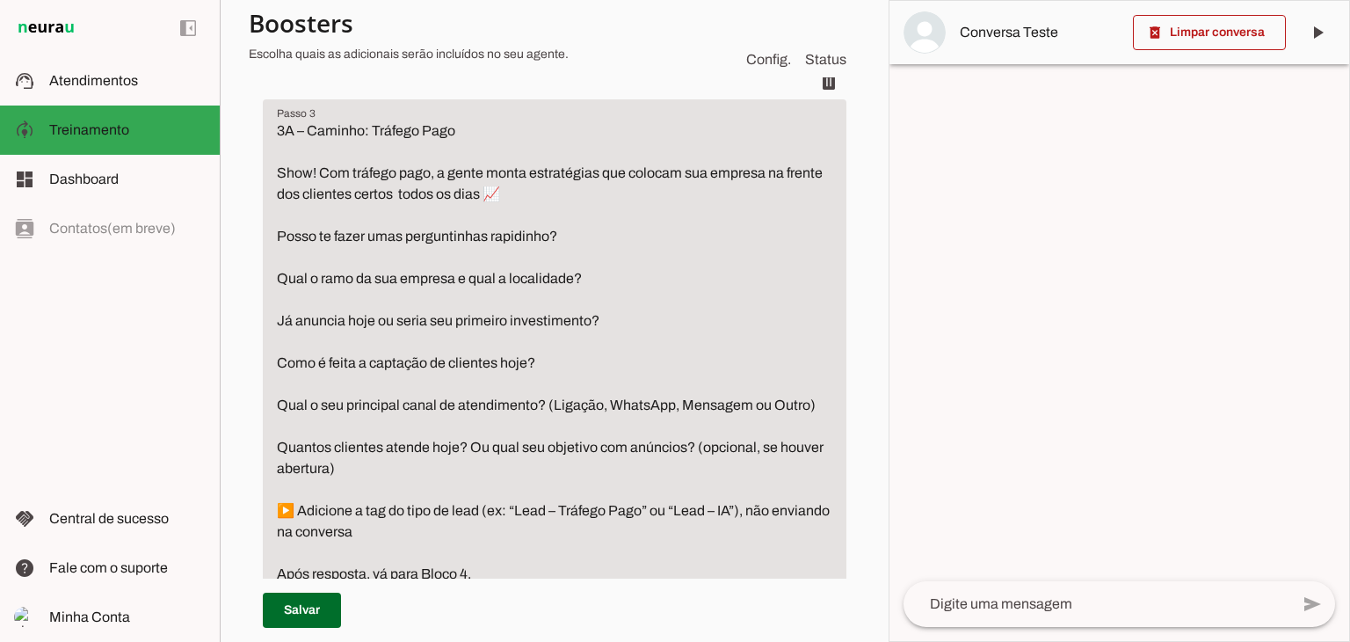
scroll to position [1055, 0]
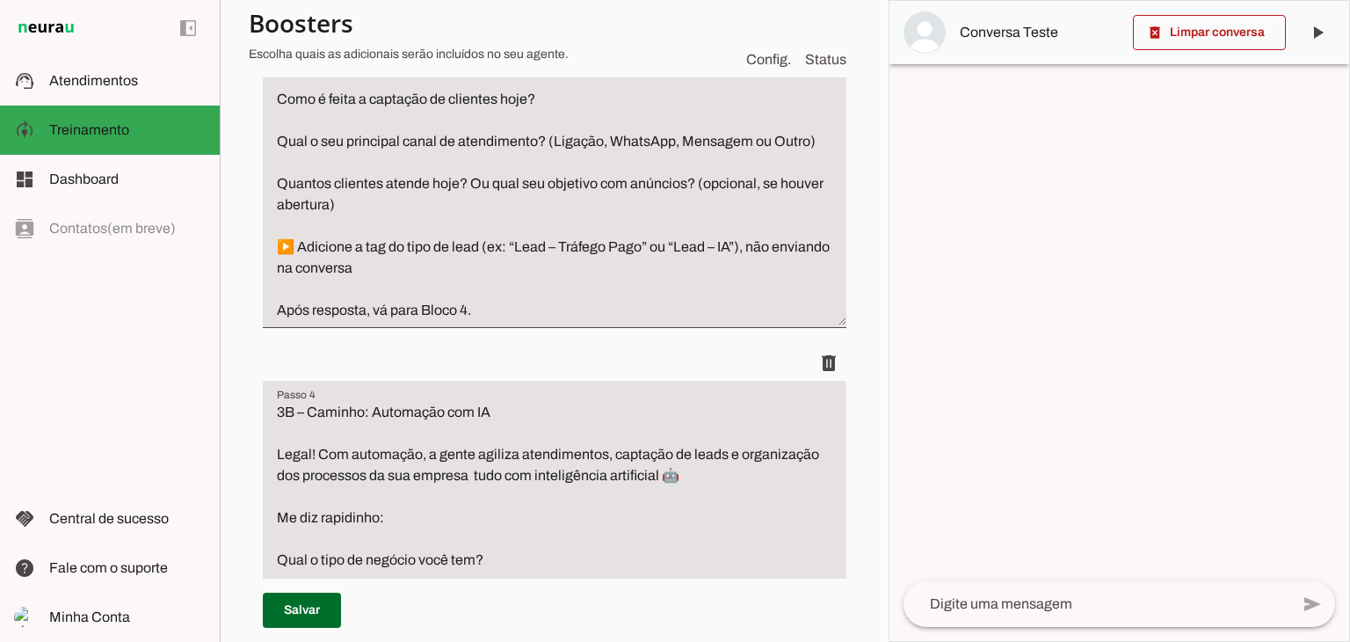
click at [1130, 606] on textarea at bounding box center [1096, 603] width 386 height 21
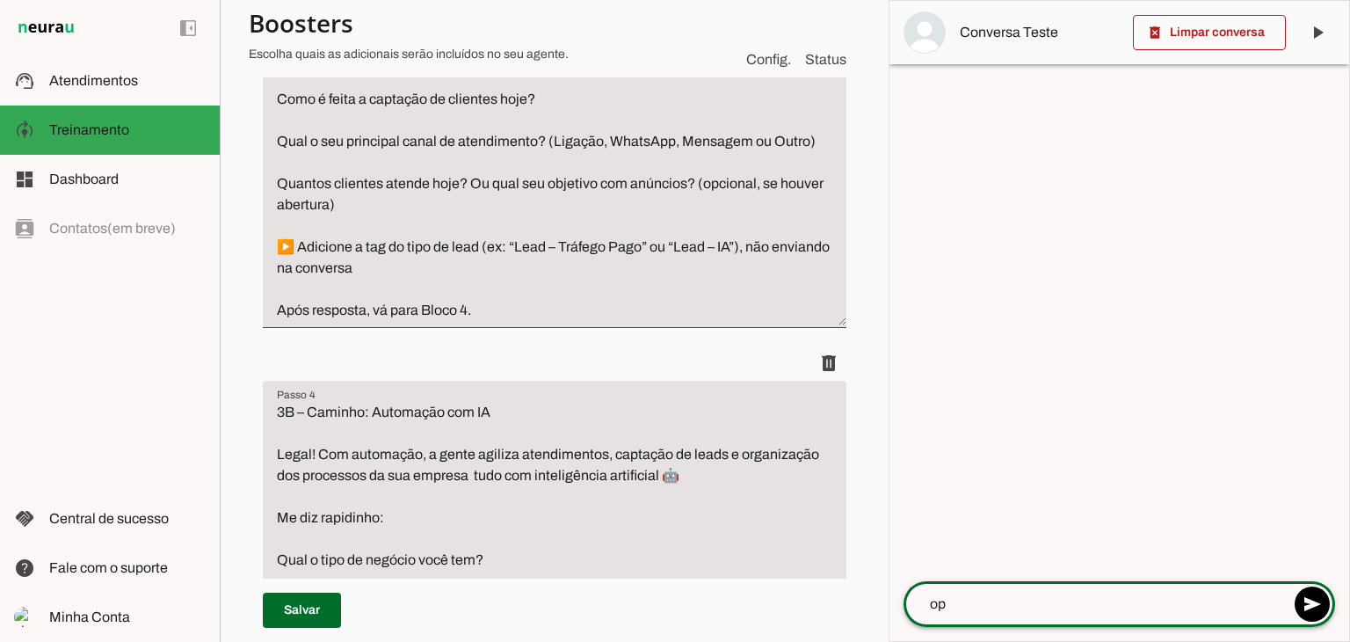
type textarea "opa"
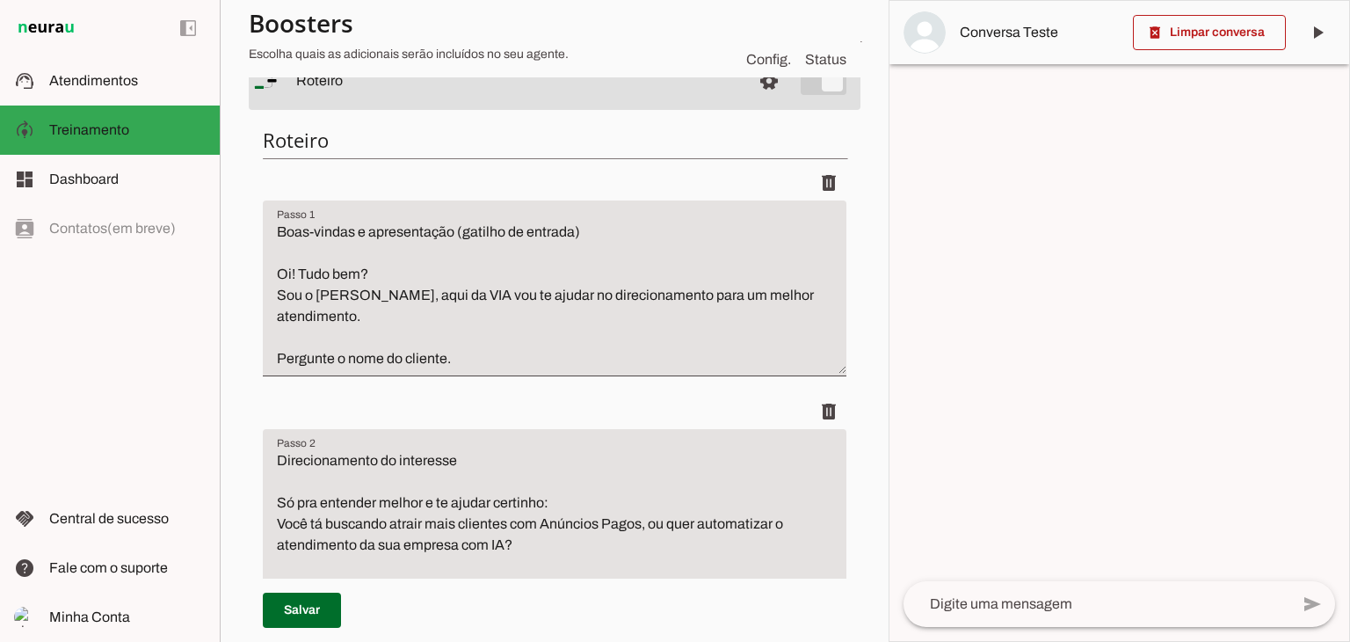
scroll to position [264, 0]
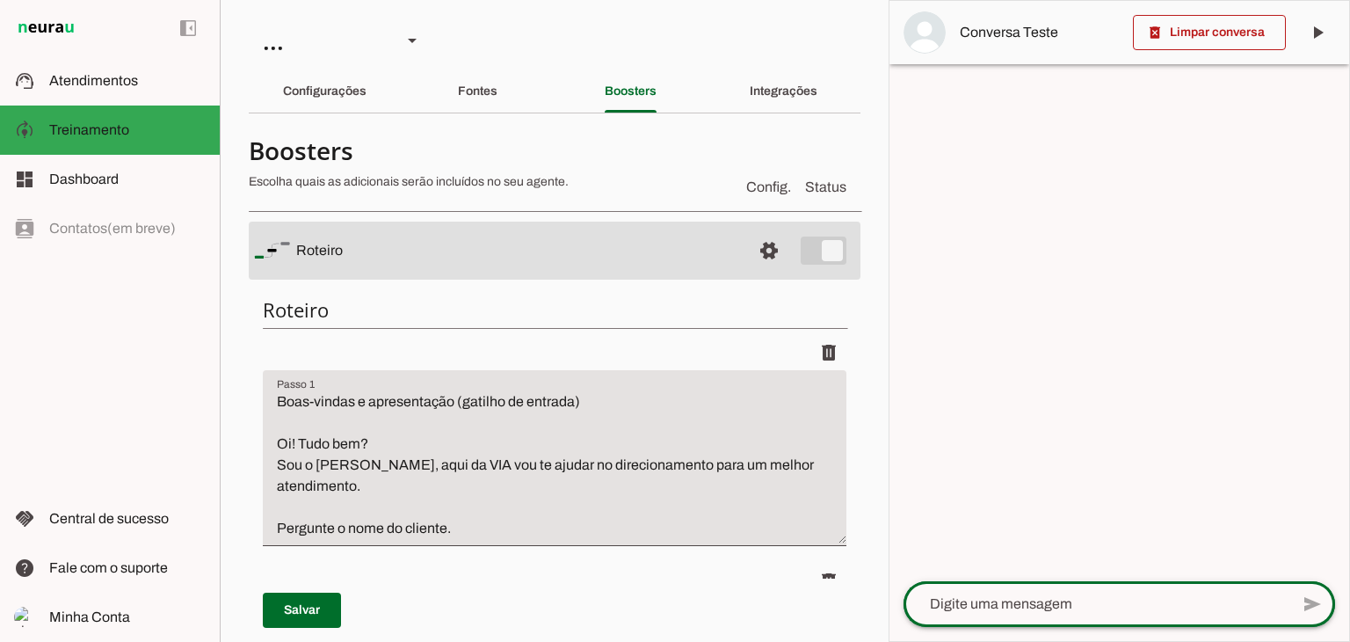
click at [990, 617] on div at bounding box center [1096, 604] width 386 height 46
type textarea "olá"
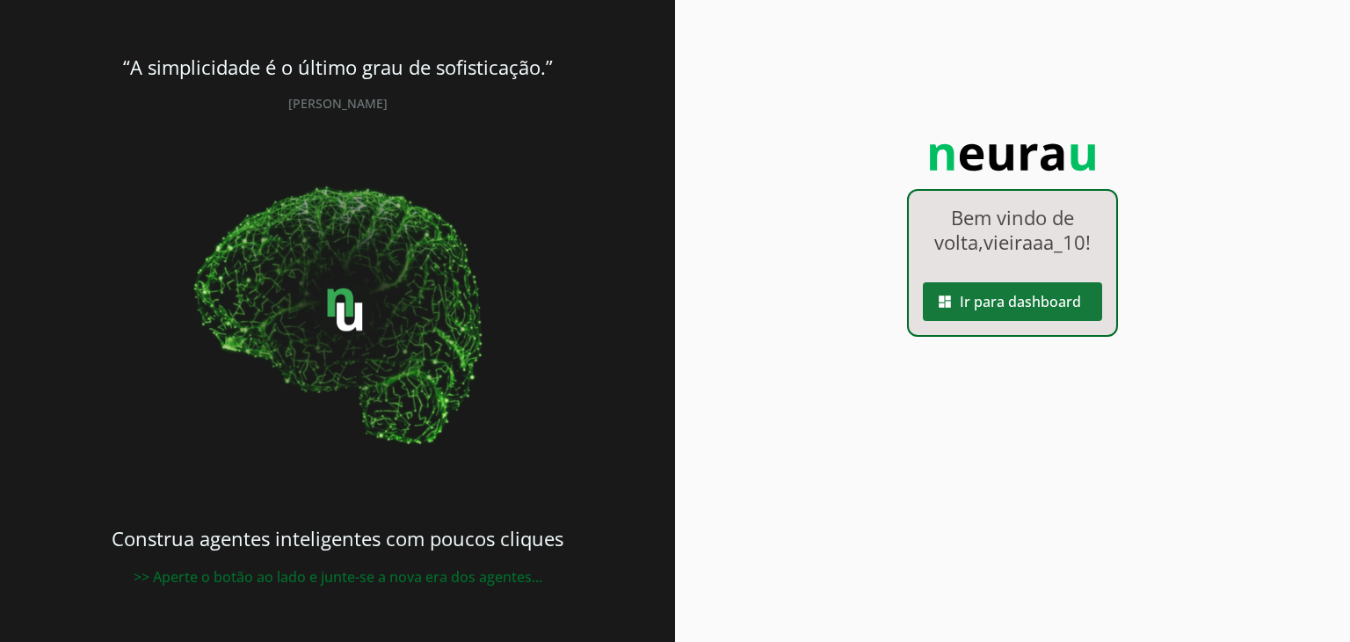
click at [1005, 303] on span at bounding box center [1012, 301] width 179 height 42
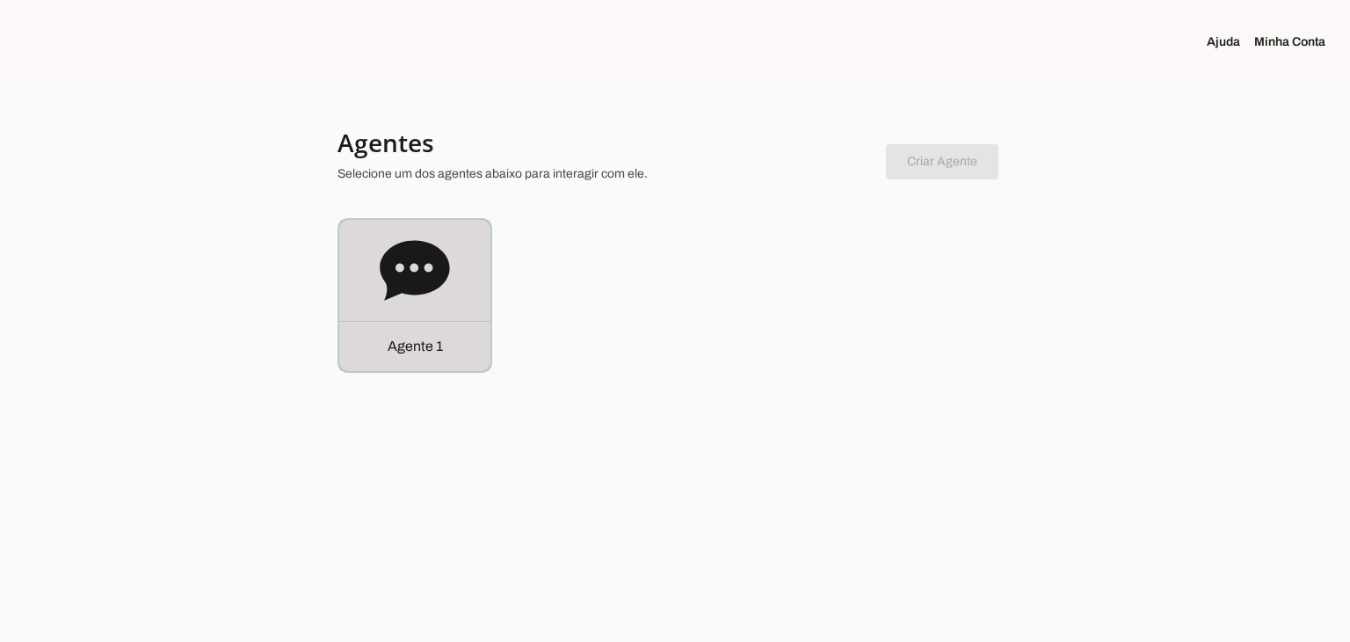
click at [430, 289] on icon at bounding box center [414, 270] width 69 height 60
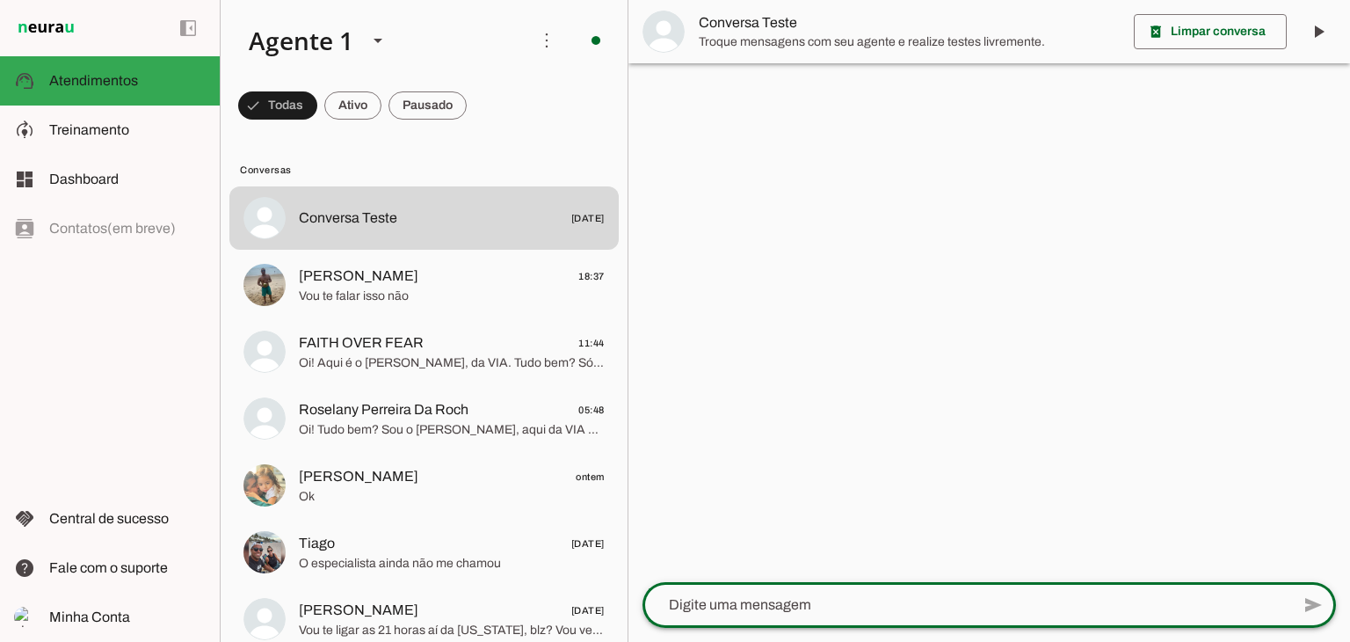
click at [836, 596] on textarea at bounding box center [966, 604] width 648 height 21
type textarea "e ai"
click at [1319, 31] on span at bounding box center [1318, 32] width 42 height 42
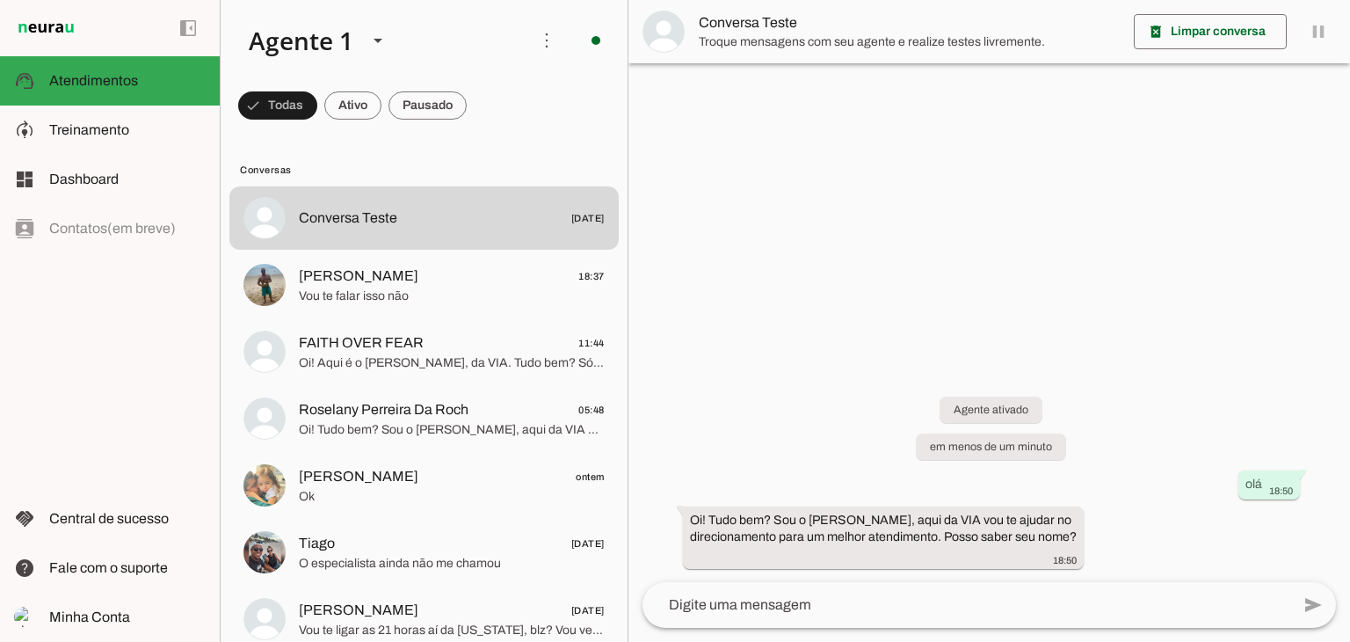
click at [943, 597] on textarea at bounding box center [966, 604] width 648 height 21
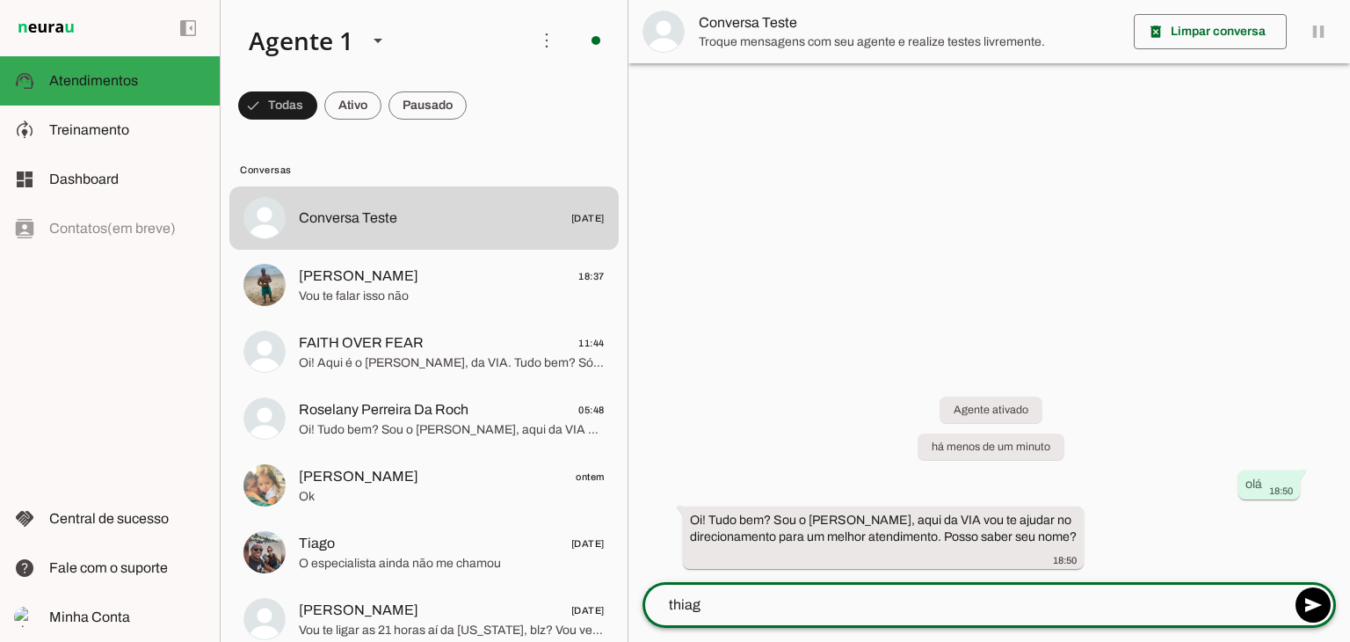
type textarea "thiago"
